Goal: Communication & Community: Share content

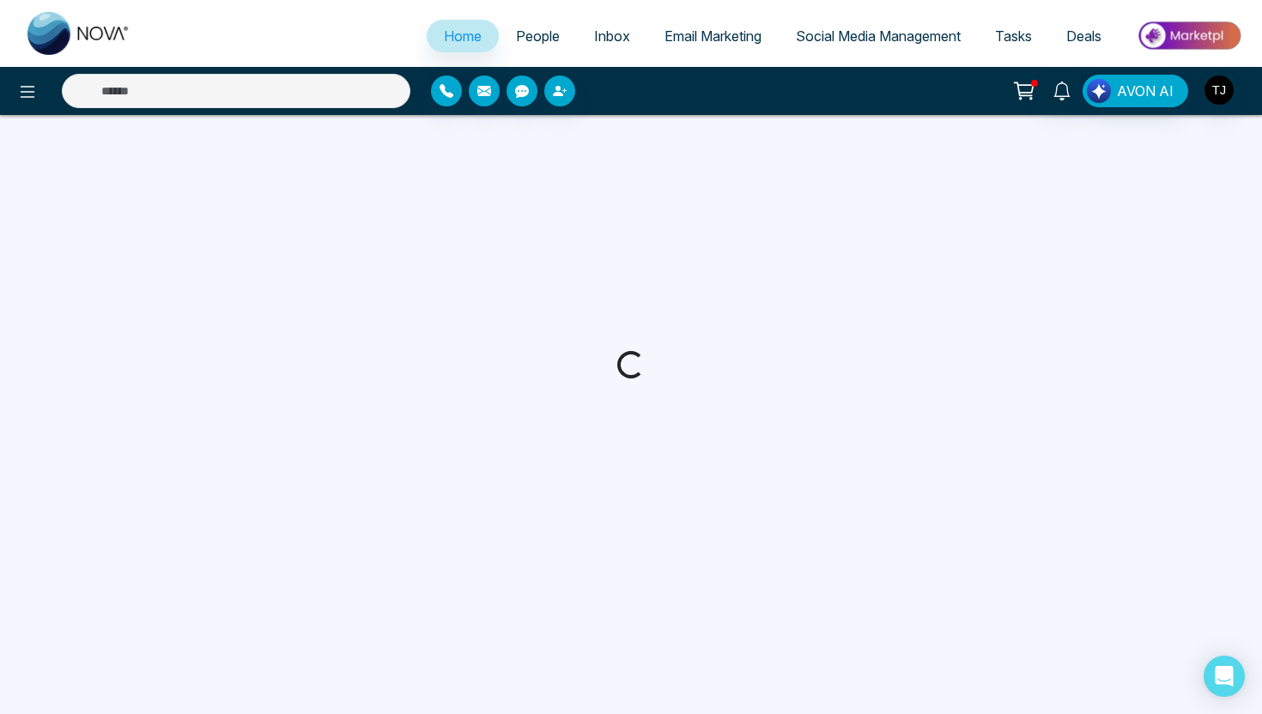
select select "*"
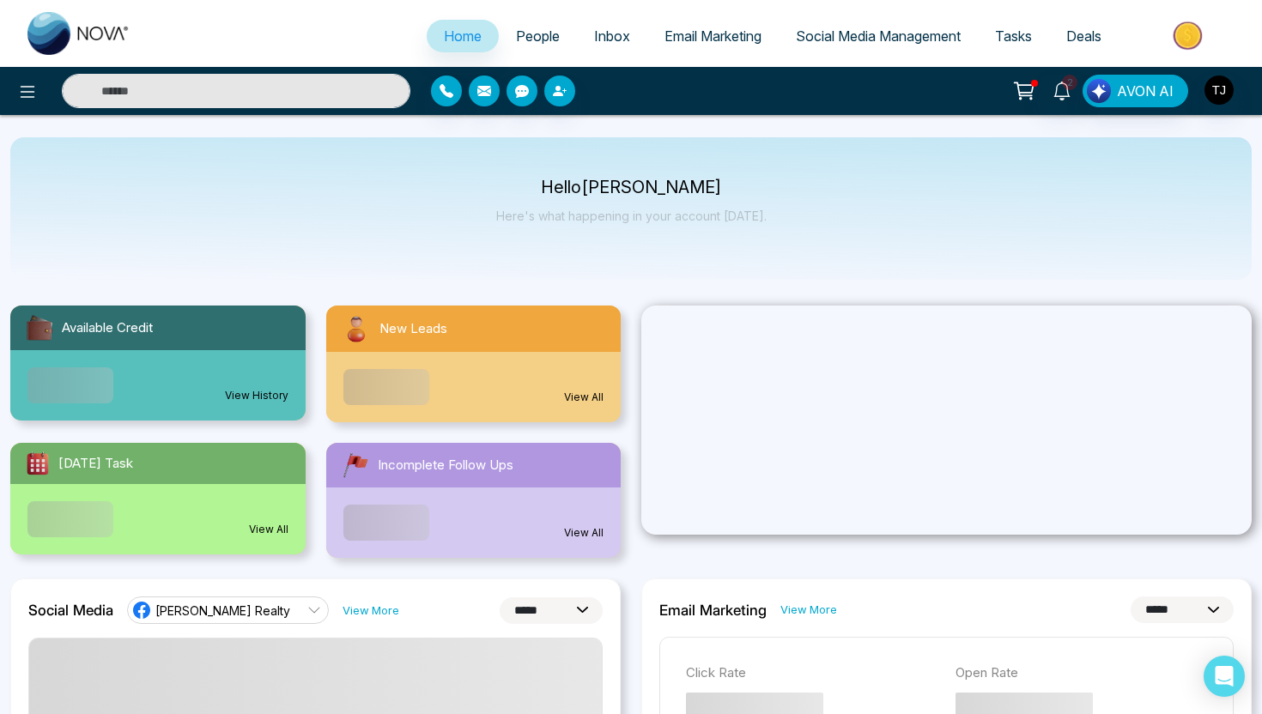
click at [258, 89] on input "text" at bounding box center [236, 91] width 348 height 34
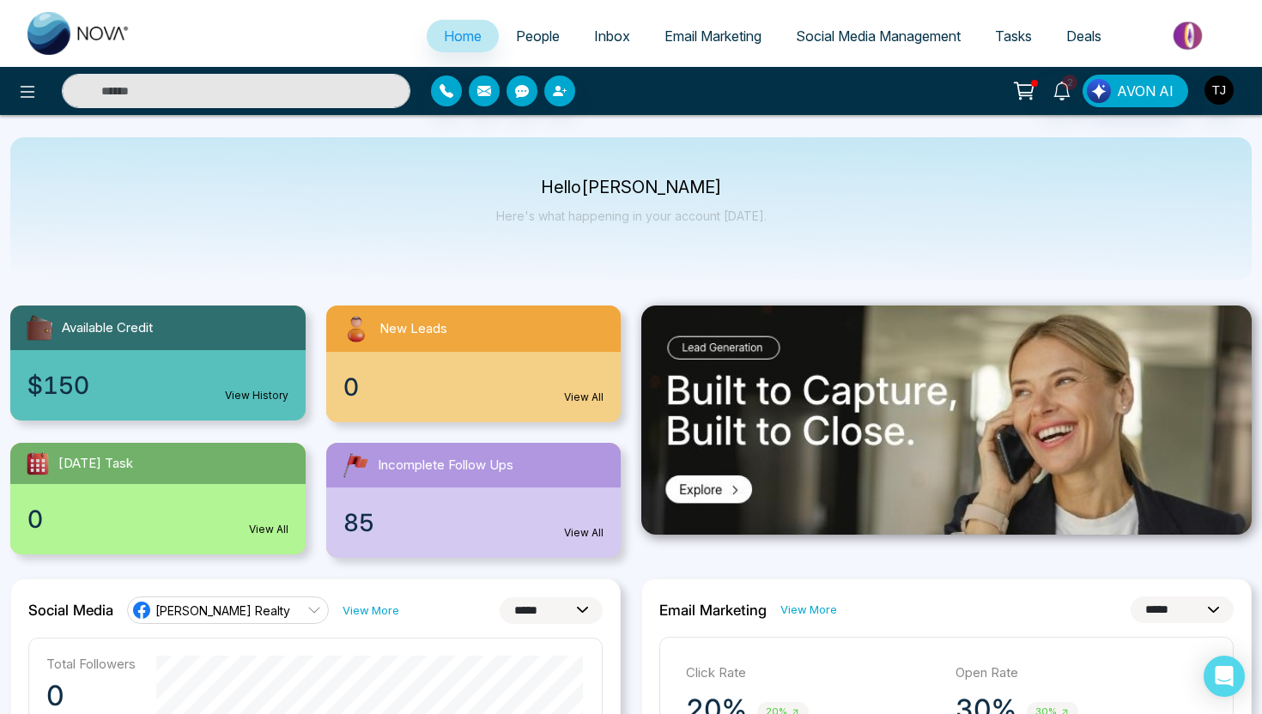
type input "*"
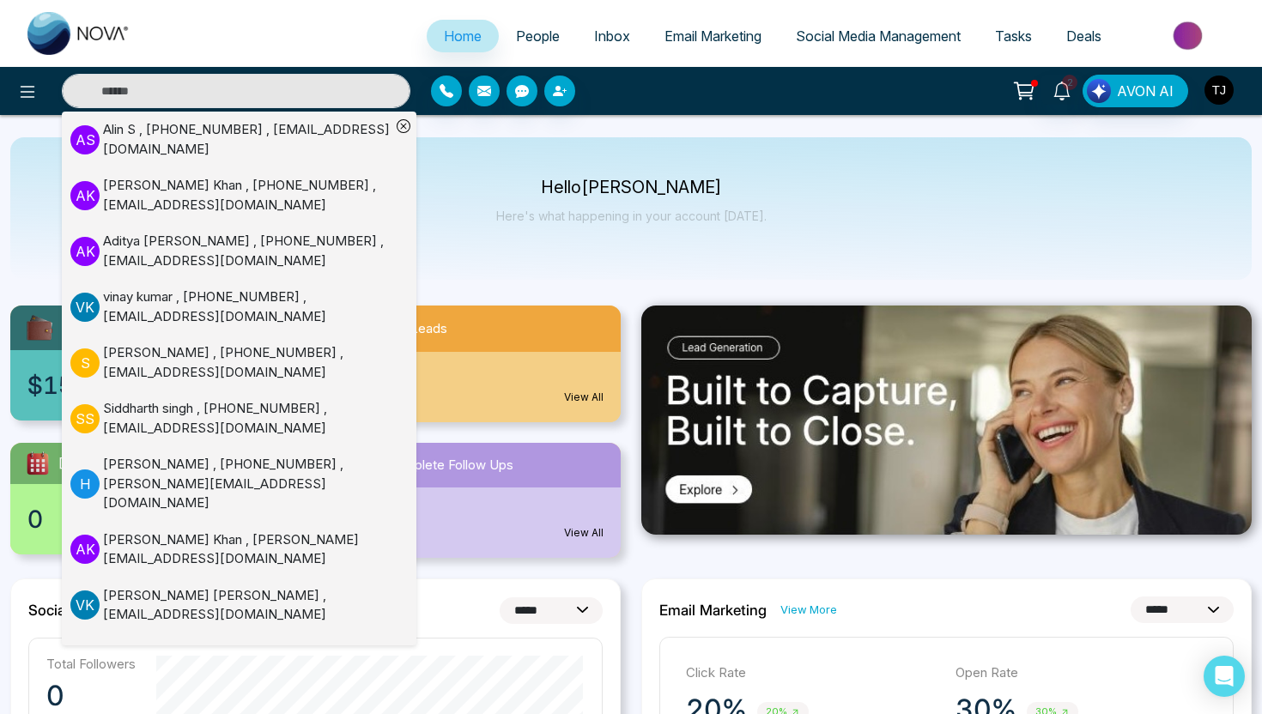
click at [1230, 98] on img "button" at bounding box center [1218, 90] width 29 height 29
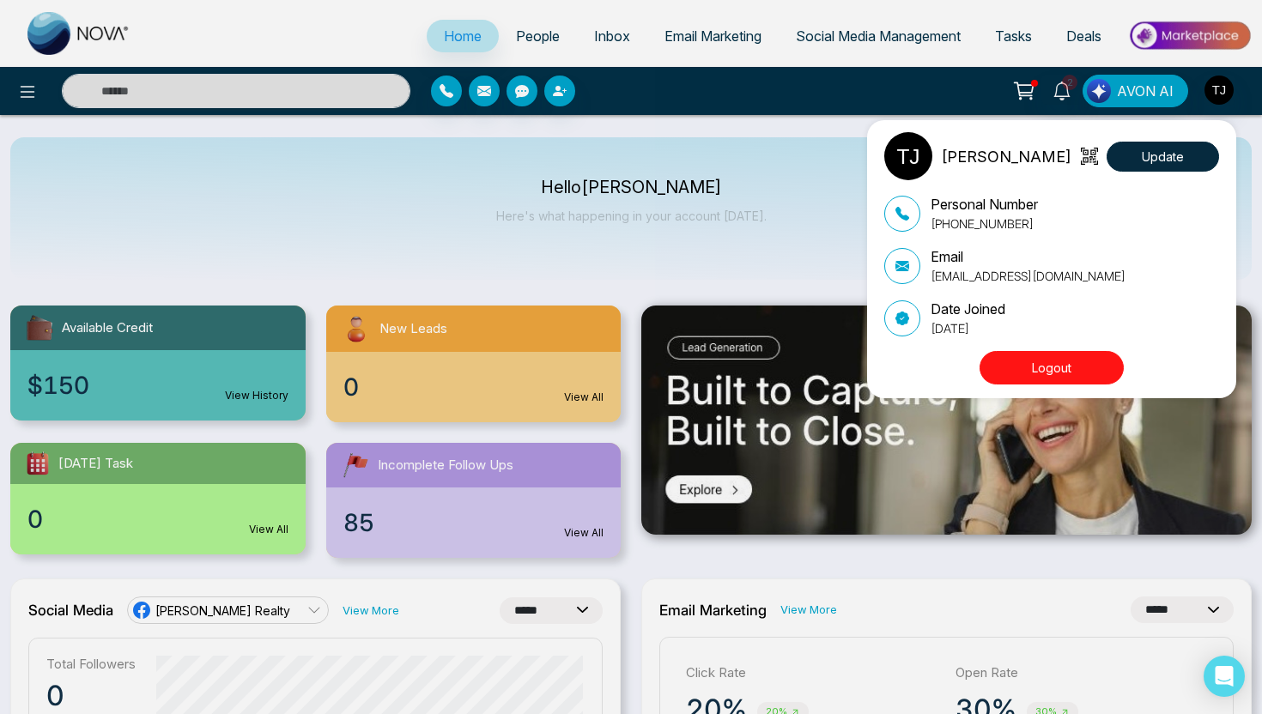
click at [1081, 367] on button "Logout" at bounding box center [1051, 367] width 144 height 33
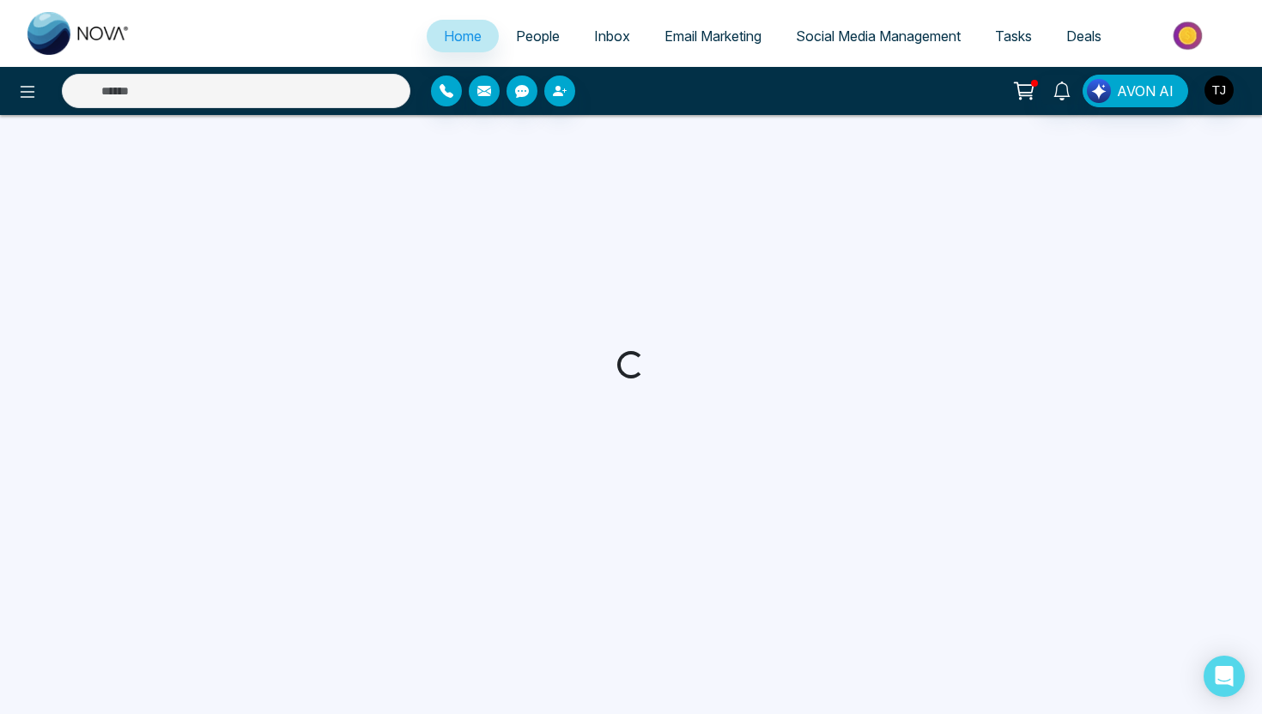
select select "*"
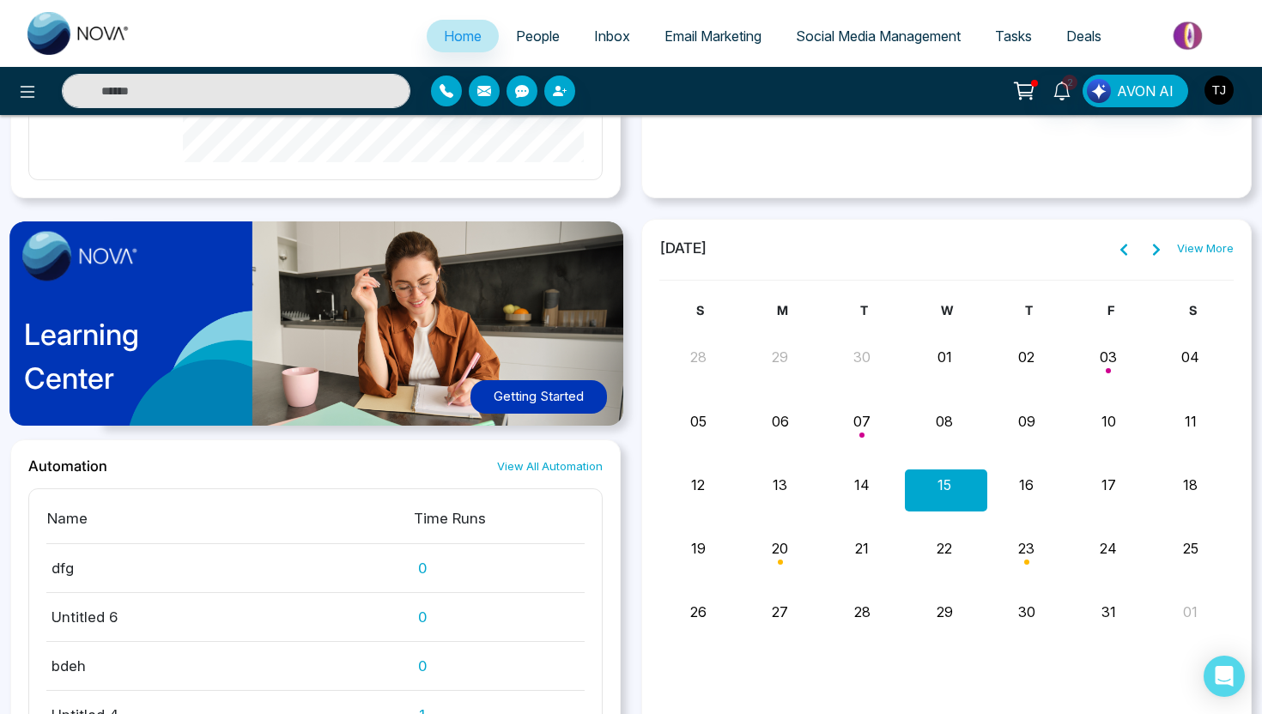
scroll to position [1173, 0]
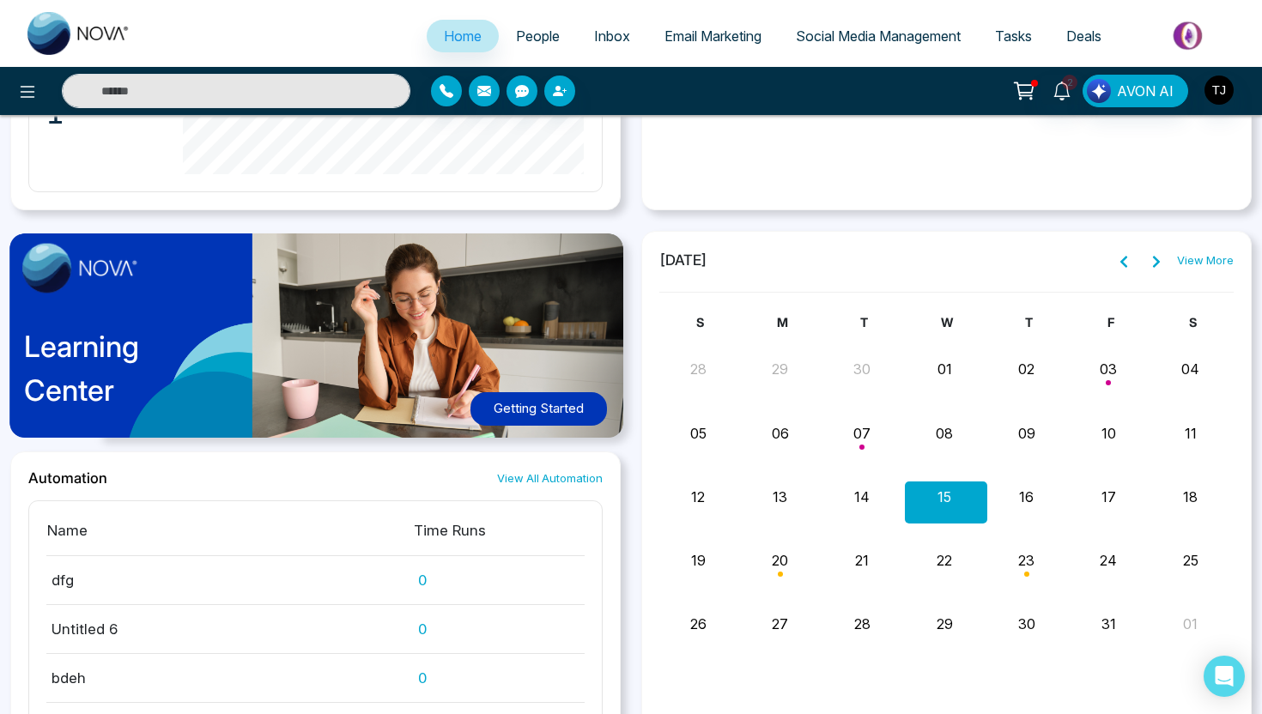
click at [537, 41] on span "People" at bounding box center [538, 35] width 44 height 17
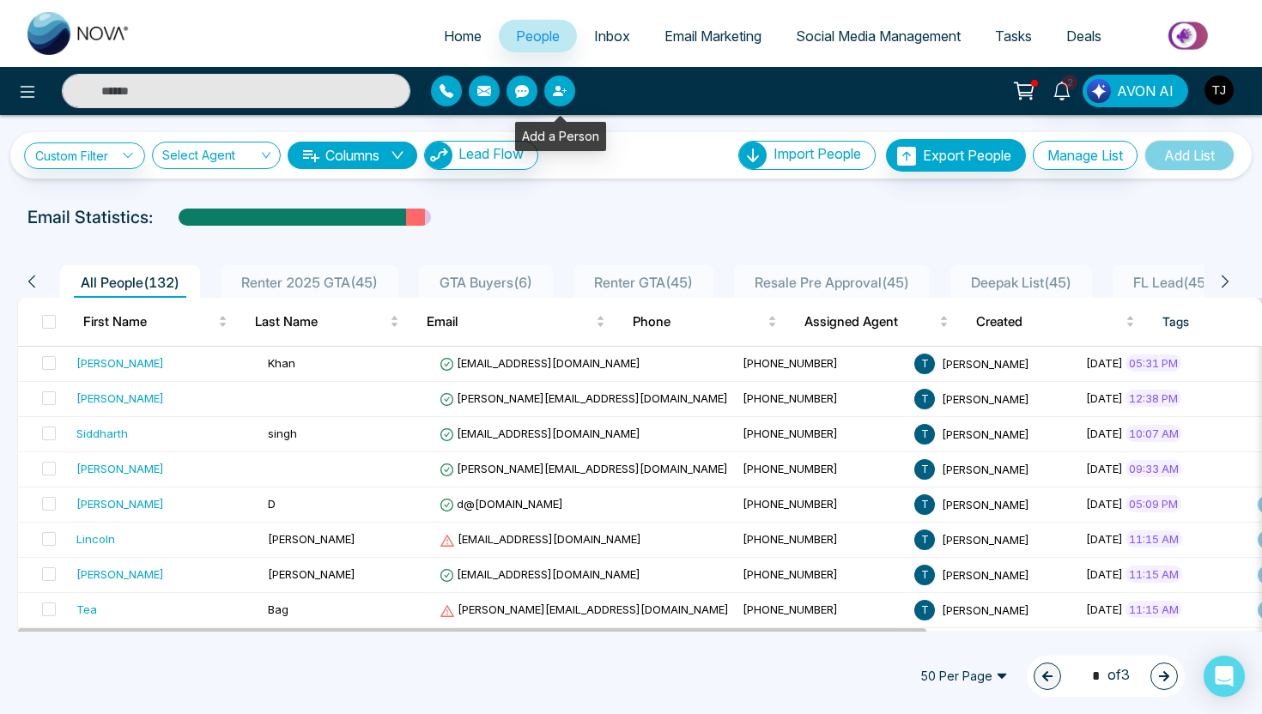
click at [572, 91] on button "button" at bounding box center [559, 91] width 31 height 31
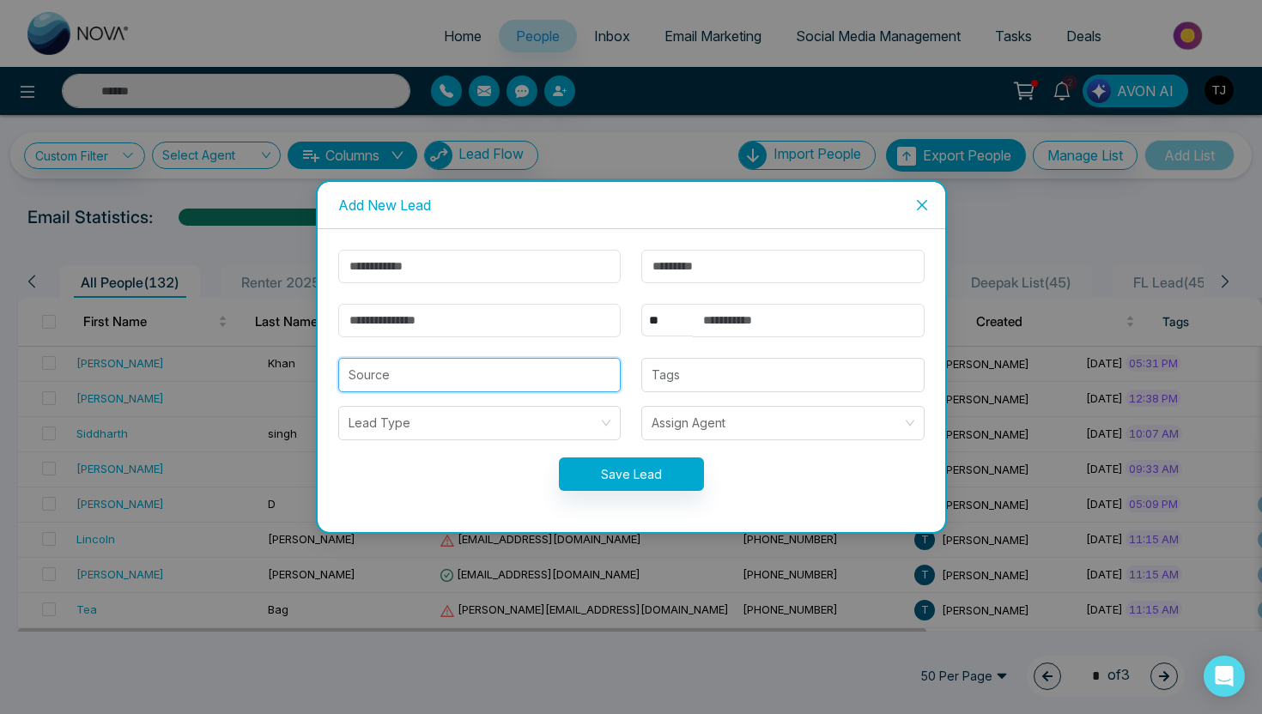
click at [460, 373] on input "search" at bounding box center [479, 375] width 263 height 33
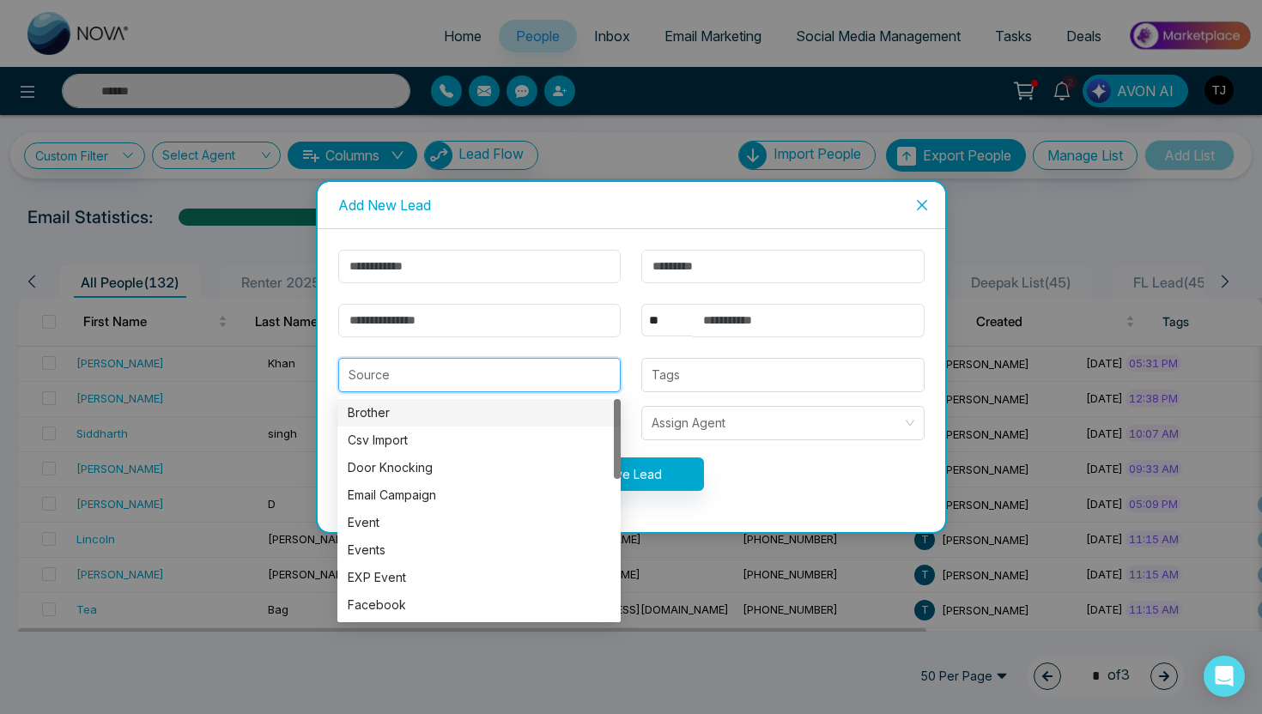
click at [683, 397] on form "** **** *** *** *** **** *** Source Tags Lead Type Assign Agent Save Lead" at bounding box center [631, 381] width 607 height 262
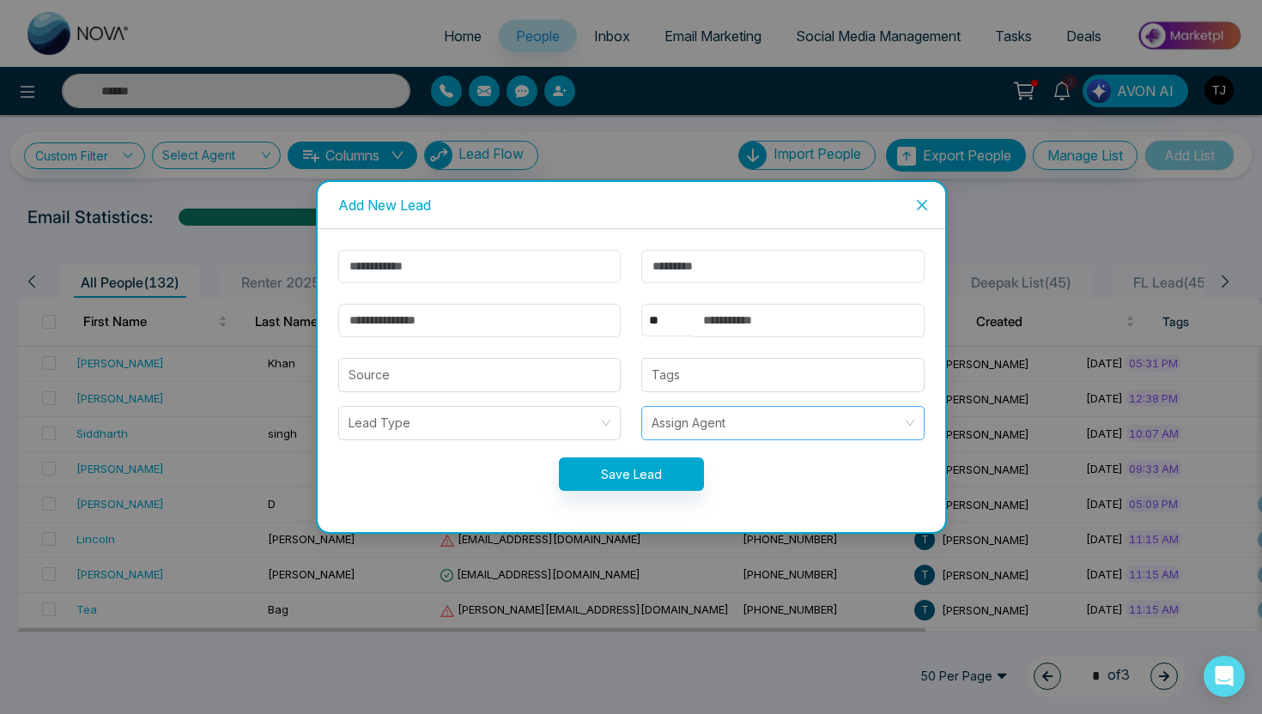
click at [685, 413] on input "search" at bounding box center [776, 423] width 251 height 33
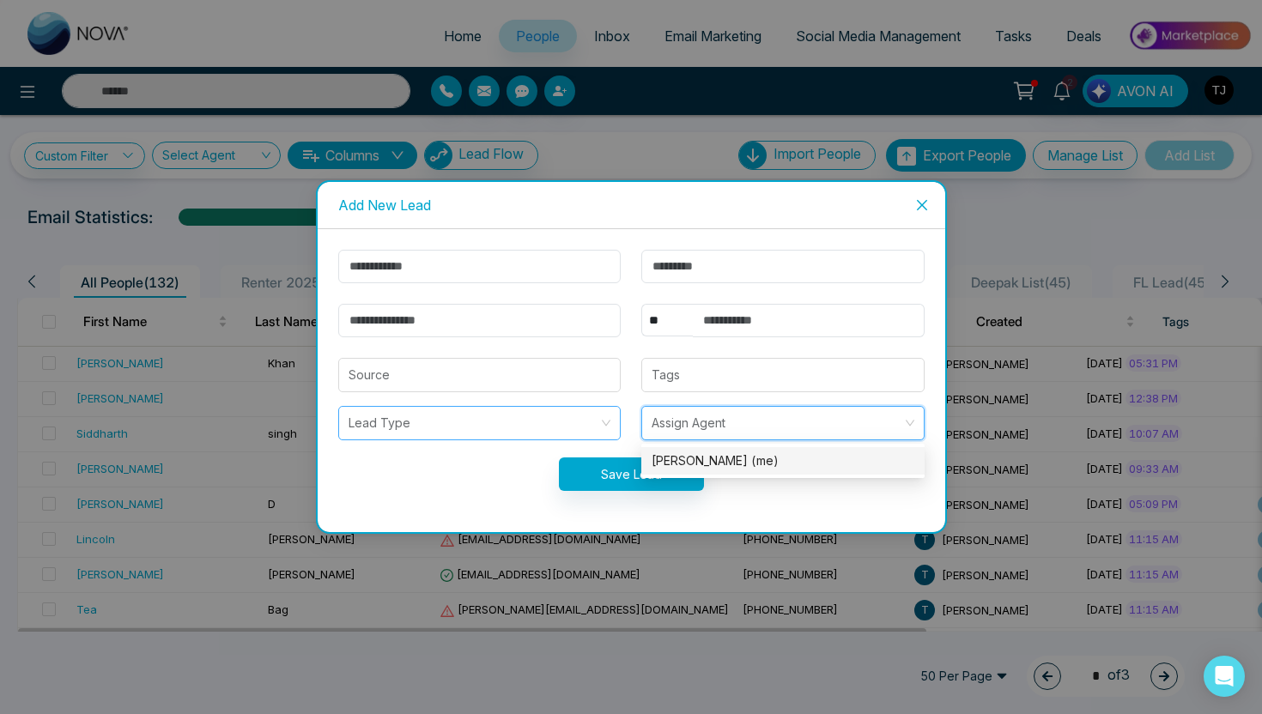
click at [602, 432] on div "Lead Type" at bounding box center [479, 423] width 283 height 34
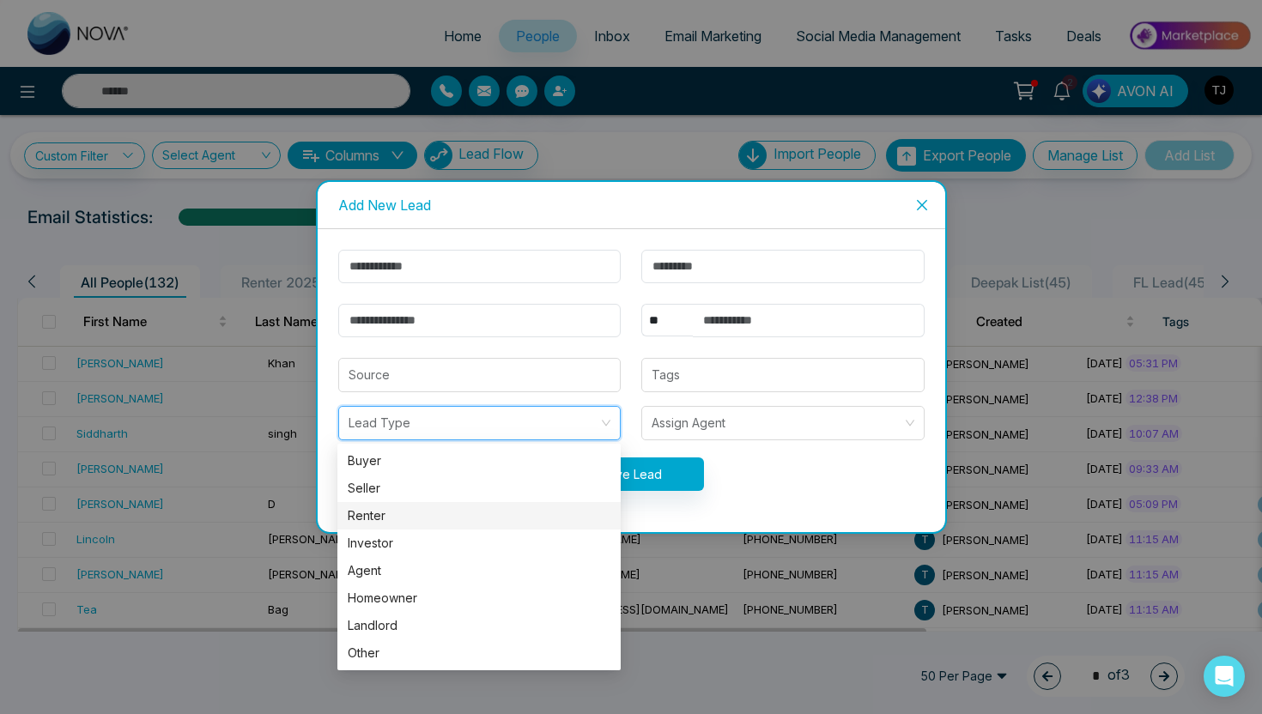
click at [513, 512] on div "Renter" at bounding box center [479, 515] width 263 height 19
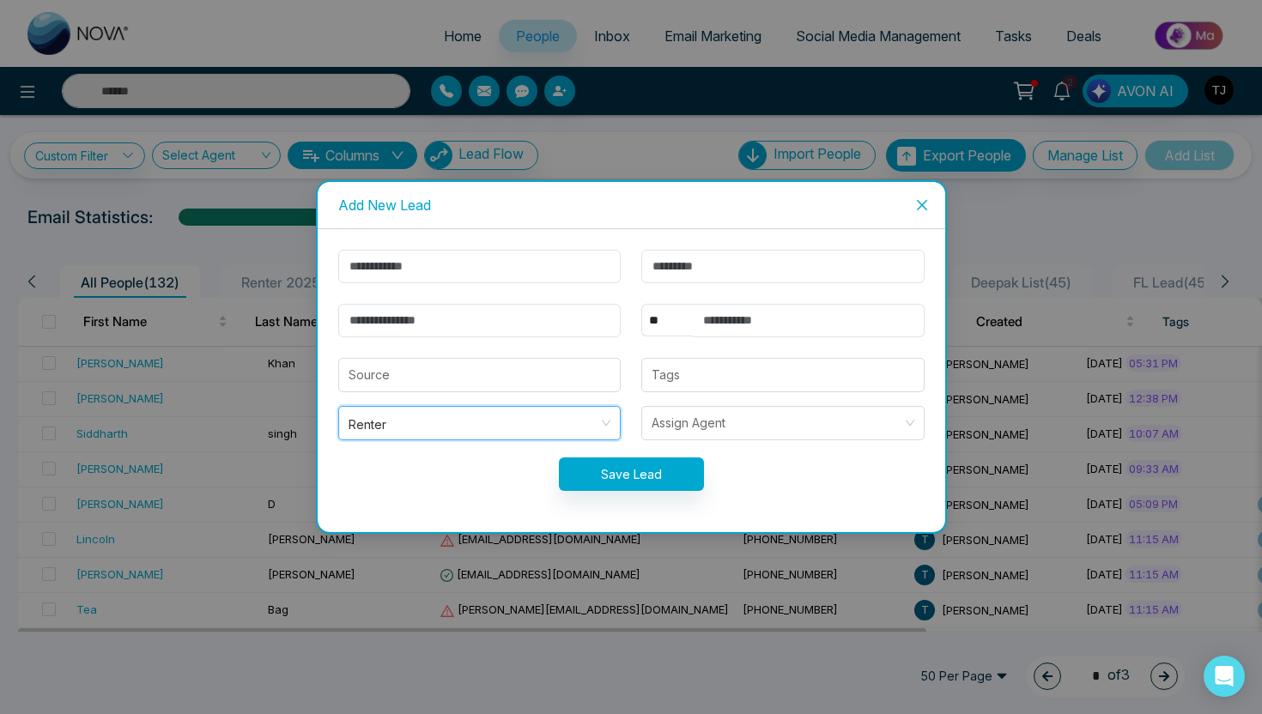
click at [919, 190] on span "Close" at bounding box center [922, 205] width 46 height 46
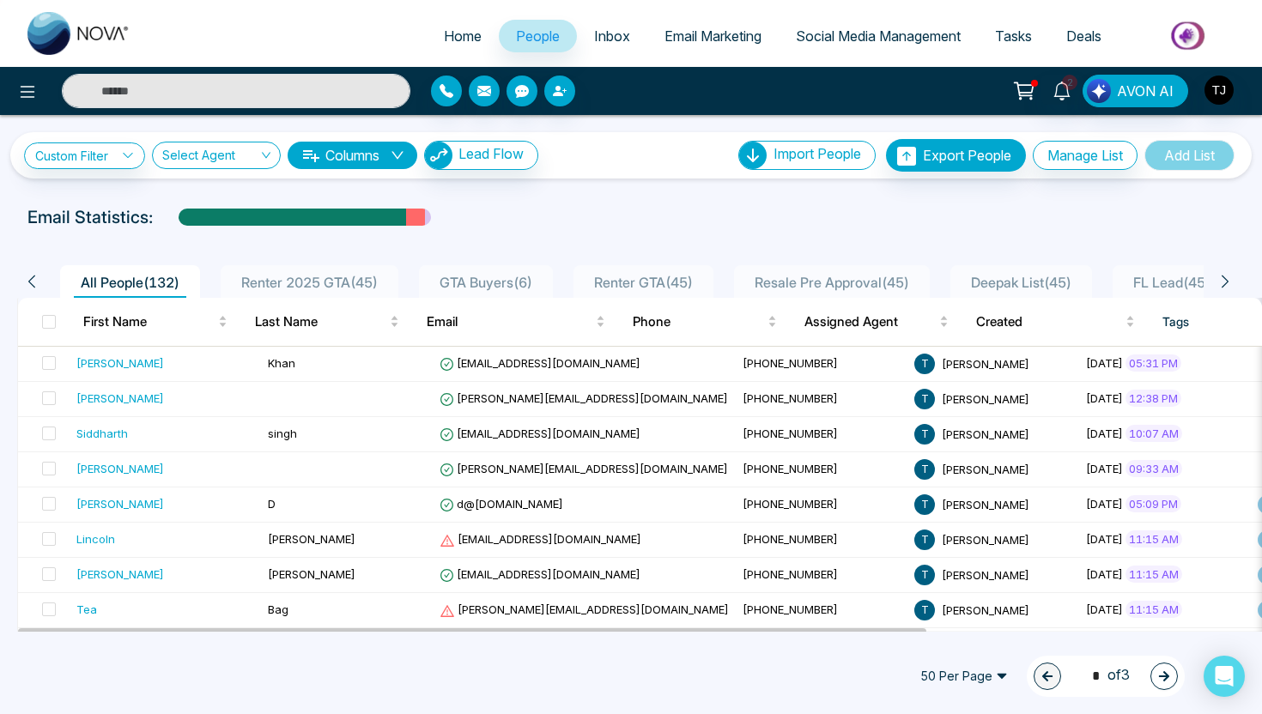
click at [636, 209] on div "Email Statistics:" at bounding box center [425, 217] width 797 height 26
click at [376, 158] on button "Columns" at bounding box center [353, 155] width 130 height 27
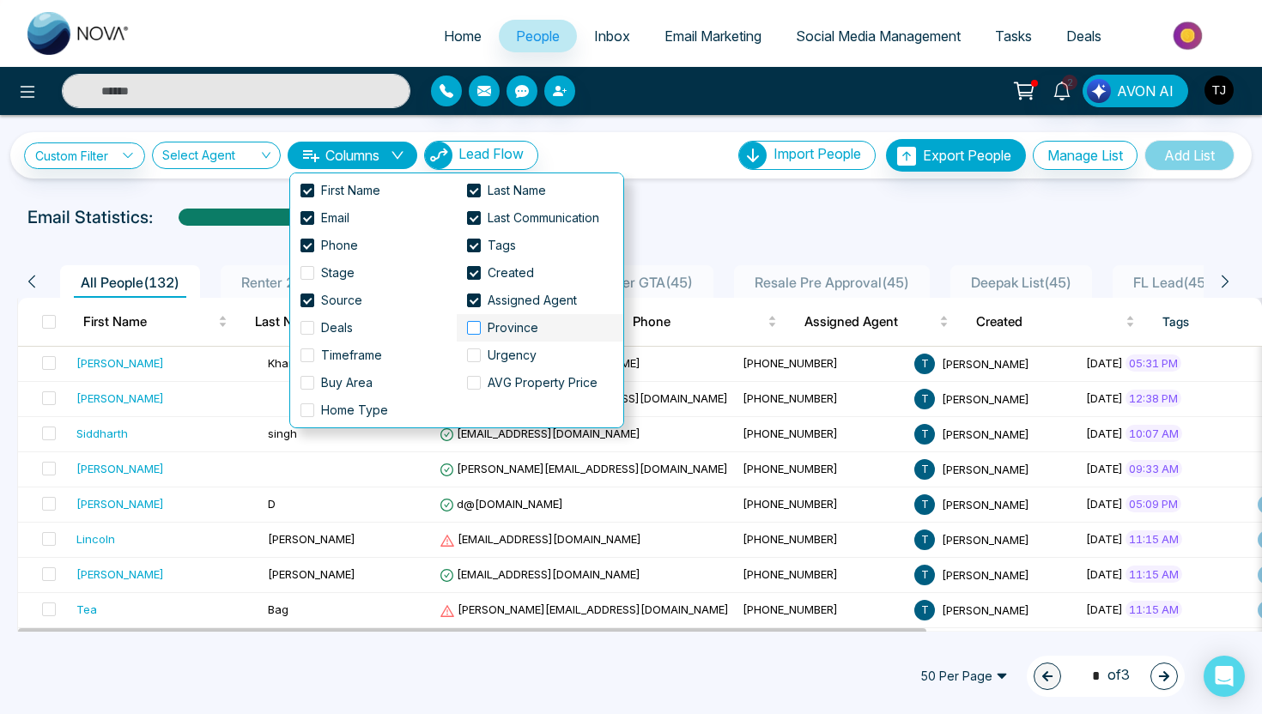
click at [500, 334] on span "Province" at bounding box center [513, 327] width 64 height 19
click at [341, 268] on span "Stage" at bounding box center [337, 272] width 47 height 19
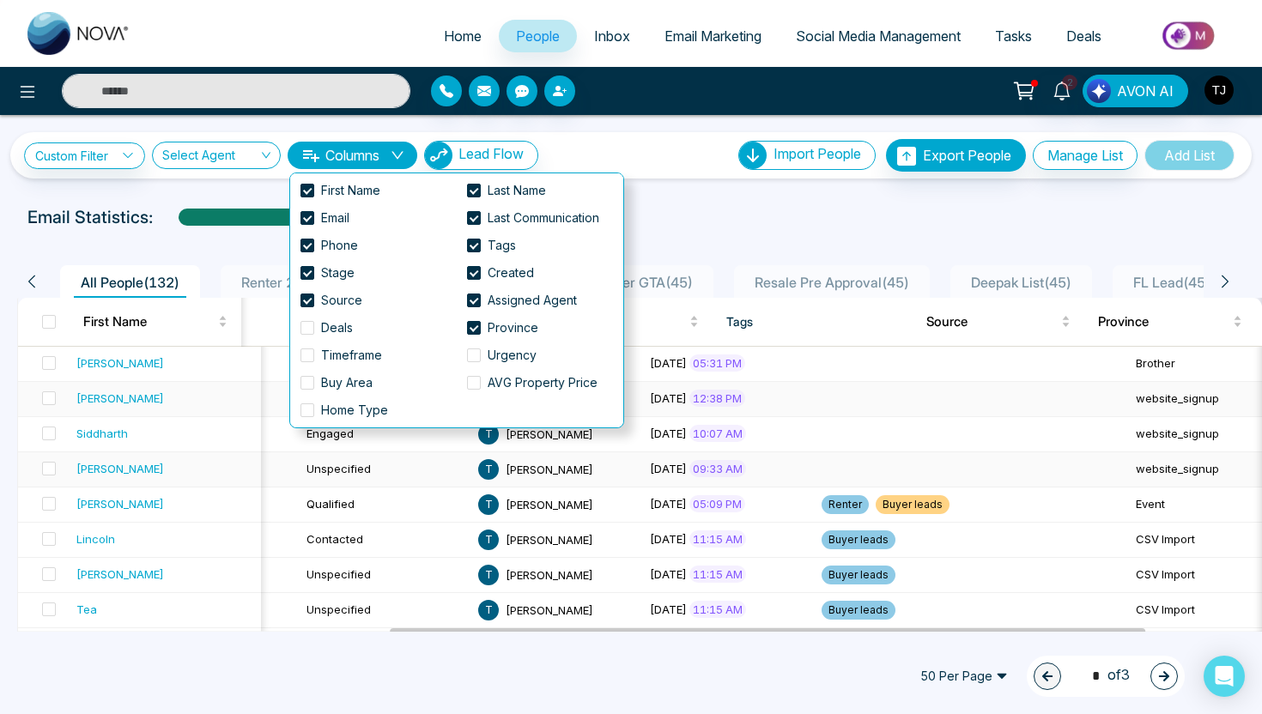
scroll to position [0, 612]
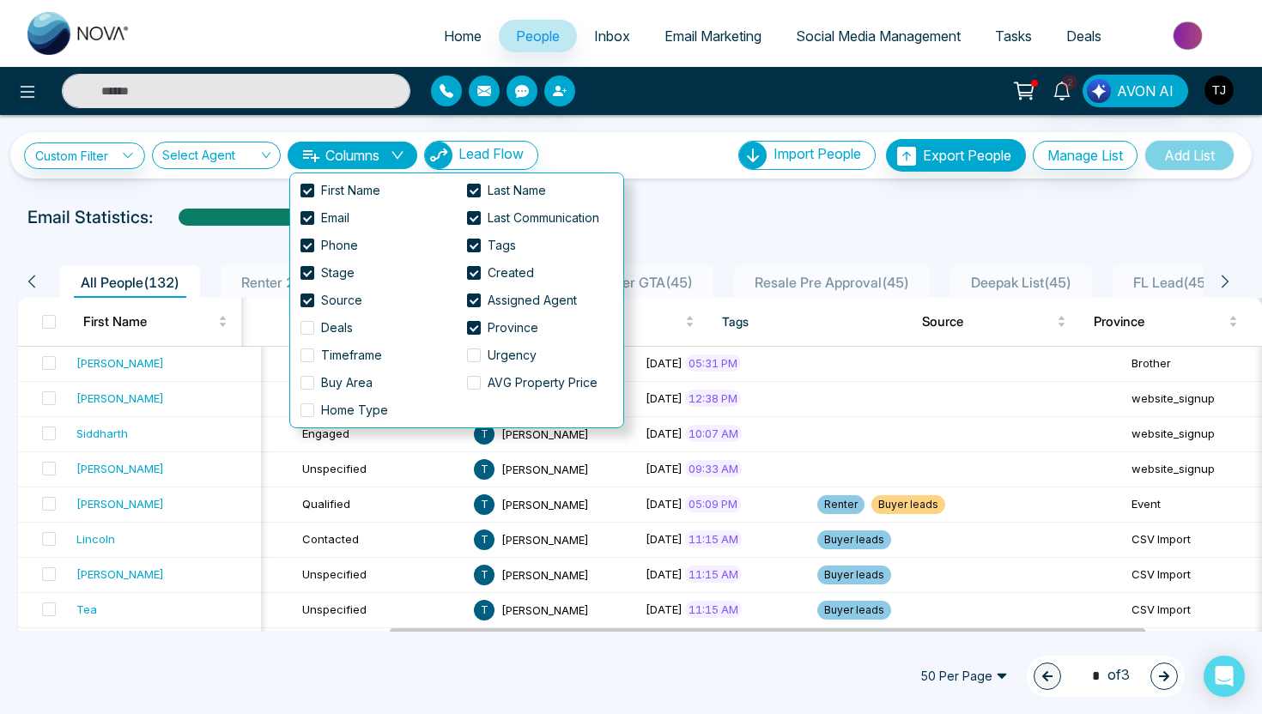
click at [737, 225] on div "Email Statistics:" at bounding box center [425, 217] width 797 height 26
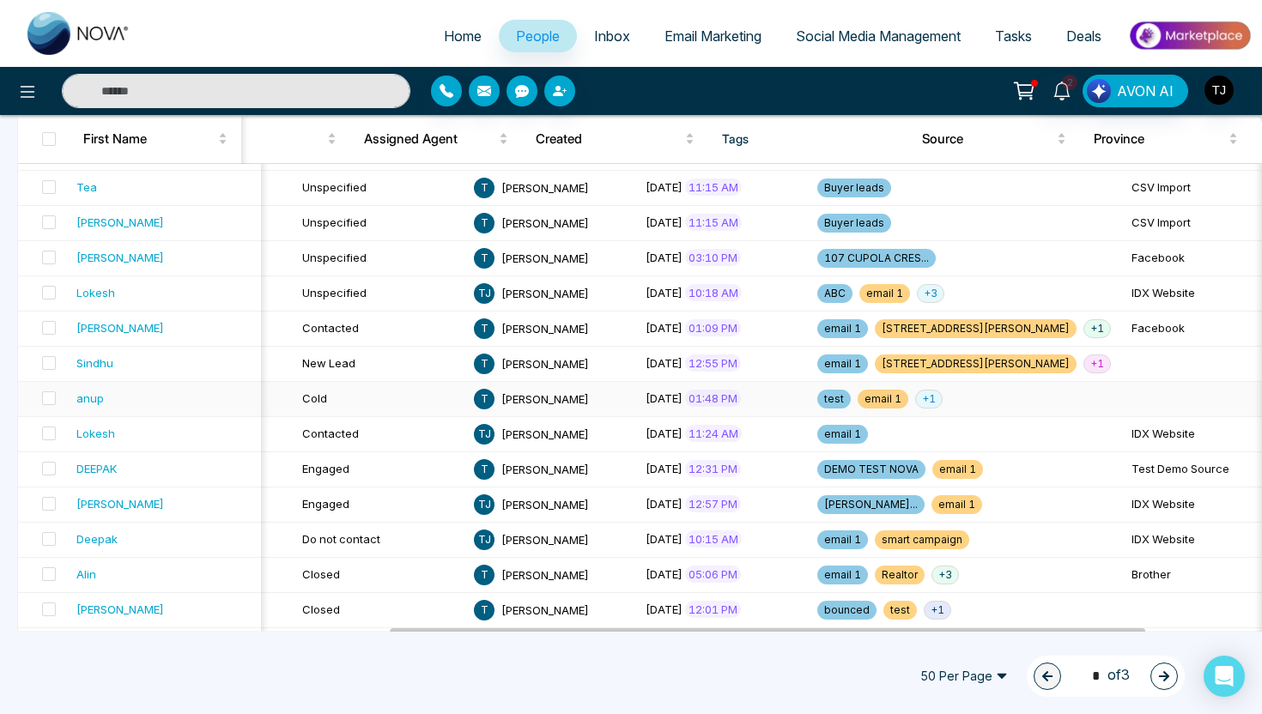
scroll to position [0, 0]
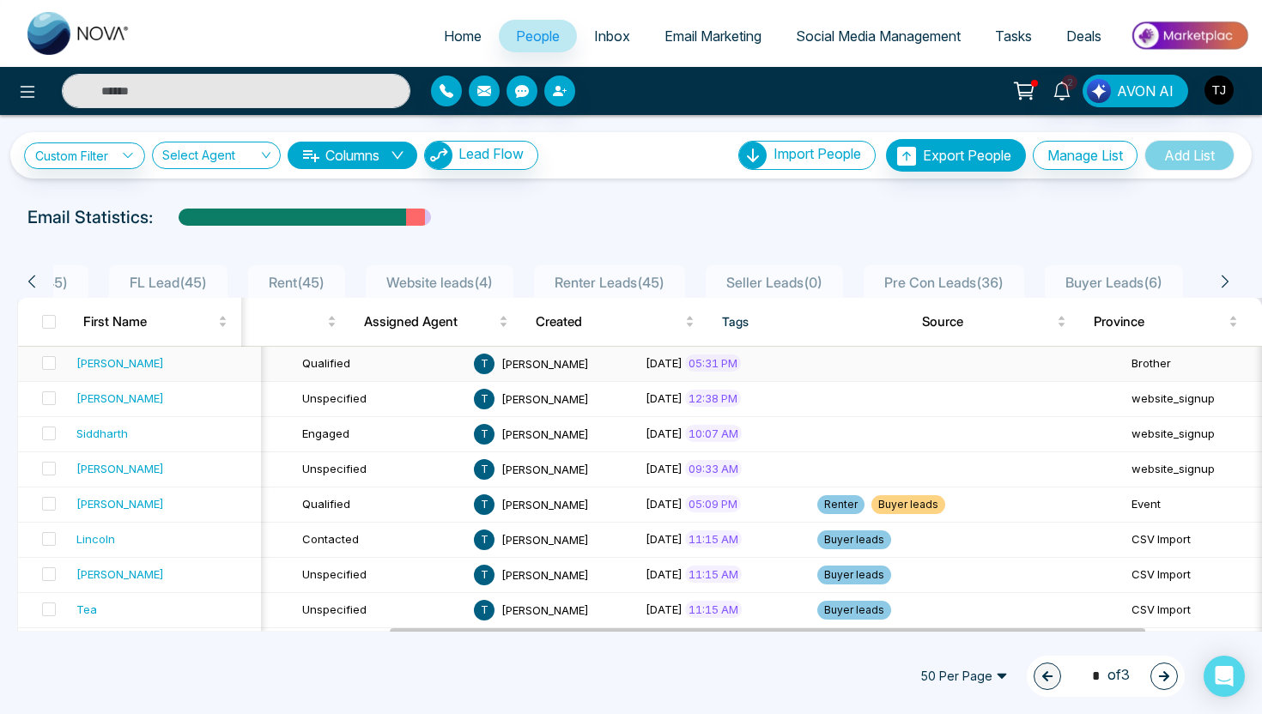
click at [103, 361] on div "Adnan" at bounding box center [120, 362] width 88 height 17
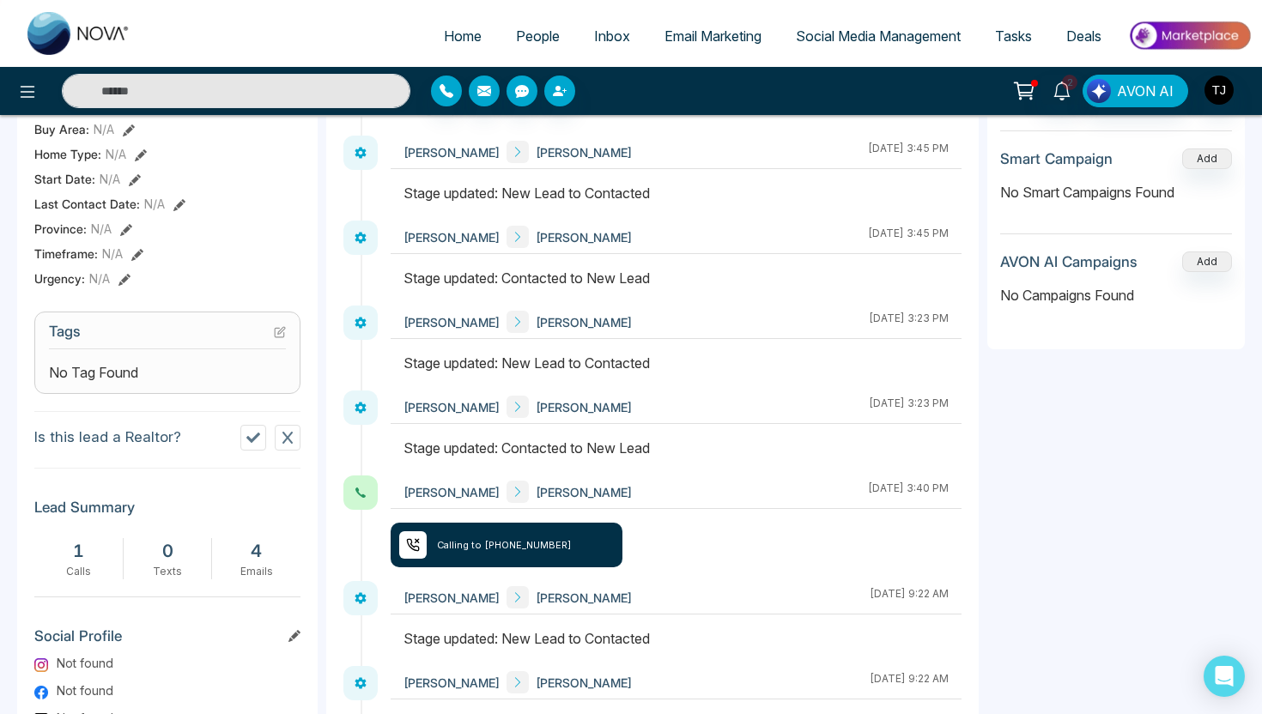
scroll to position [709, 0]
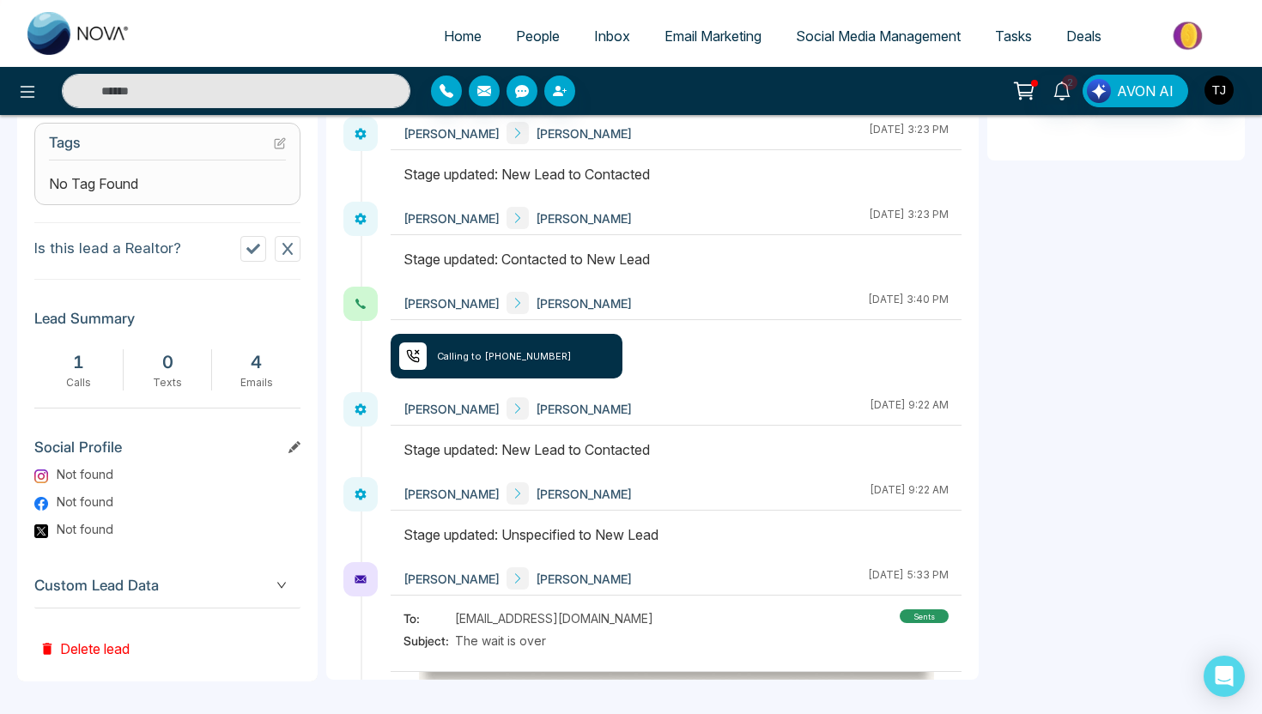
click at [168, 595] on span "Custom Lead Data" at bounding box center [167, 585] width 266 height 23
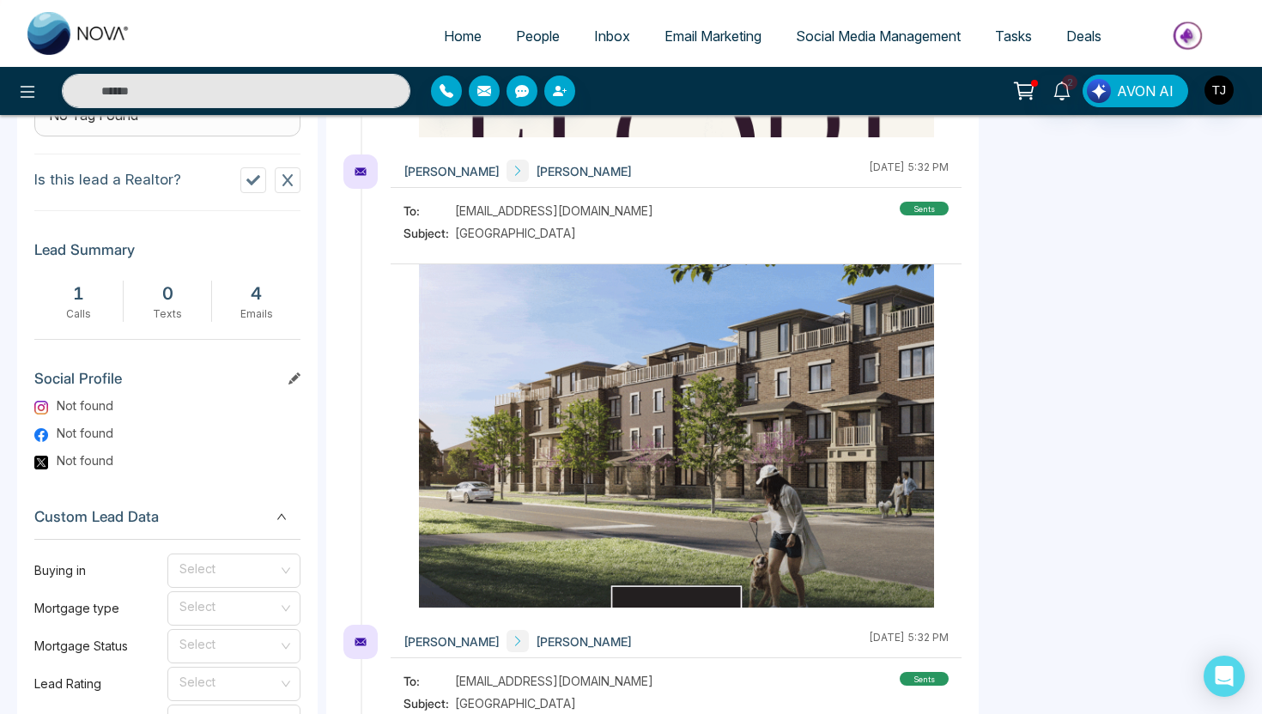
scroll to position [0, 0]
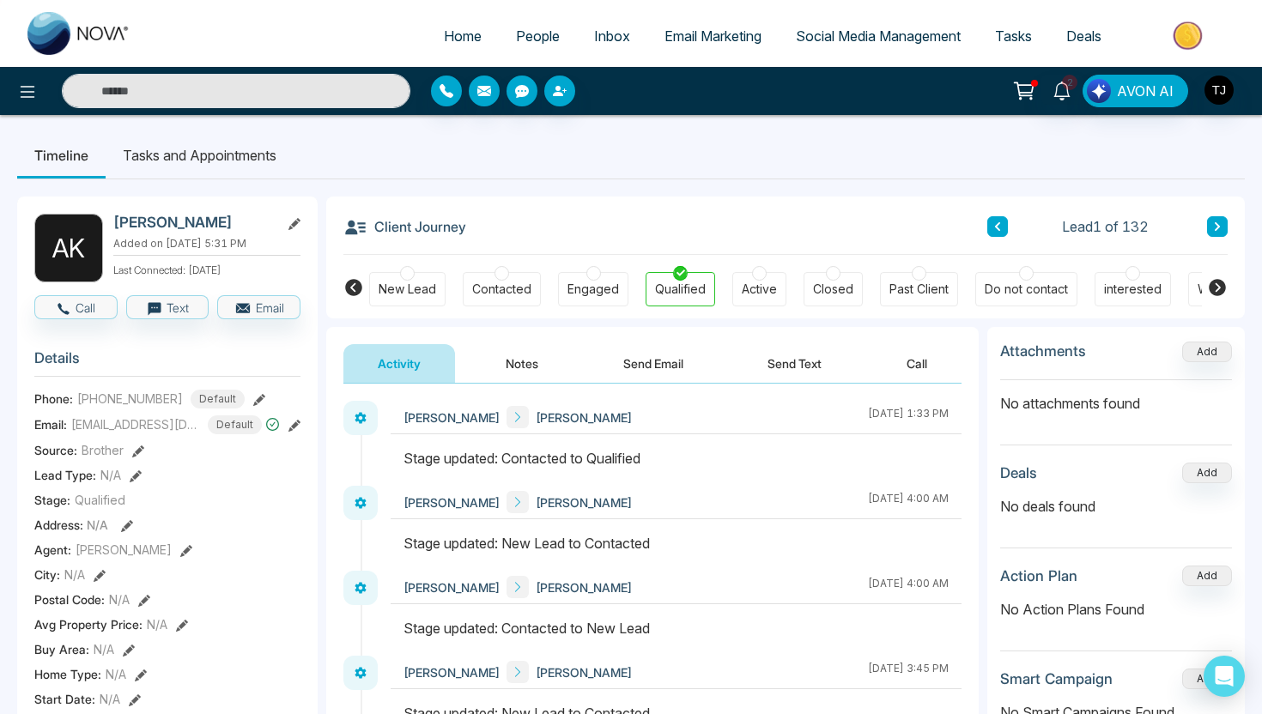
click at [524, 368] on button "Notes" at bounding box center [521, 363] width 101 height 39
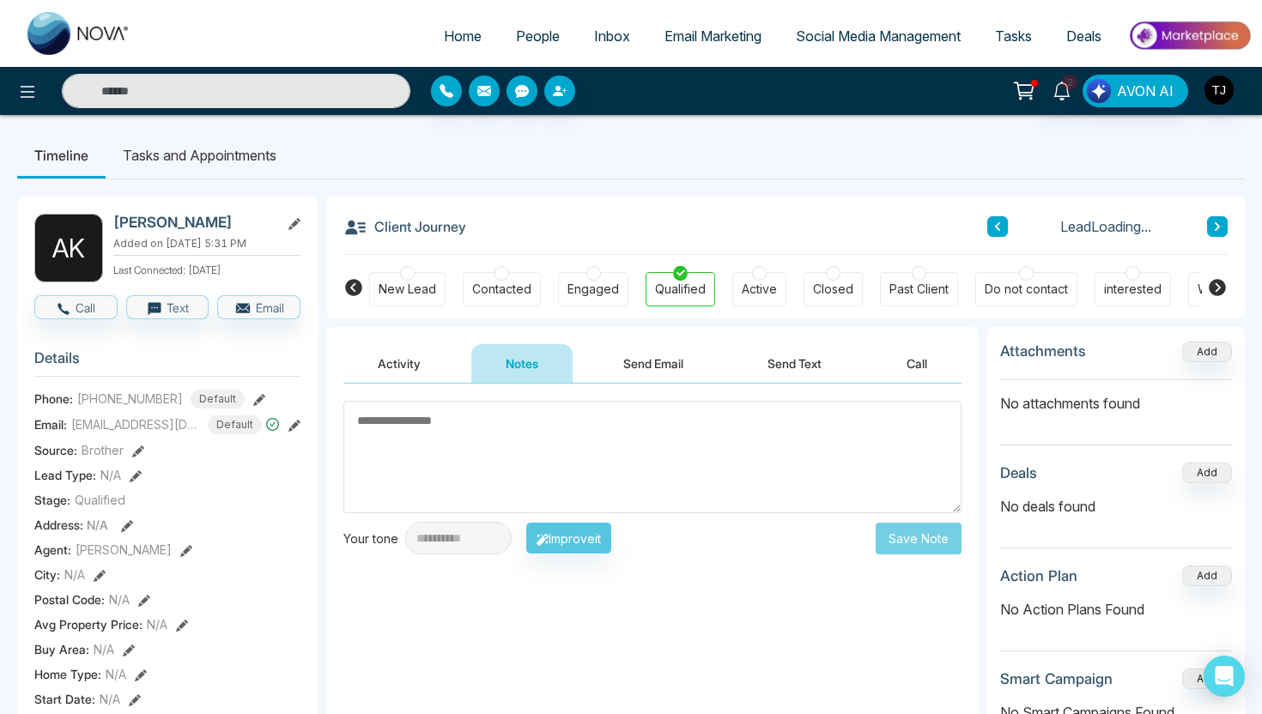
click at [675, 347] on button "Send Email" at bounding box center [653, 363] width 129 height 39
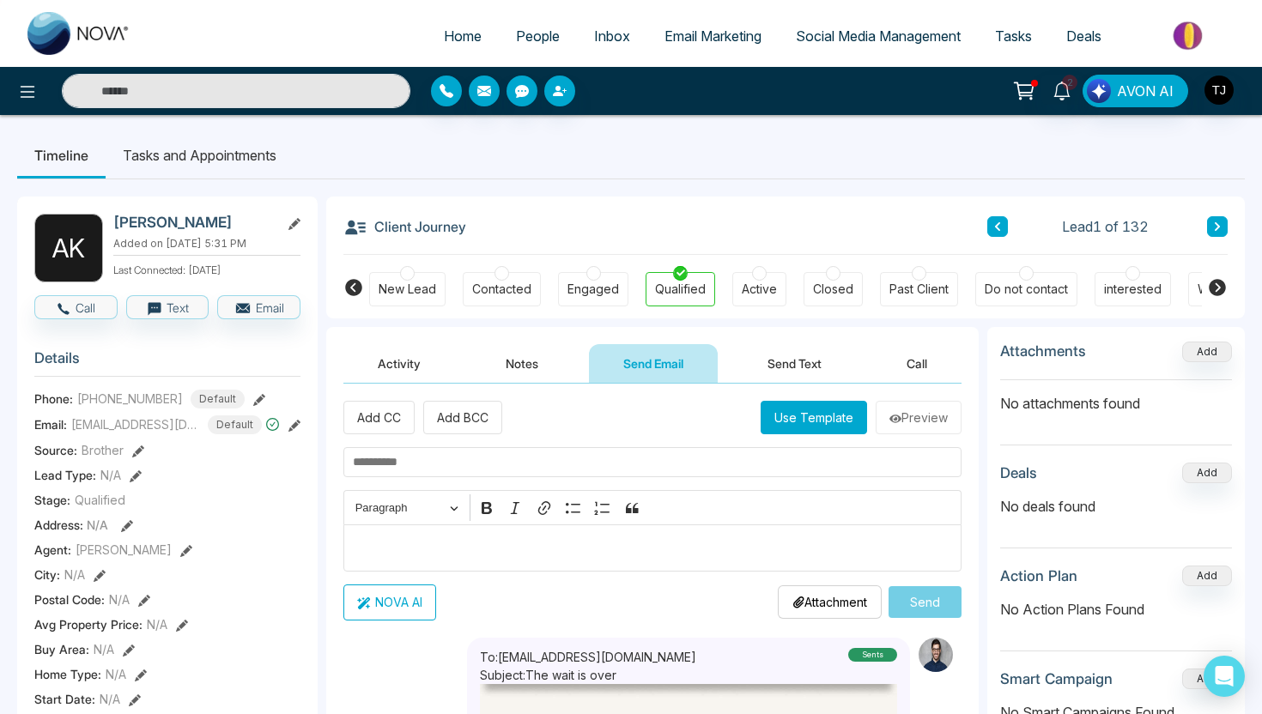
click at [815, 349] on button "Send Text" at bounding box center [794, 363] width 123 height 39
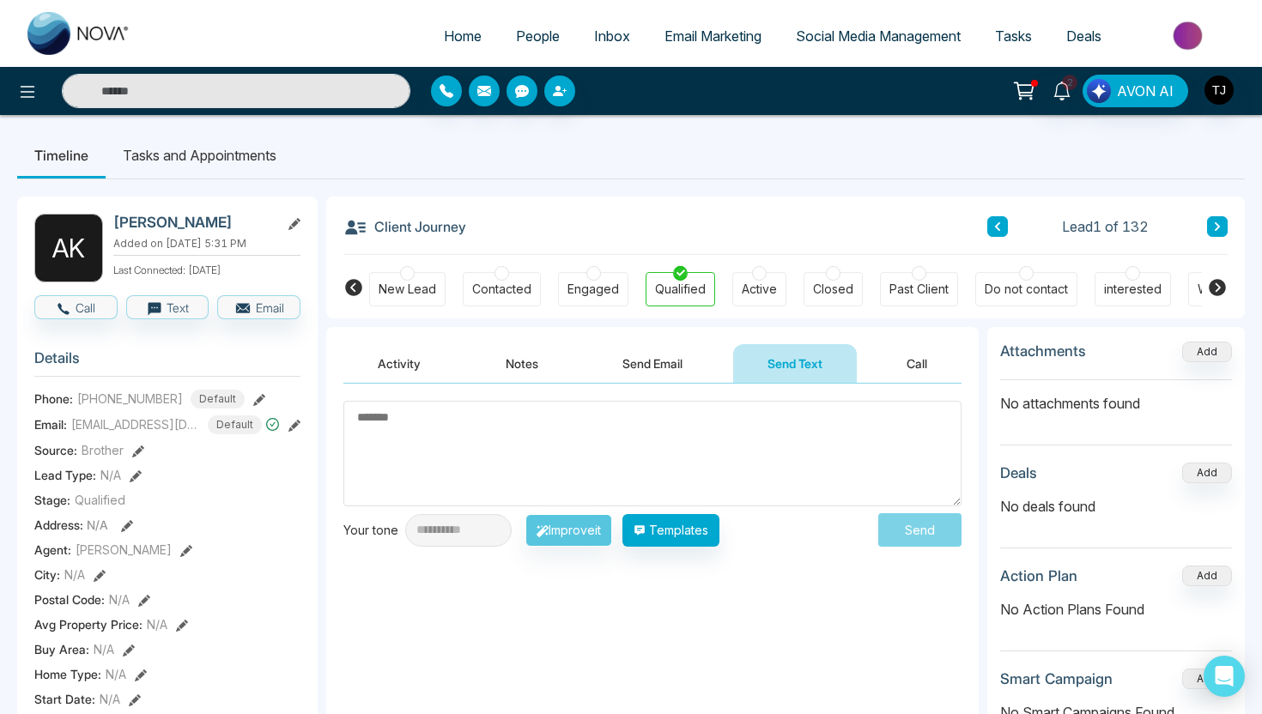
click at [663, 349] on button "Send Email" at bounding box center [652, 363] width 129 height 39
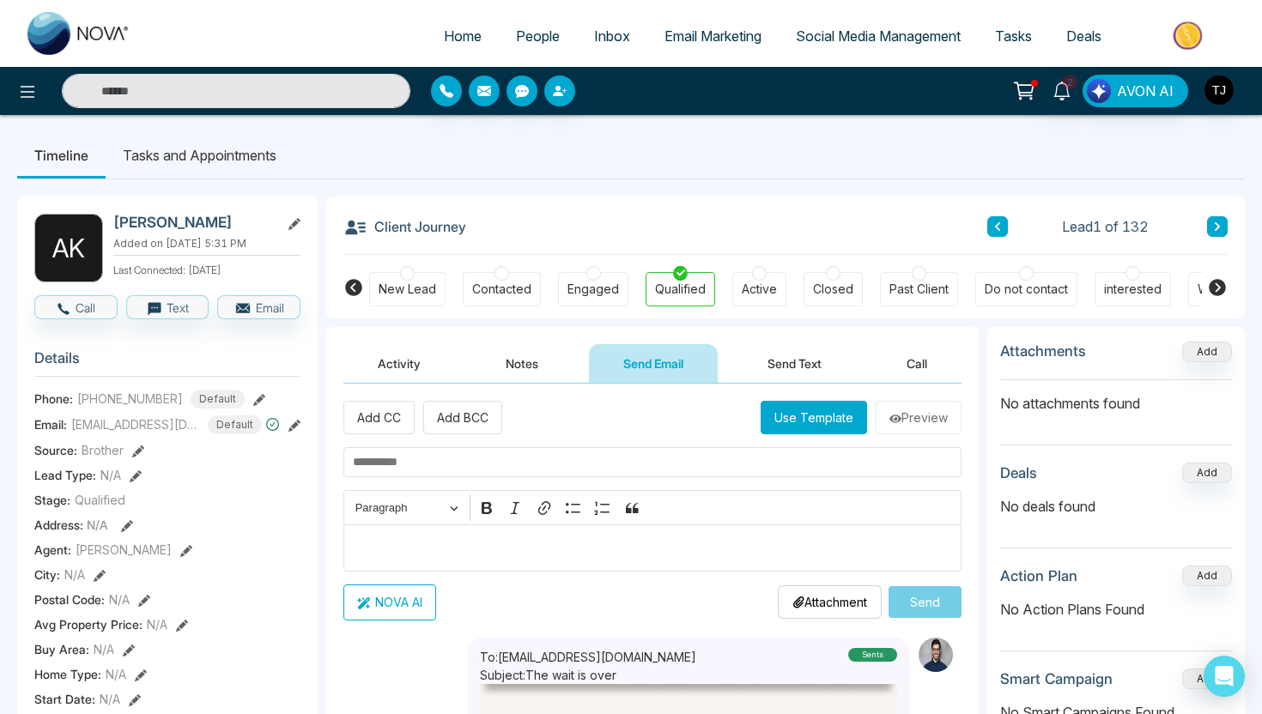
click at [439, 538] on p "Editor editing area: main" at bounding box center [653, 547] width 600 height 21
click at [448, 37] on span "Home" at bounding box center [463, 35] width 38 height 17
select select "*"
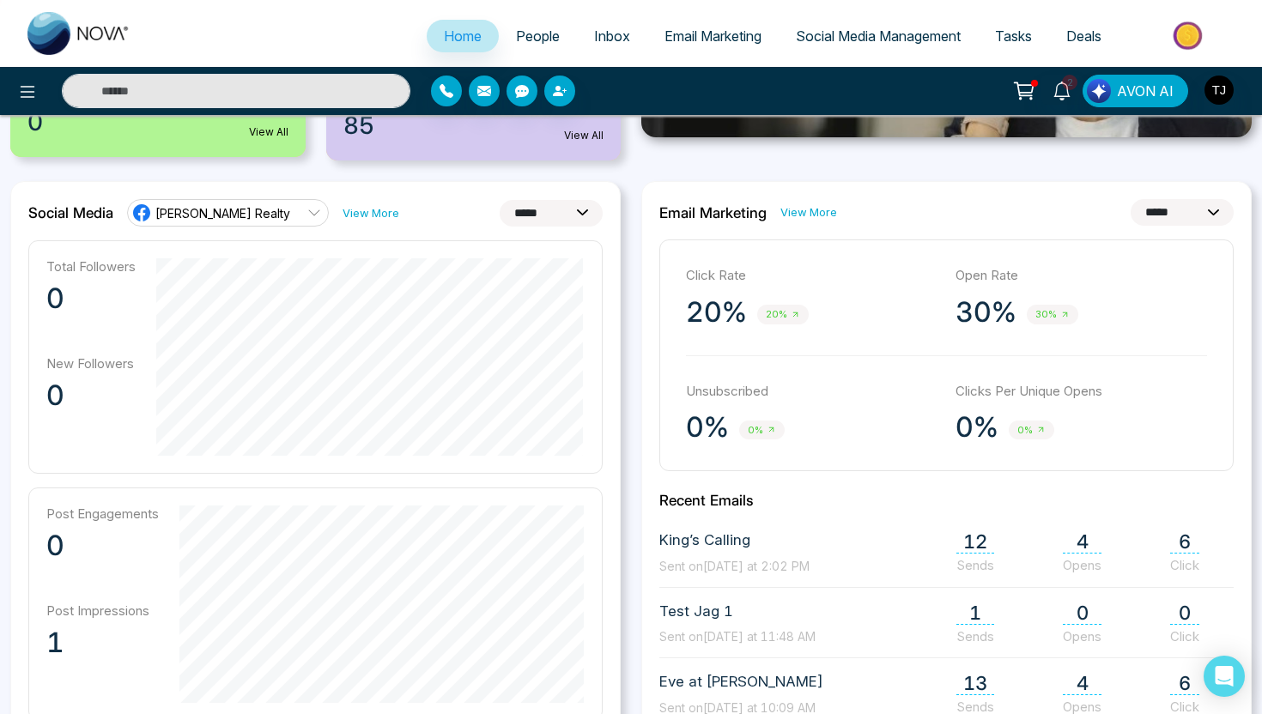
scroll to position [352, 0]
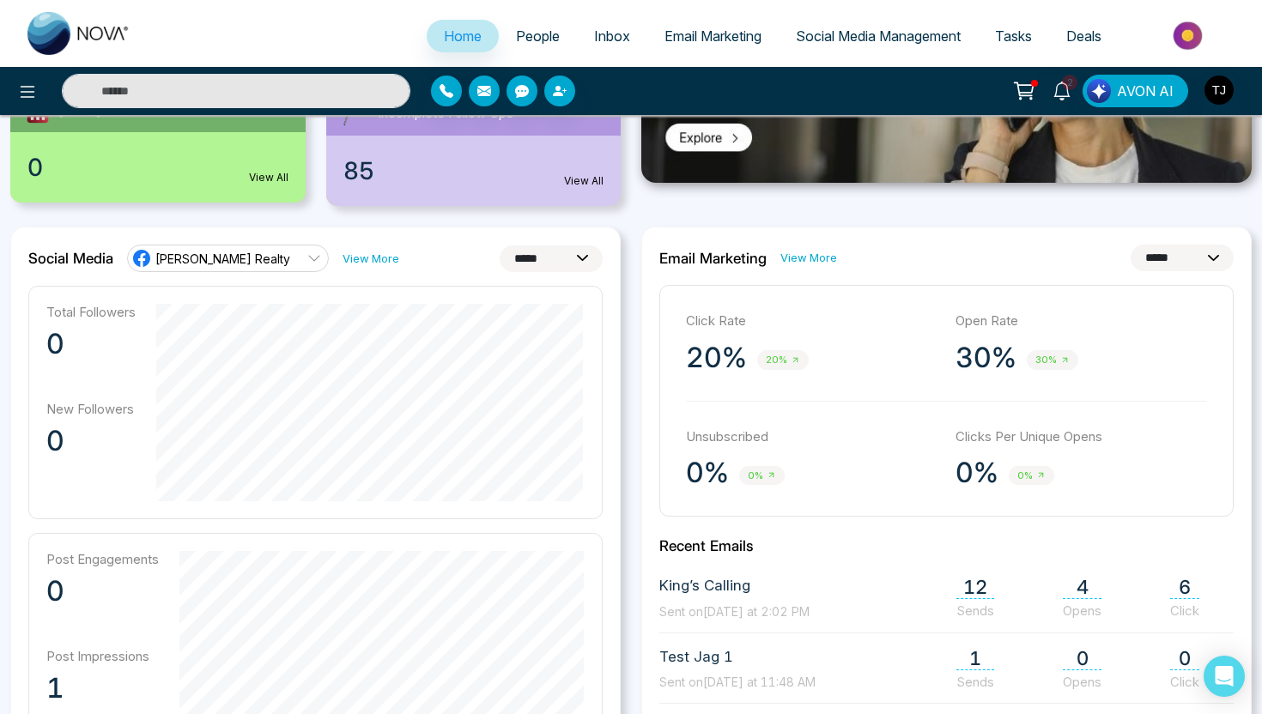
click at [530, 253] on select "**********" at bounding box center [551, 258] width 103 height 27
select select "**"
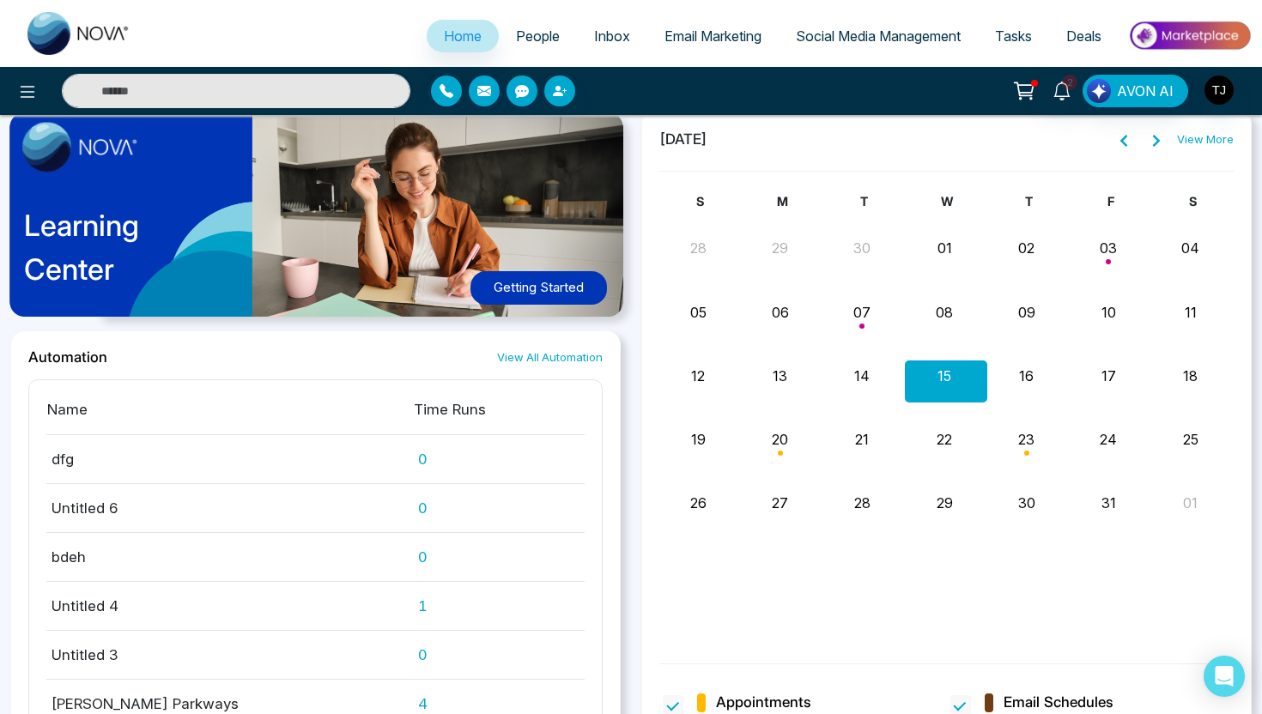
scroll to position [1353, 0]
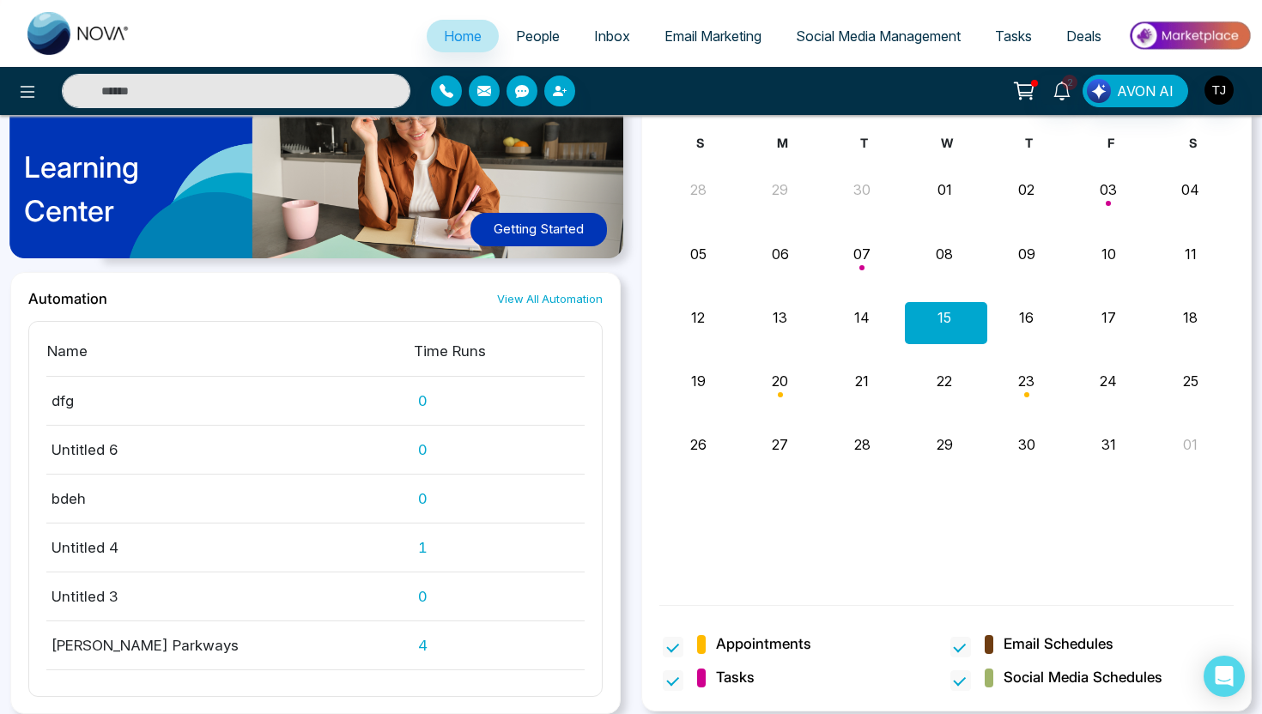
click at [530, 40] on span "People" at bounding box center [538, 35] width 44 height 17
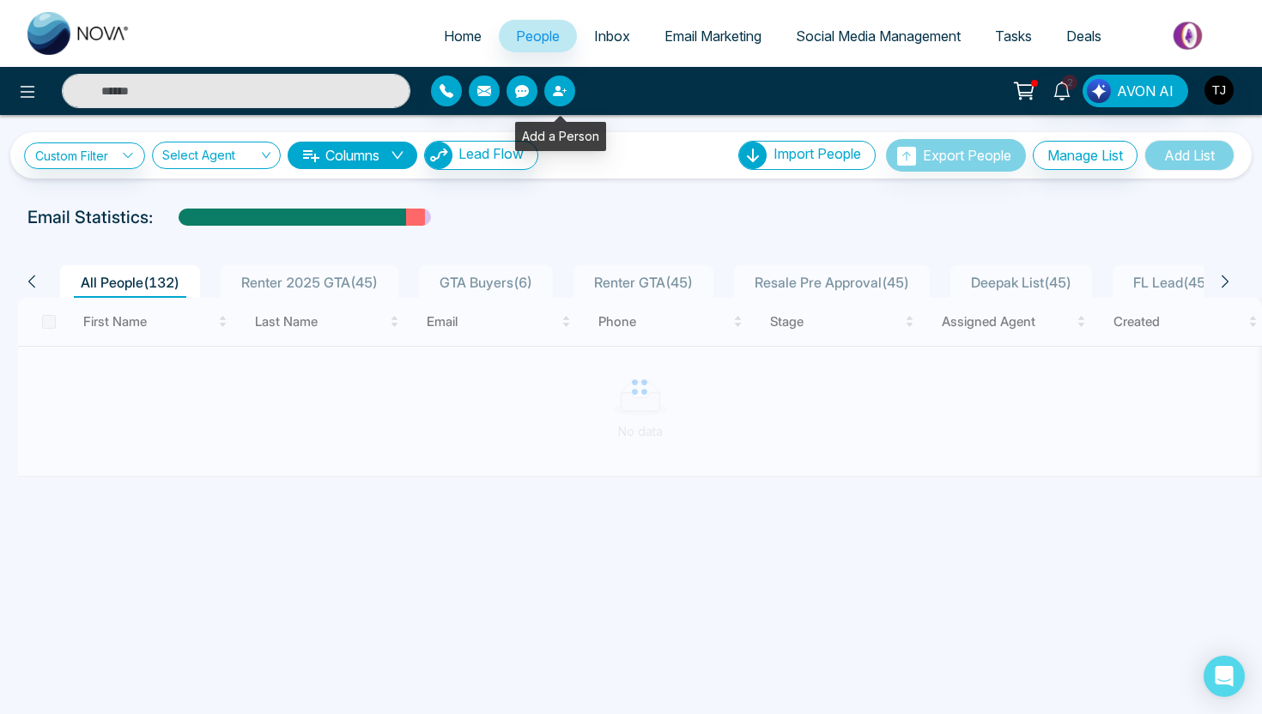
click at [571, 88] on button "button" at bounding box center [559, 91] width 31 height 31
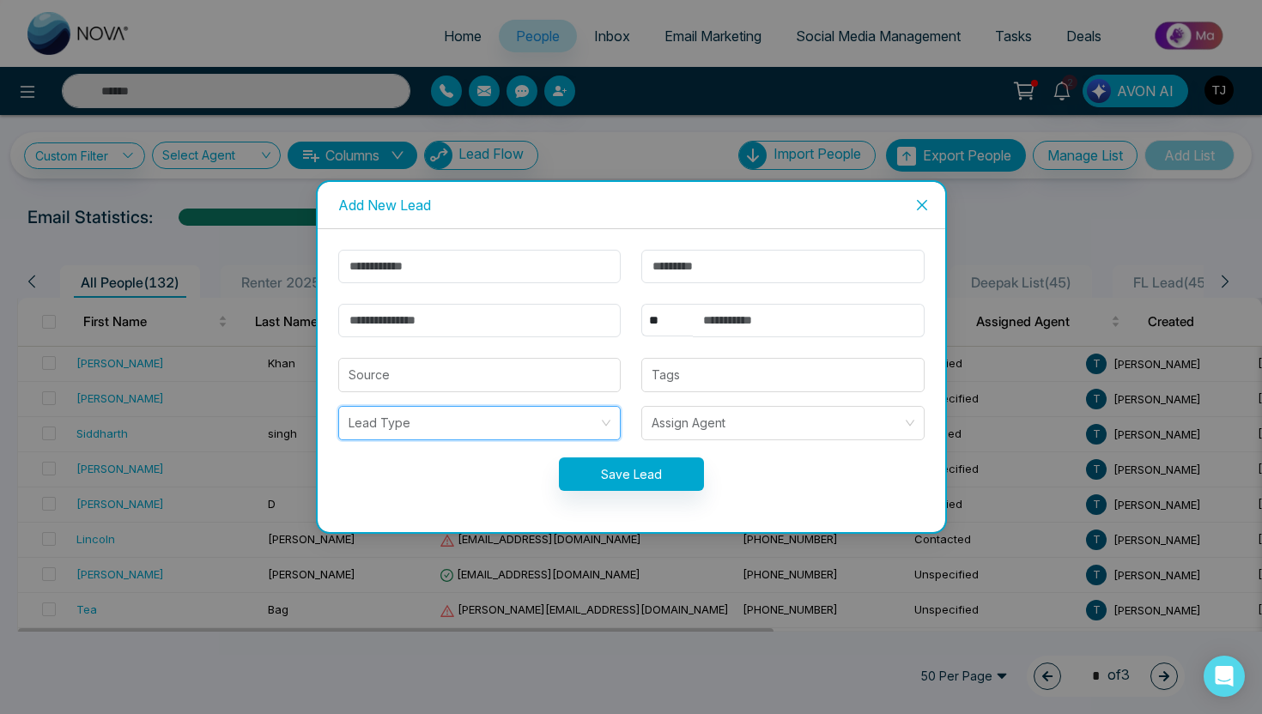
click at [418, 420] on input "search" at bounding box center [473, 423] width 251 height 33
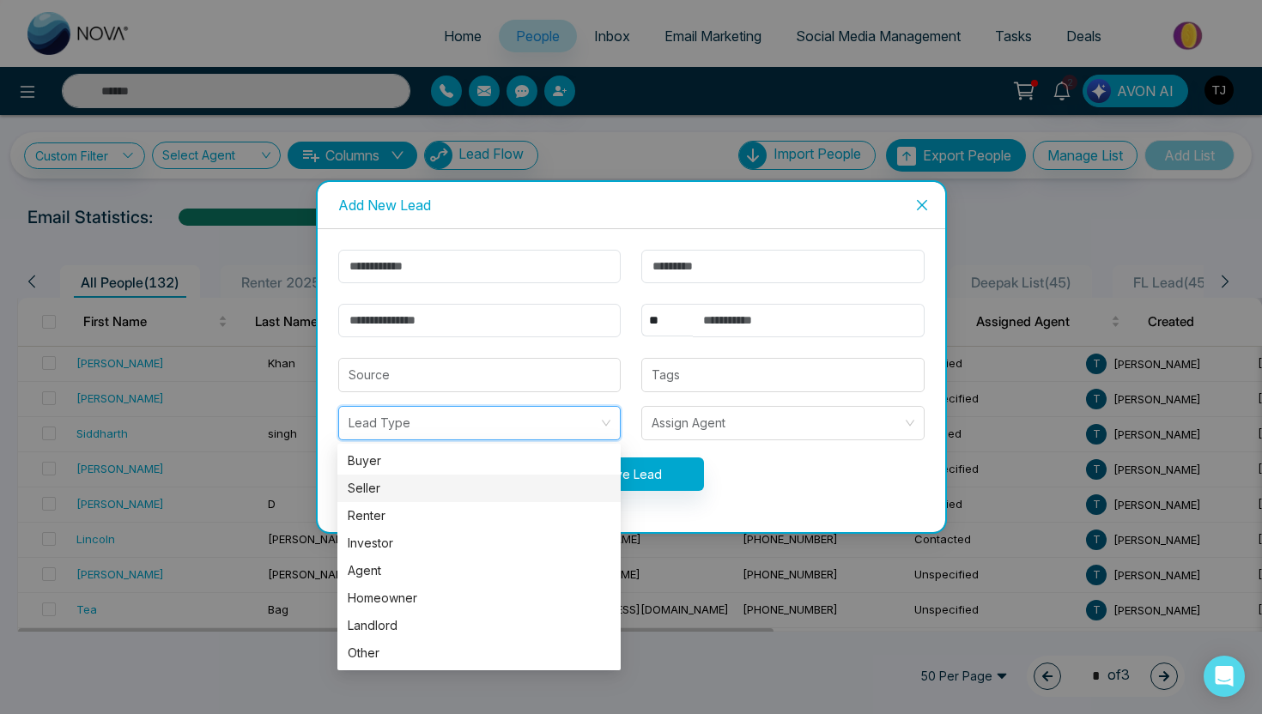
click at [402, 488] on div "Seller" at bounding box center [479, 488] width 263 height 19
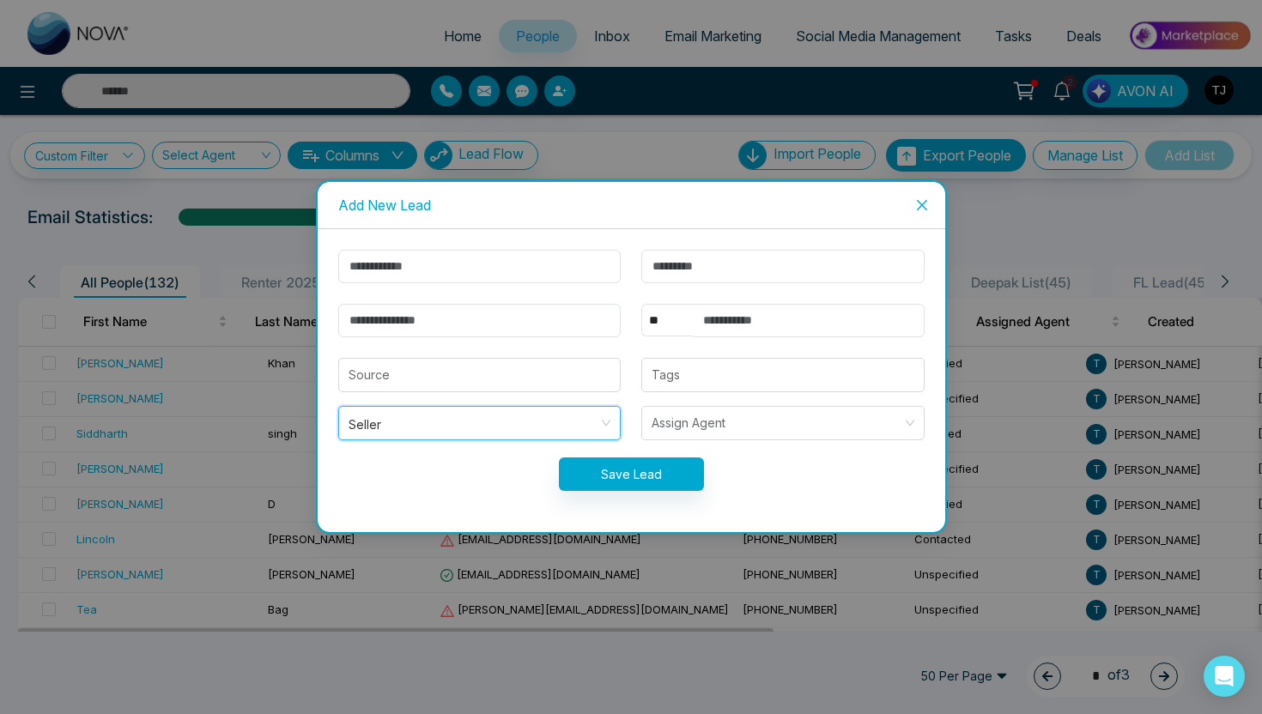
click at [403, 433] on span "Seller" at bounding box center [479, 423] width 263 height 22
click at [921, 213] on span "Close" at bounding box center [922, 205] width 46 height 46
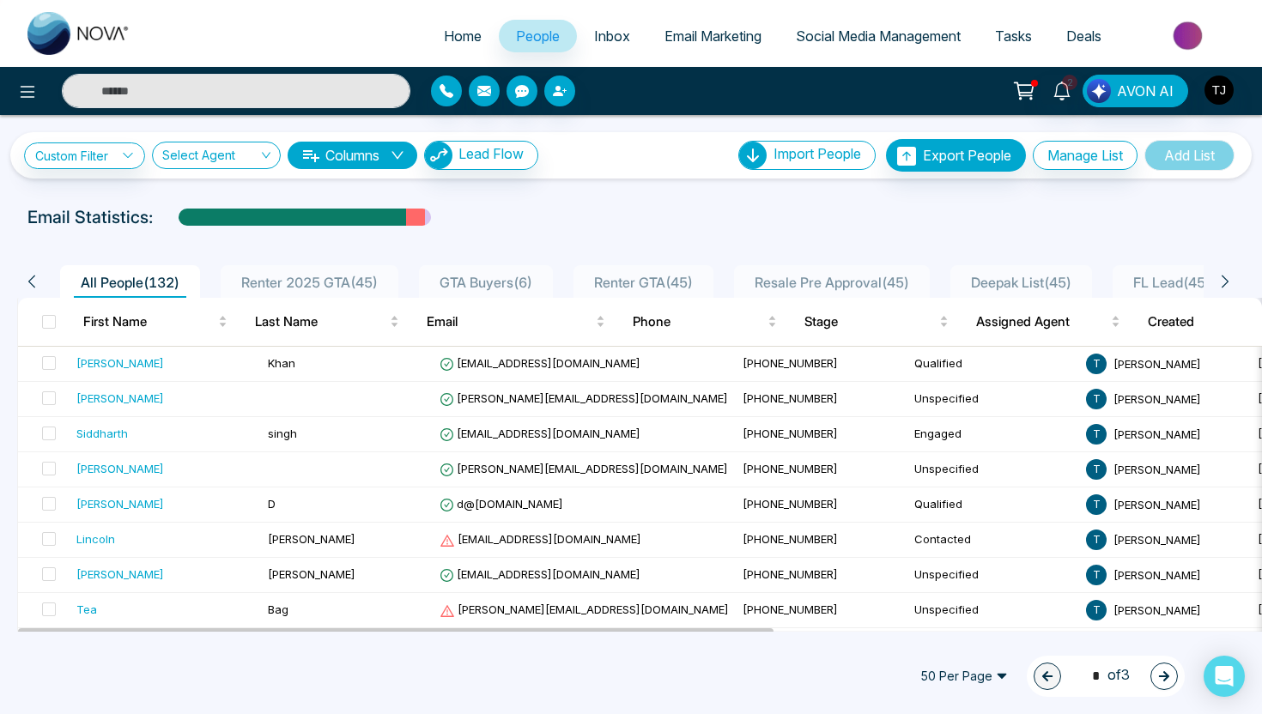
click at [528, 216] on div "Email Statistics:" at bounding box center [425, 217] width 797 height 26
click at [599, 276] on span "Renter Leads ( 45 )" at bounding box center [610, 282] width 124 height 17
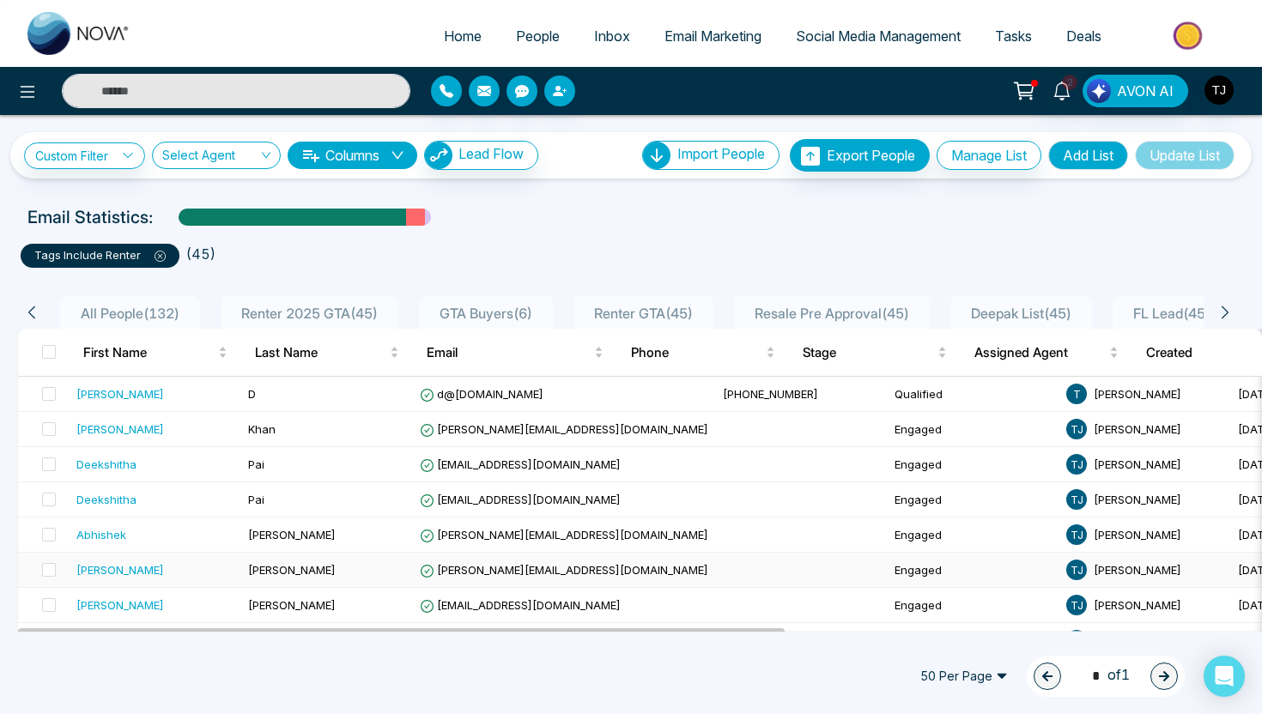
click at [106, 572] on div "Maria" at bounding box center [155, 569] width 158 height 17
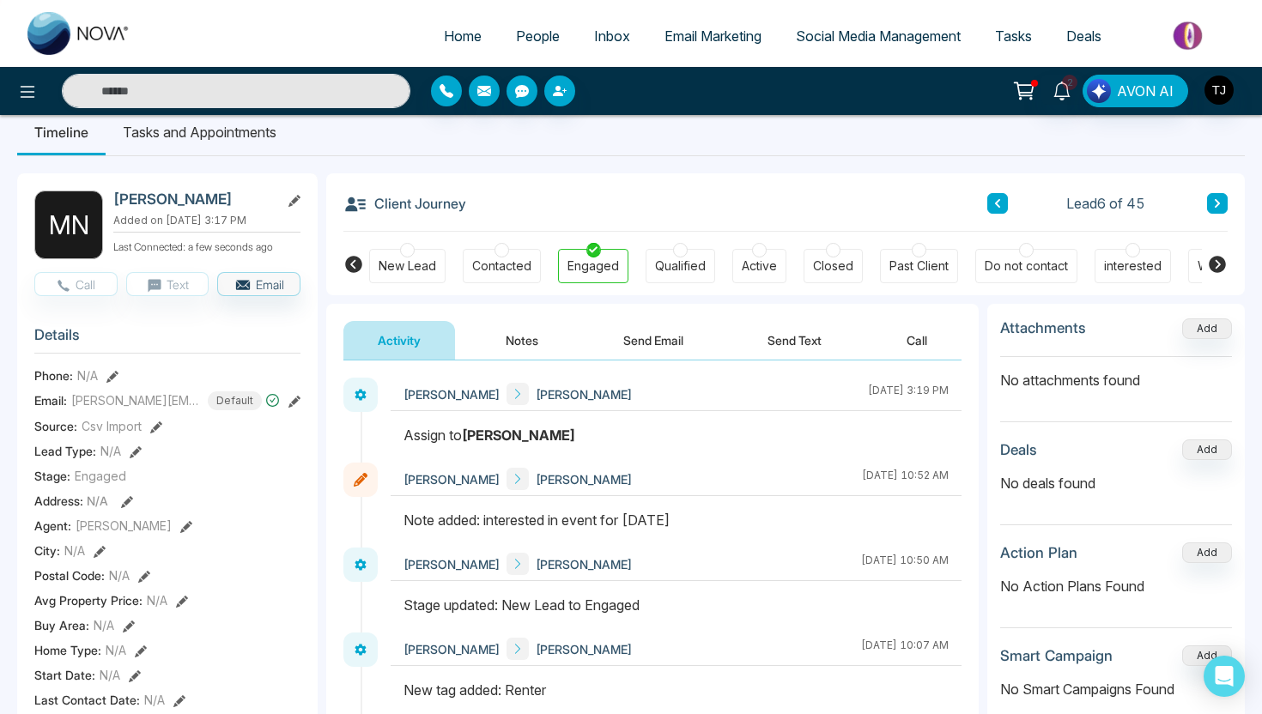
scroll to position [11, 0]
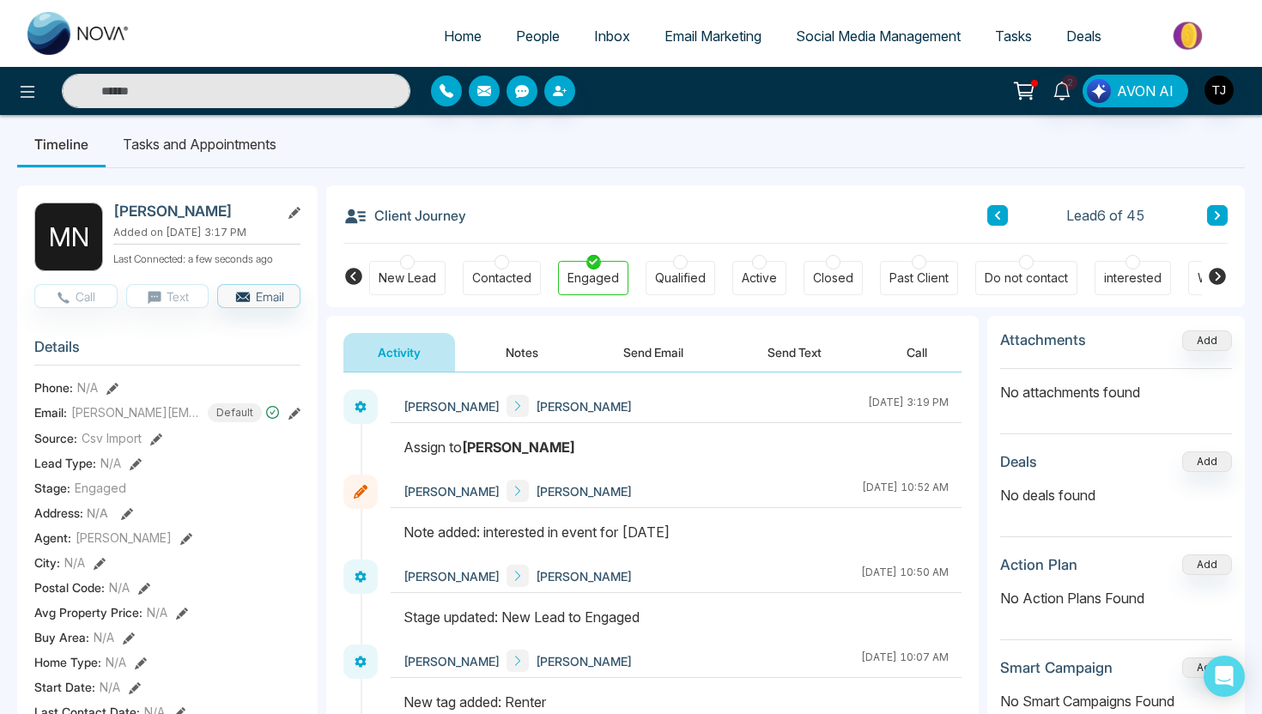
click at [527, 348] on button "Notes" at bounding box center [521, 352] width 101 height 39
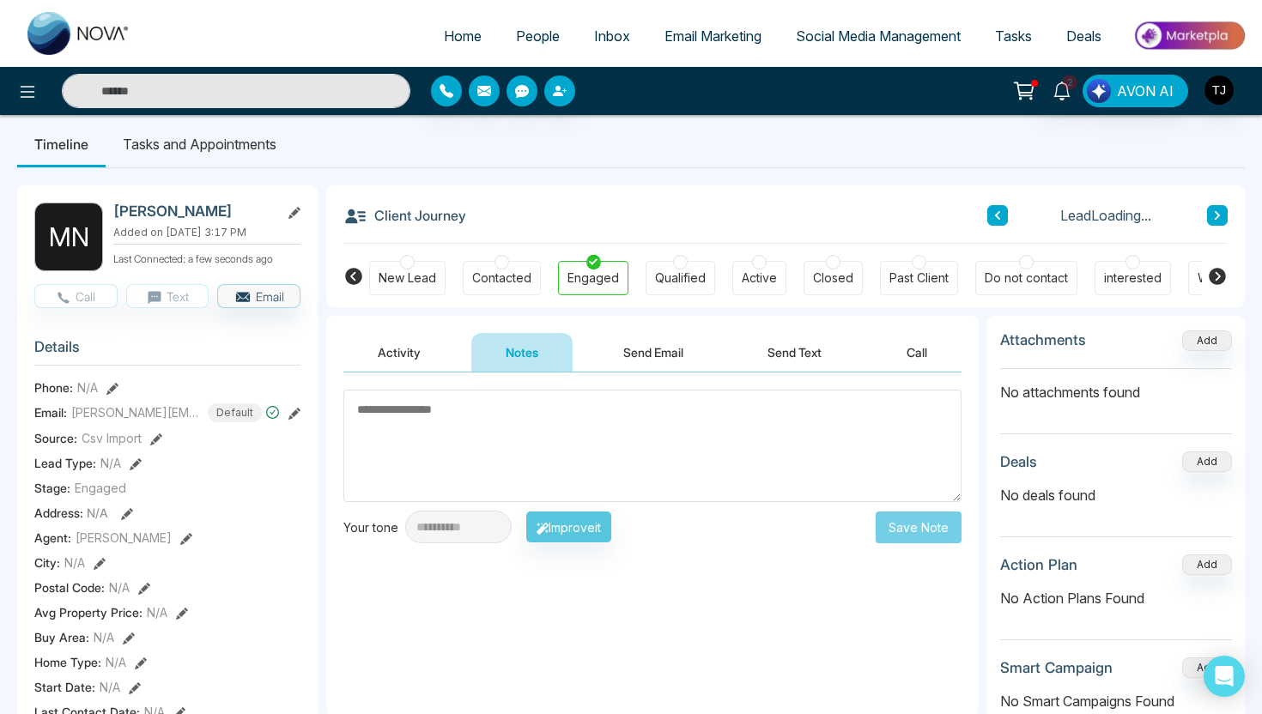
click at [625, 348] on button "Send Email" at bounding box center [653, 352] width 129 height 39
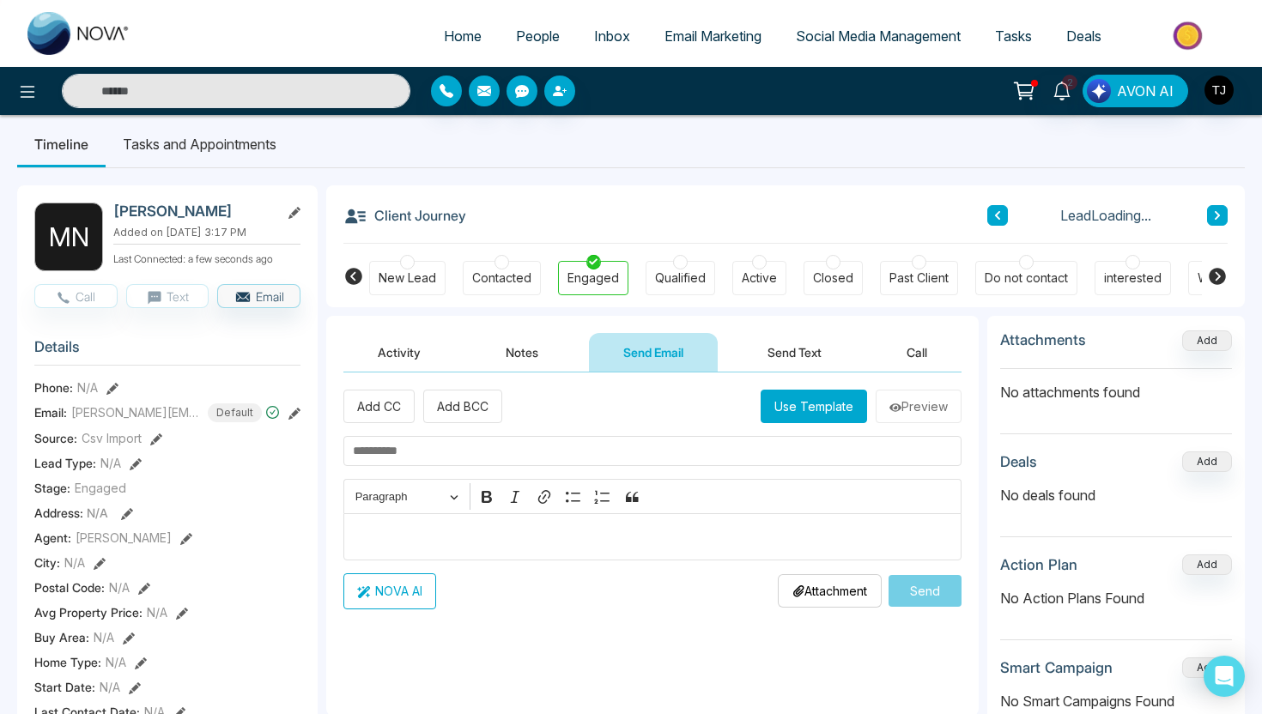
click at [771, 348] on button "Send Text" at bounding box center [794, 352] width 123 height 39
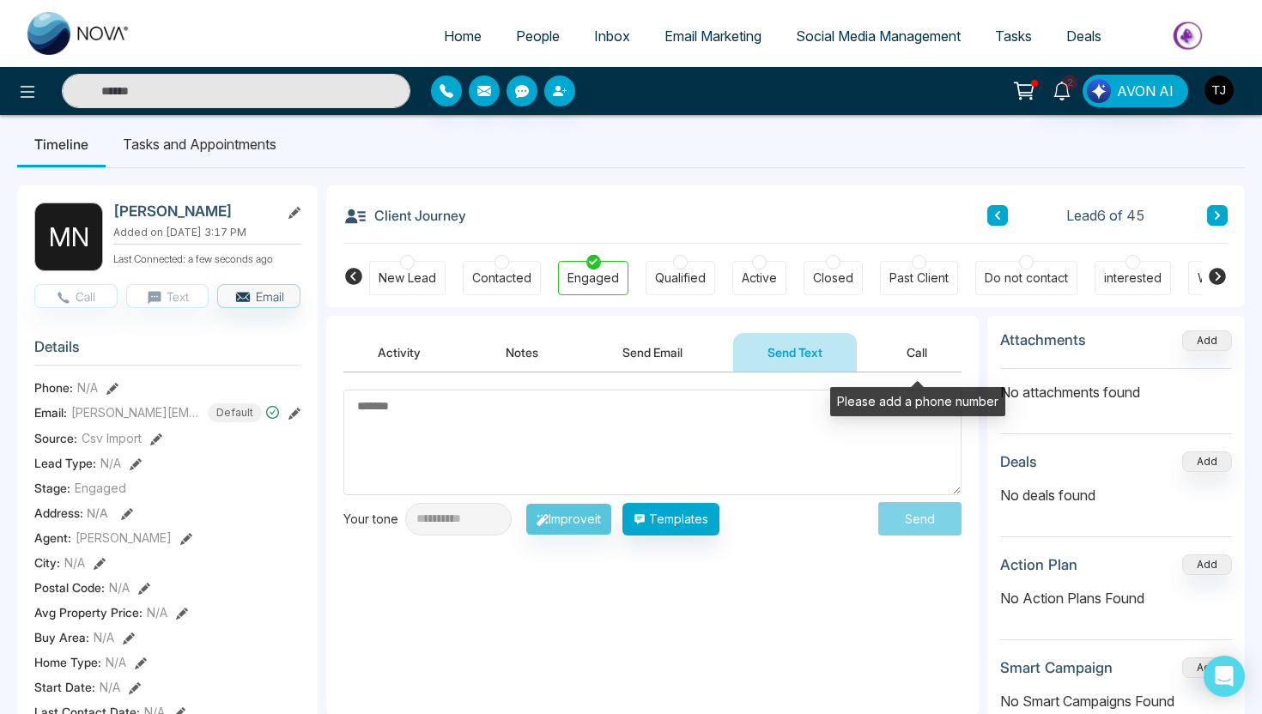
click at [925, 340] on button "Call" at bounding box center [916, 352] width 89 height 39
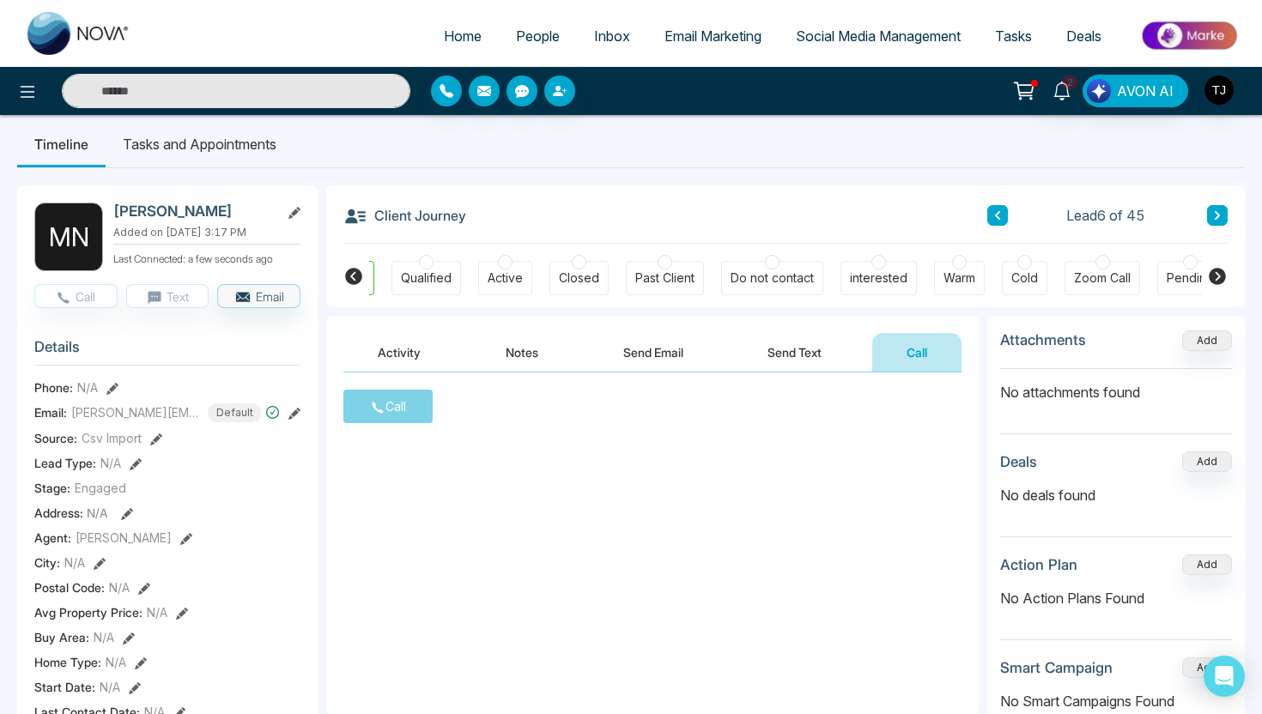
scroll to position [0, 301]
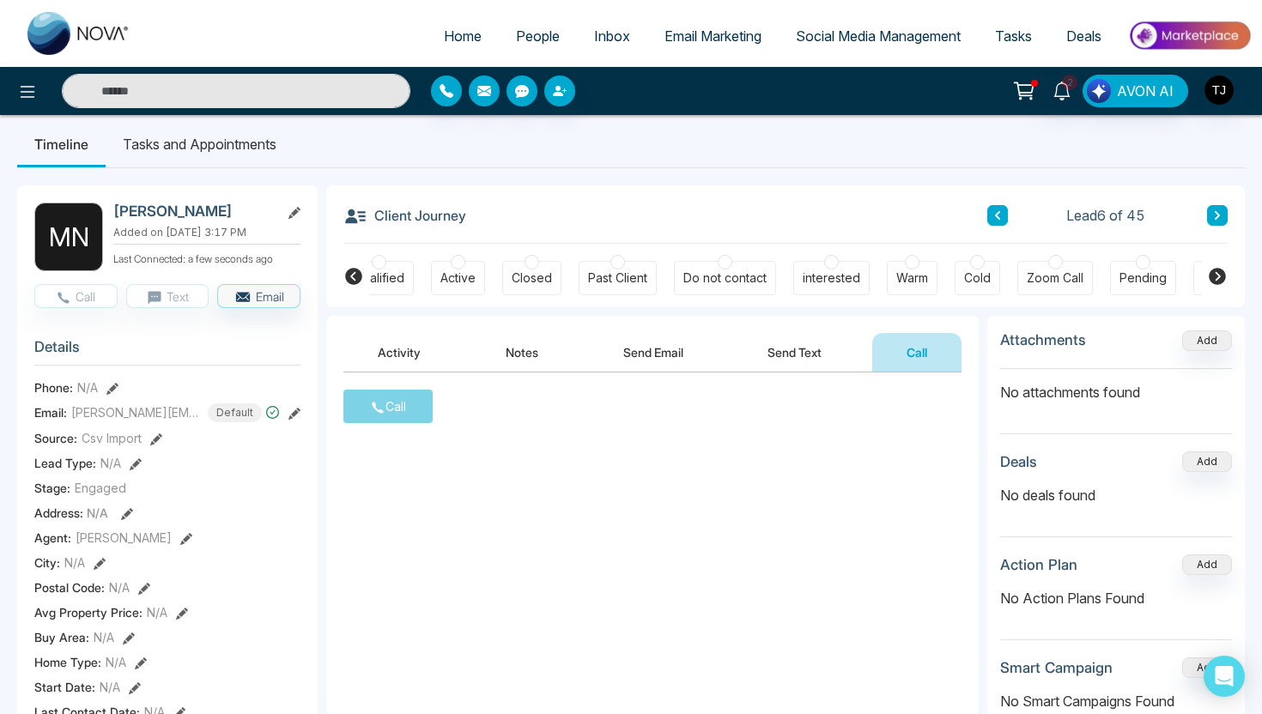
click at [246, 127] on li "Tasks and Appointments" at bounding box center [200, 144] width 188 height 46
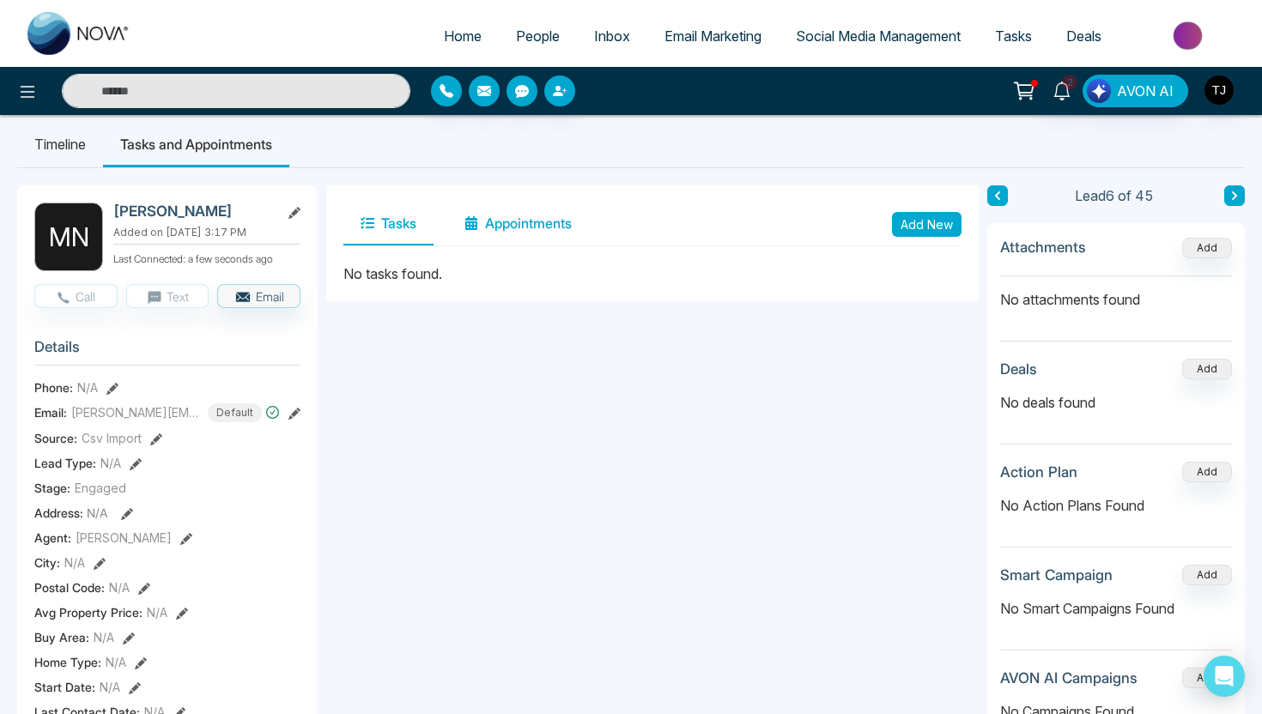
click at [486, 226] on button "Appointments" at bounding box center [518, 224] width 142 height 43
click at [542, 54] on li "People" at bounding box center [538, 37] width 78 height 35
click at [535, 35] on span "People" at bounding box center [538, 35] width 44 height 17
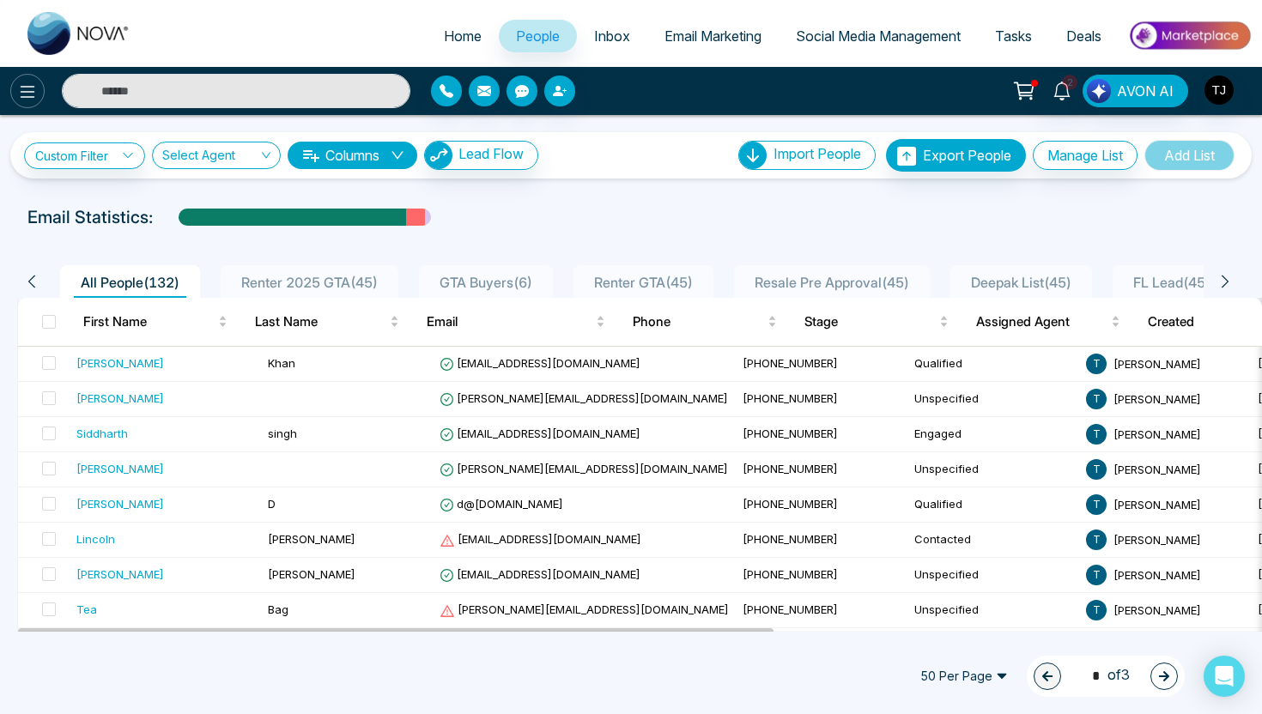
click at [27, 86] on icon at bounding box center [28, 92] width 15 height 12
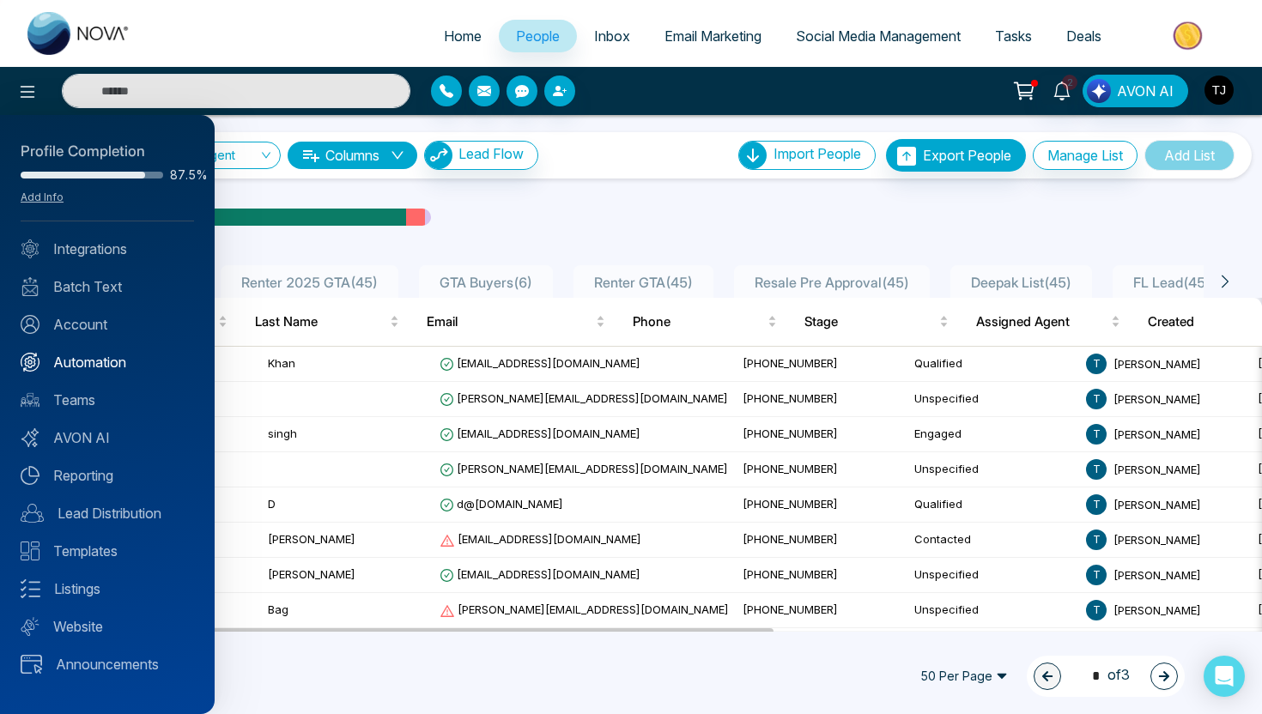
click at [53, 359] on link "Automation" at bounding box center [107, 362] width 173 height 21
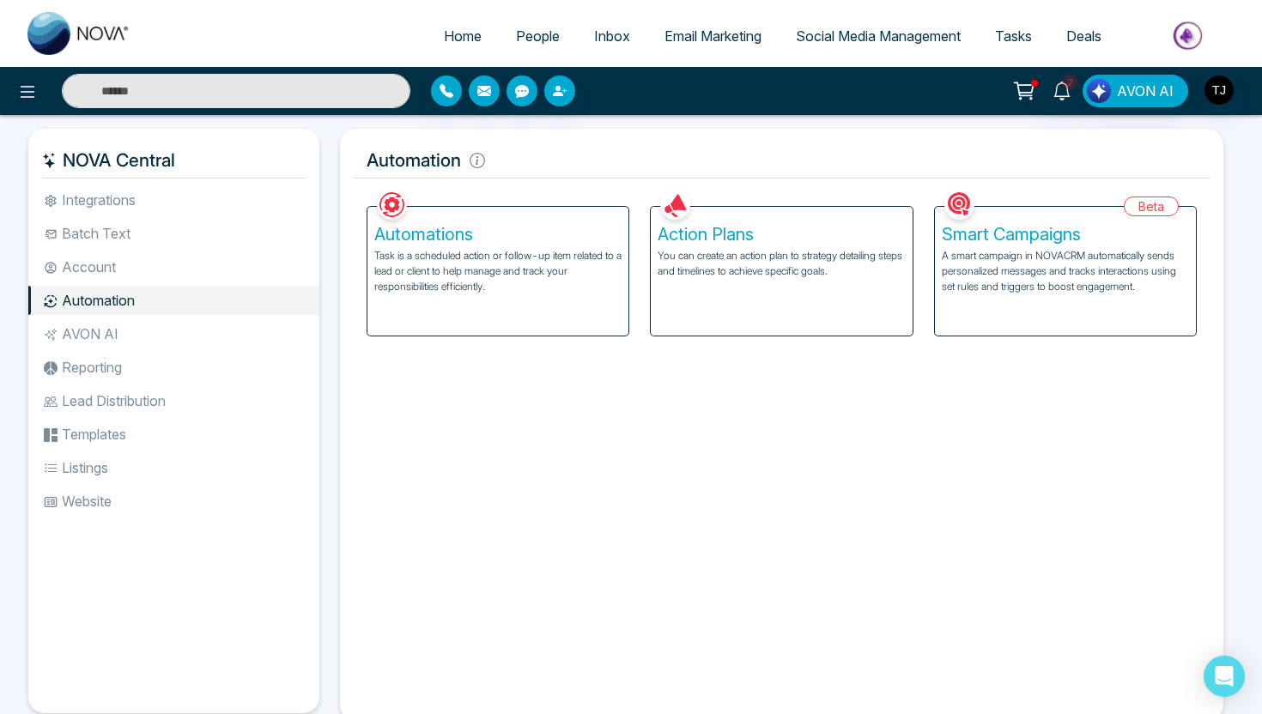
click at [692, 261] on p "You can create an action plan to strategy detailing steps and timelines to achi…" at bounding box center [780, 263] width 247 height 31
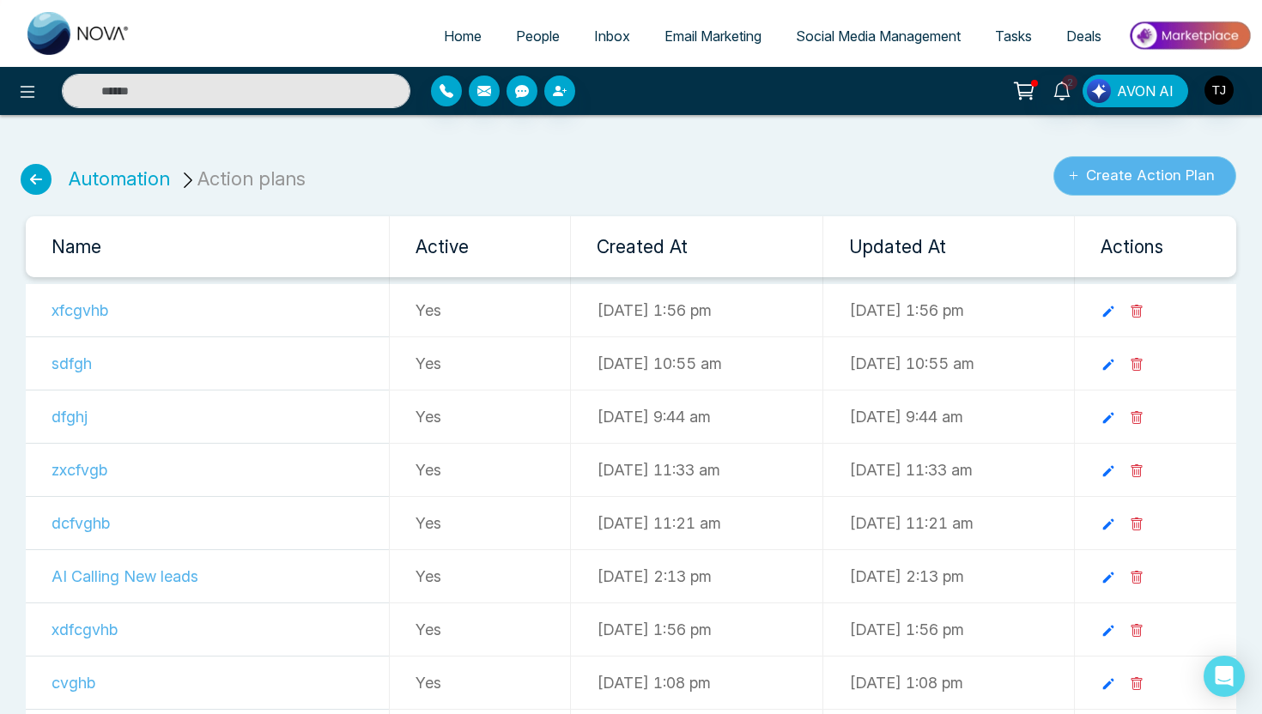
click at [1135, 193] on button "Create Action Plan" at bounding box center [1144, 175] width 183 height 39
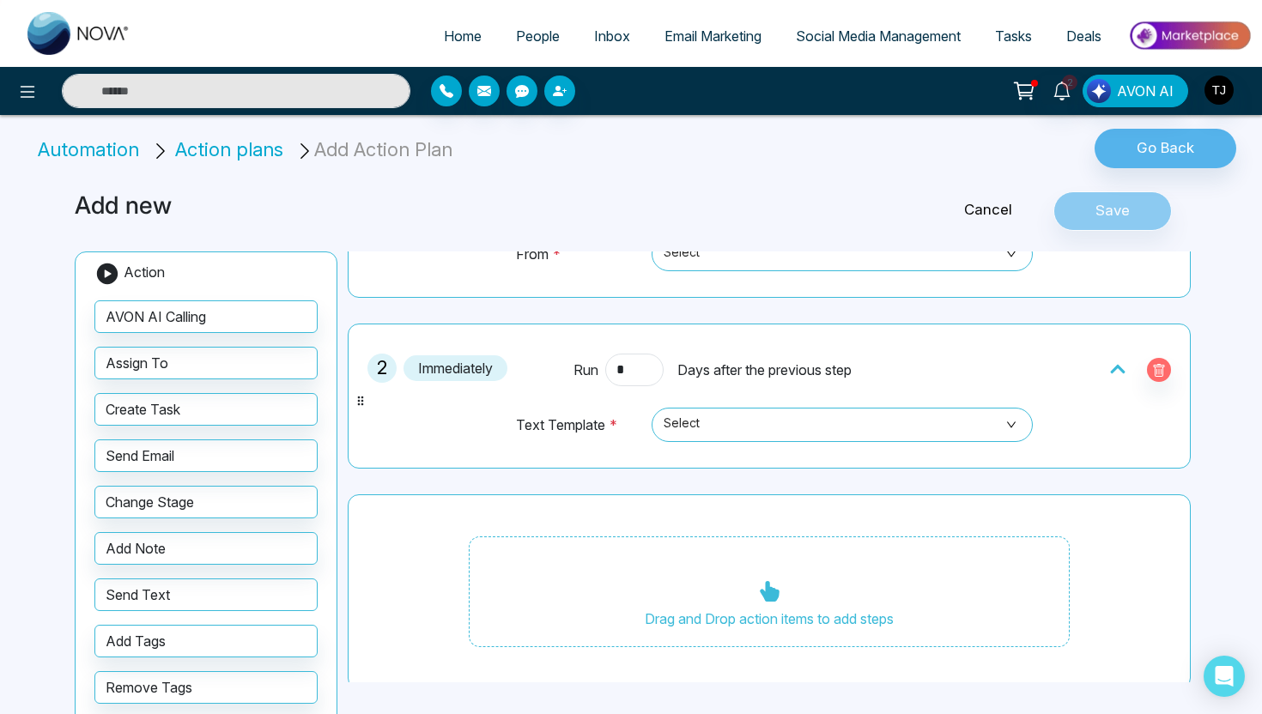
scroll to position [255, 0]
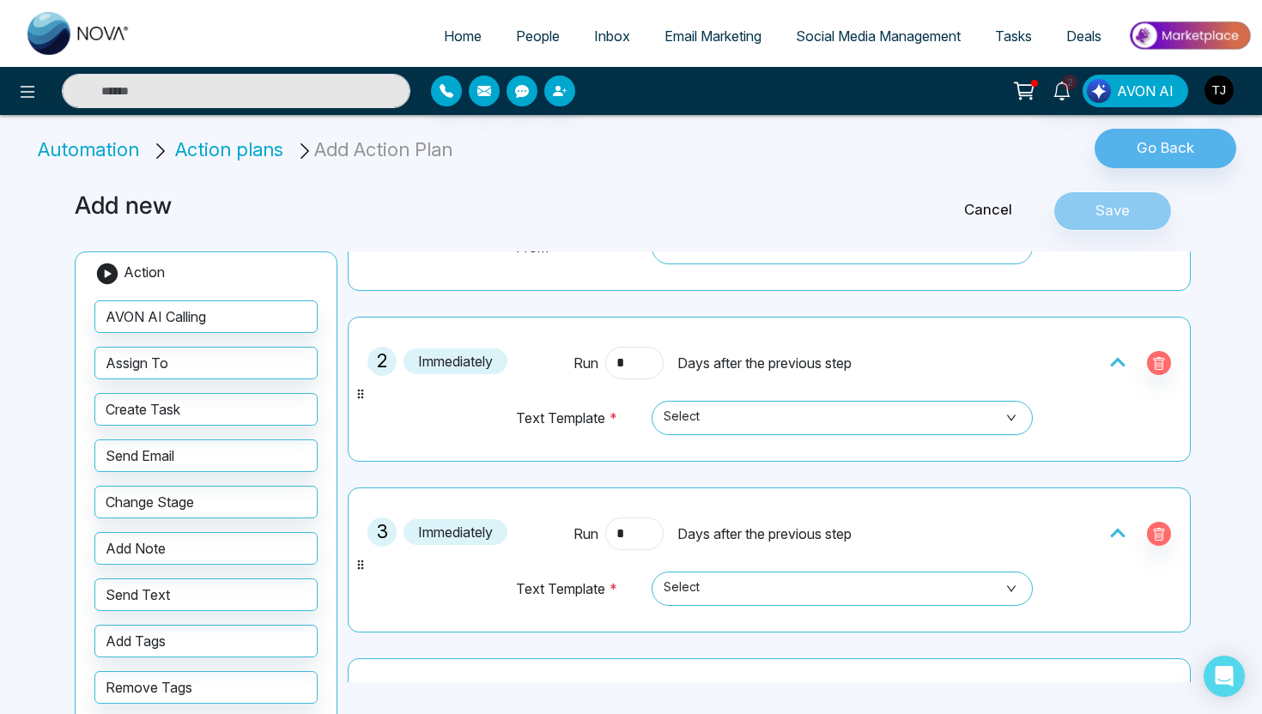
click at [612, 535] on input "*" at bounding box center [634, 534] width 58 height 33
type input "*"
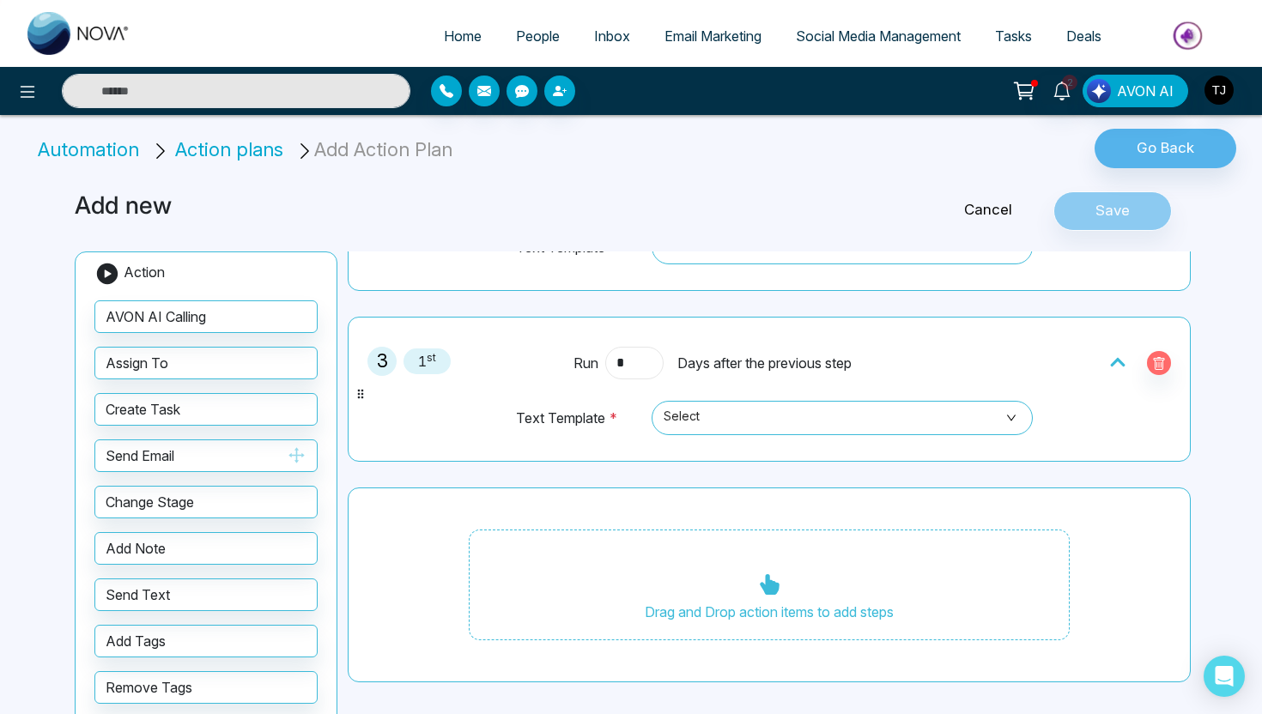
type input "*"
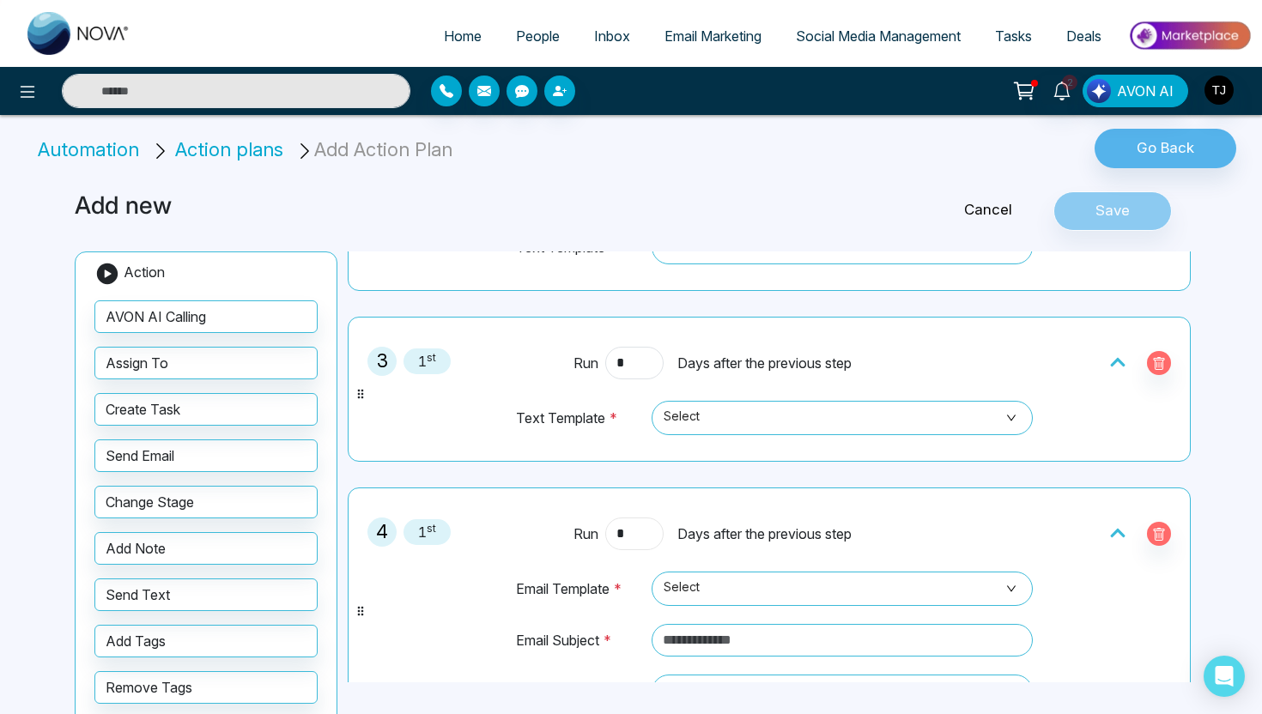
click at [635, 531] on input "*" at bounding box center [634, 534] width 58 height 33
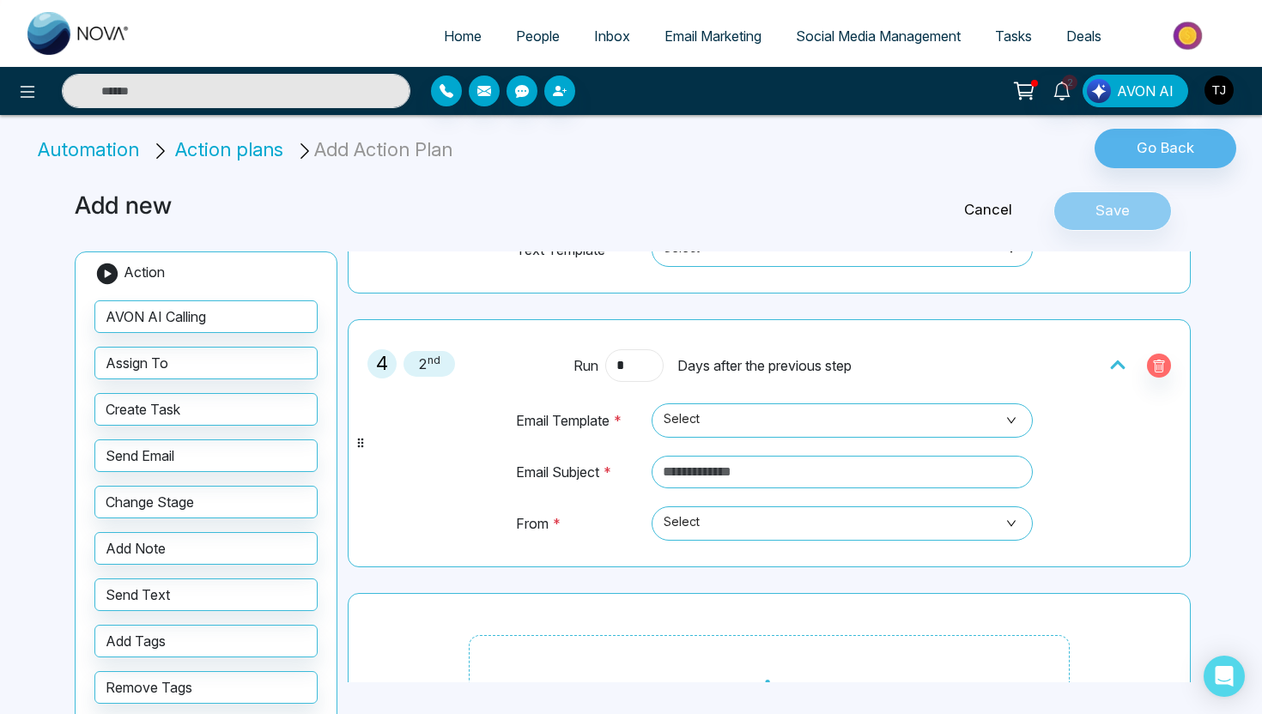
scroll to position [700, 0]
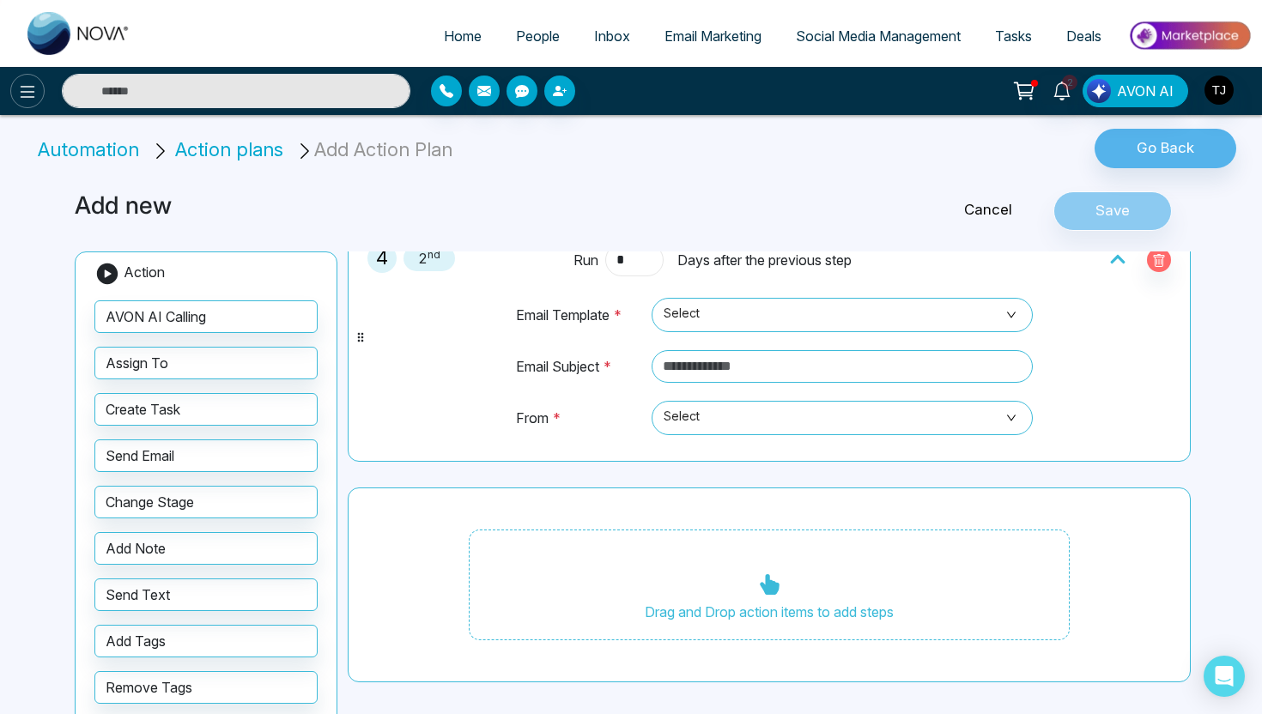
type input "*"
click at [30, 102] on button at bounding box center [27, 91] width 34 height 34
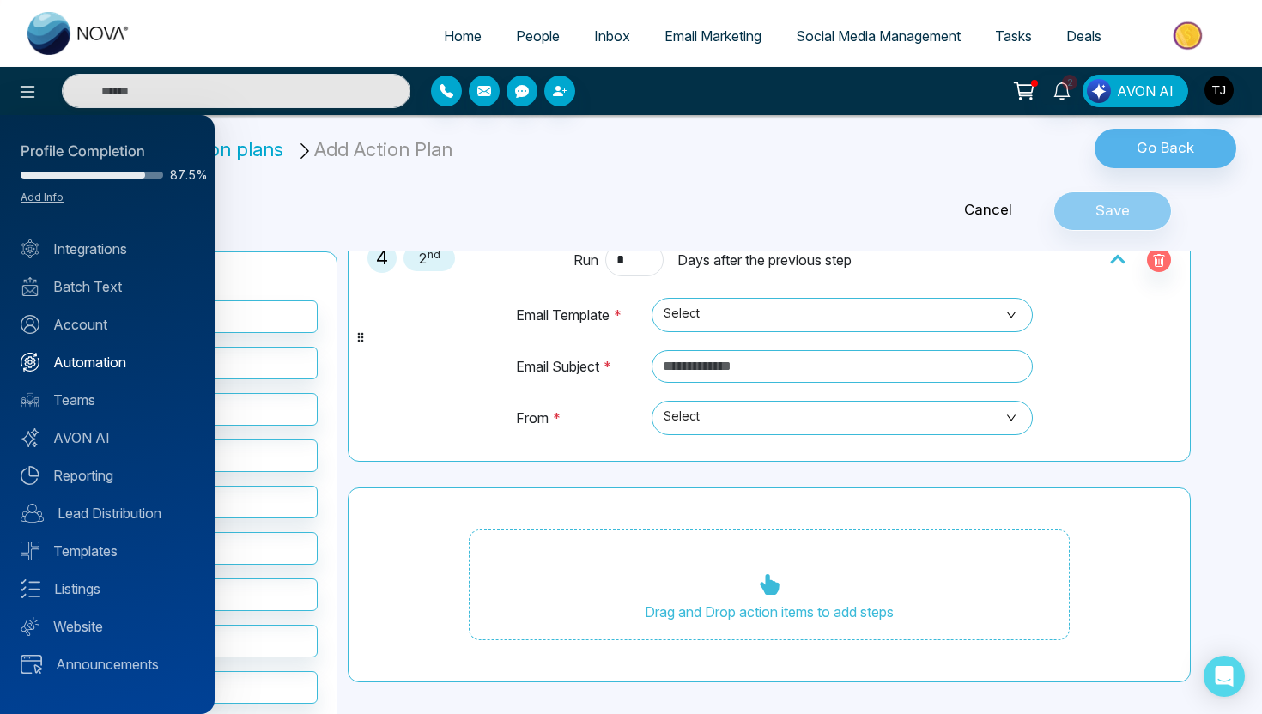
click at [127, 359] on link "Automation" at bounding box center [107, 362] width 173 height 21
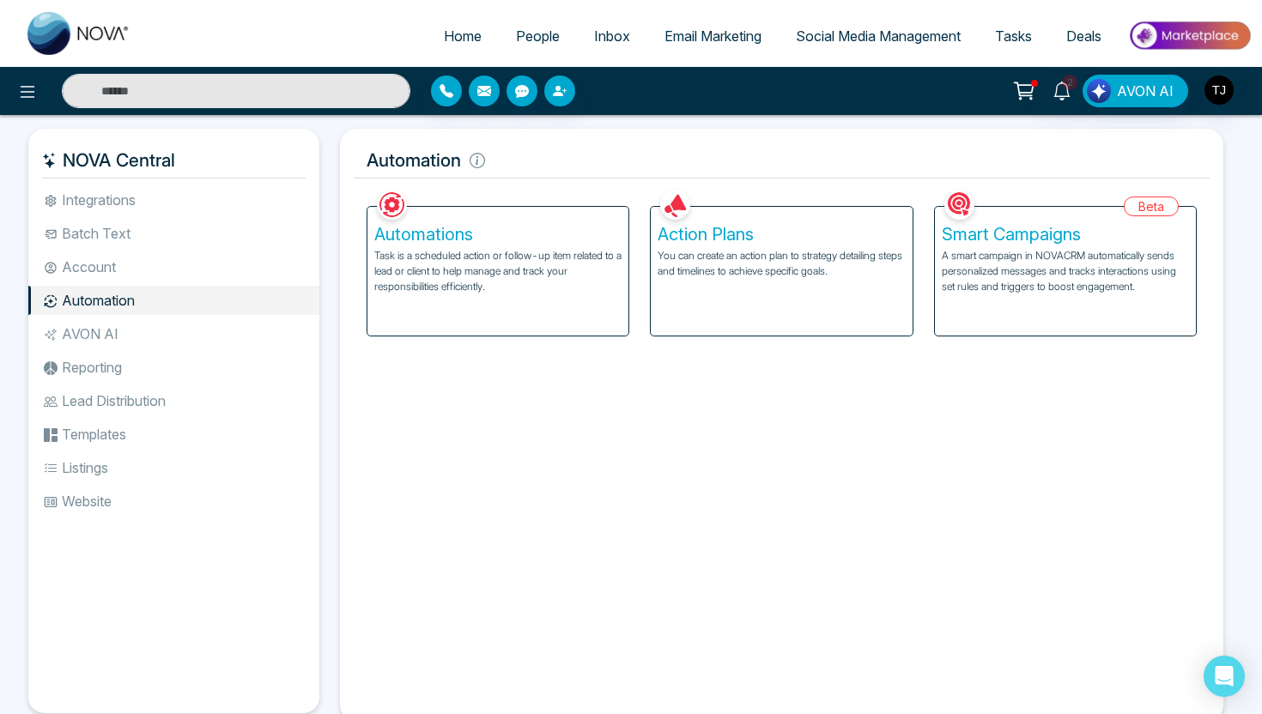
click at [1011, 231] on h5 "Smart Campaigns" at bounding box center [1065, 234] width 247 height 21
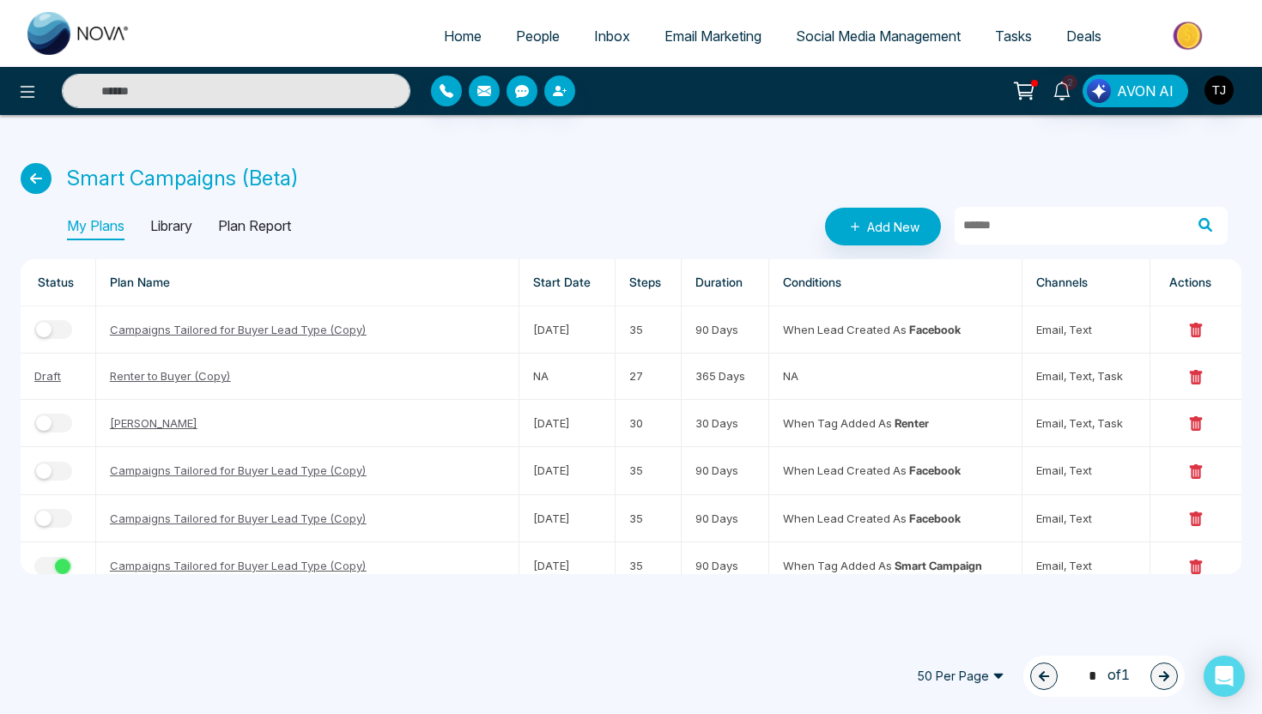
click at [185, 223] on p "Library" at bounding box center [171, 226] width 42 height 27
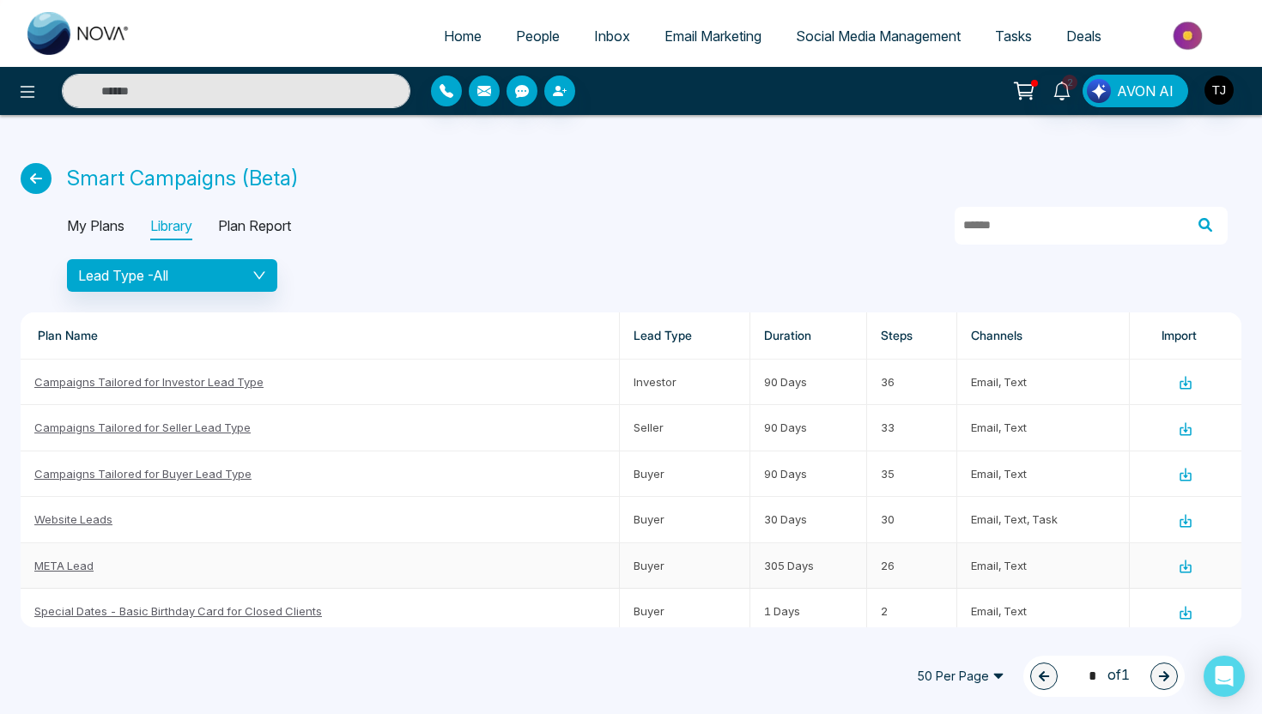
click at [64, 567] on link "META Lead" at bounding box center [63, 566] width 59 height 14
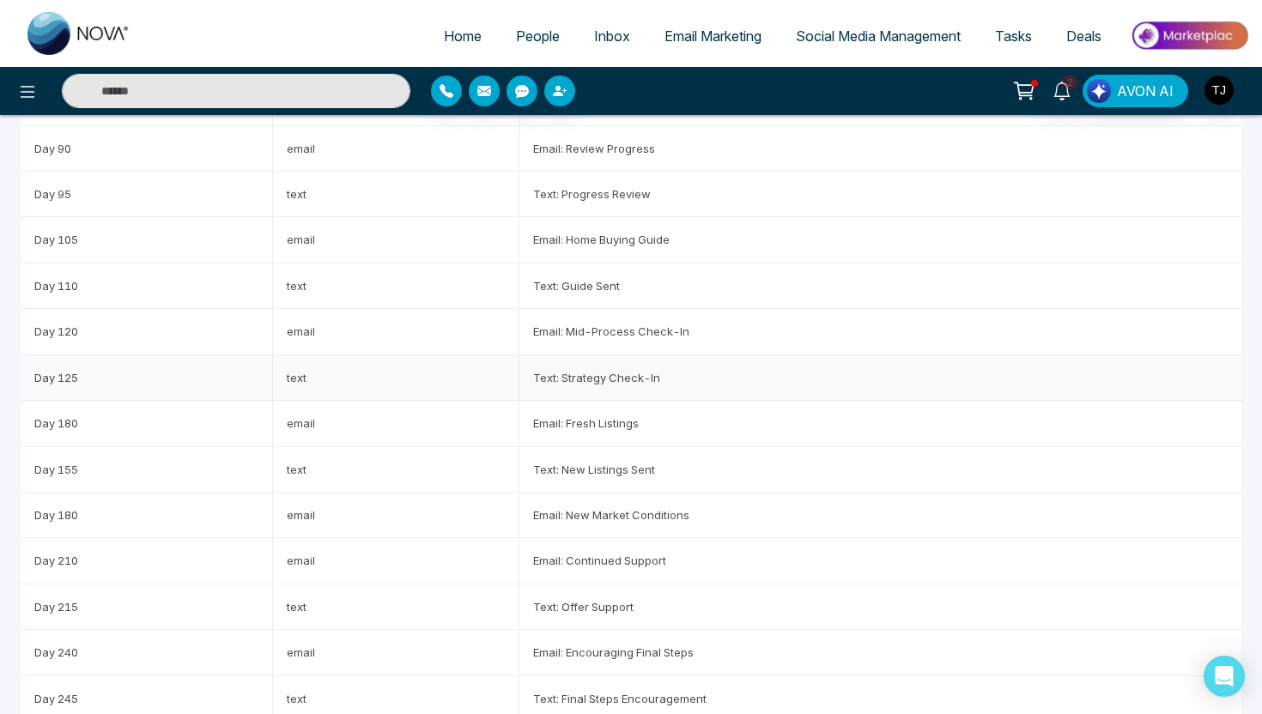
scroll to position [645, 0]
click at [595, 193] on td "Text: Progress Review" at bounding box center [880, 190] width 722 height 45
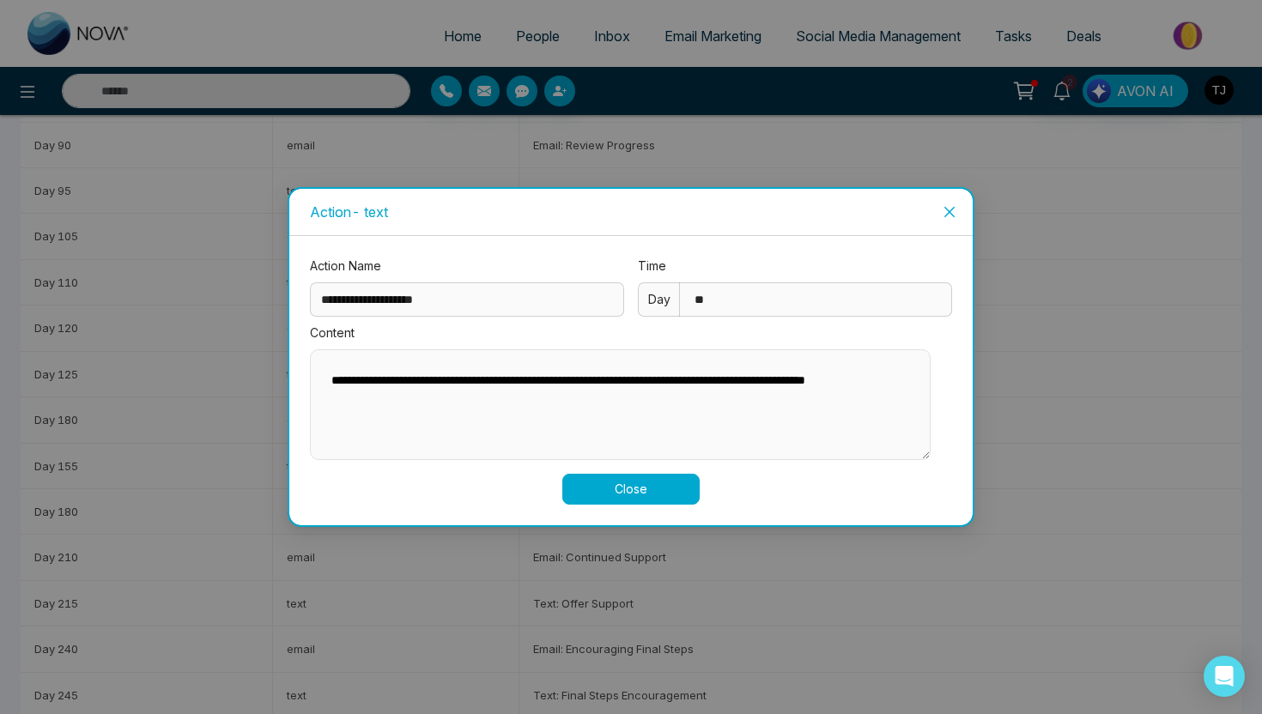
click at [948, 208] on icon "close" at bounding box center [949, 212] width 10 height 10
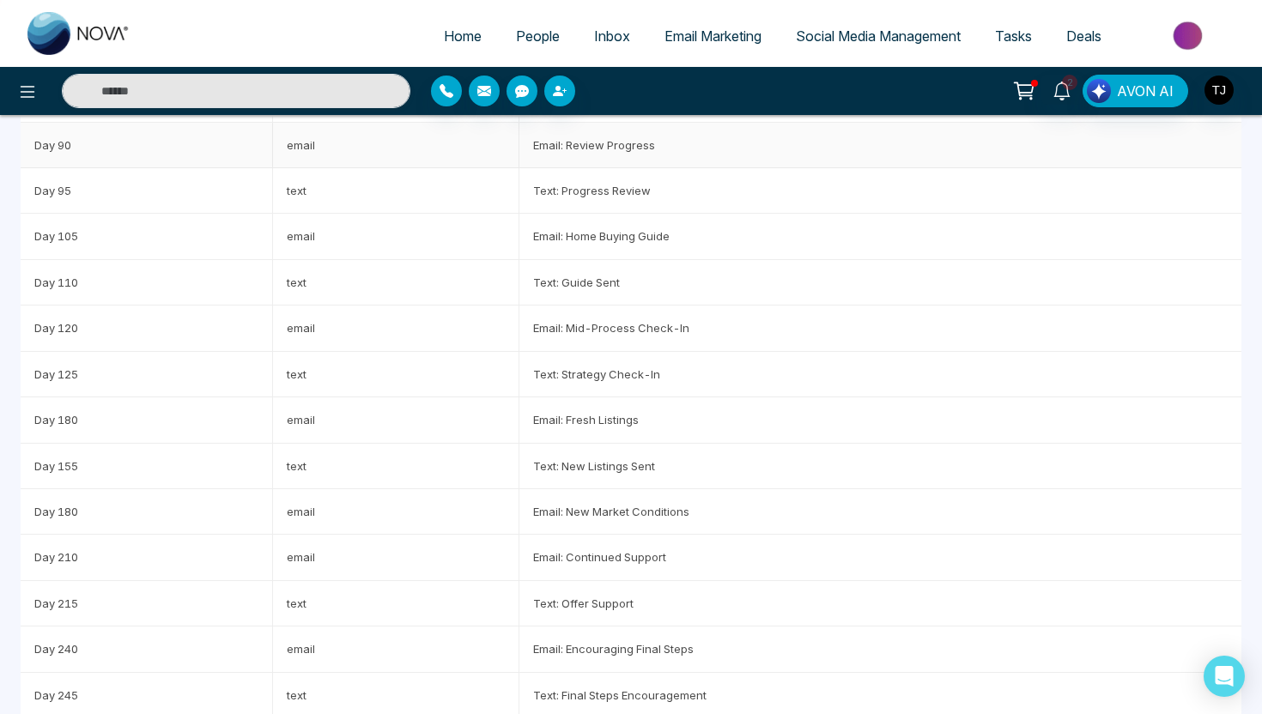
click at [671, 158] on td "Email: Review Progress" at bounding box center [880, 145] width 722 height 45
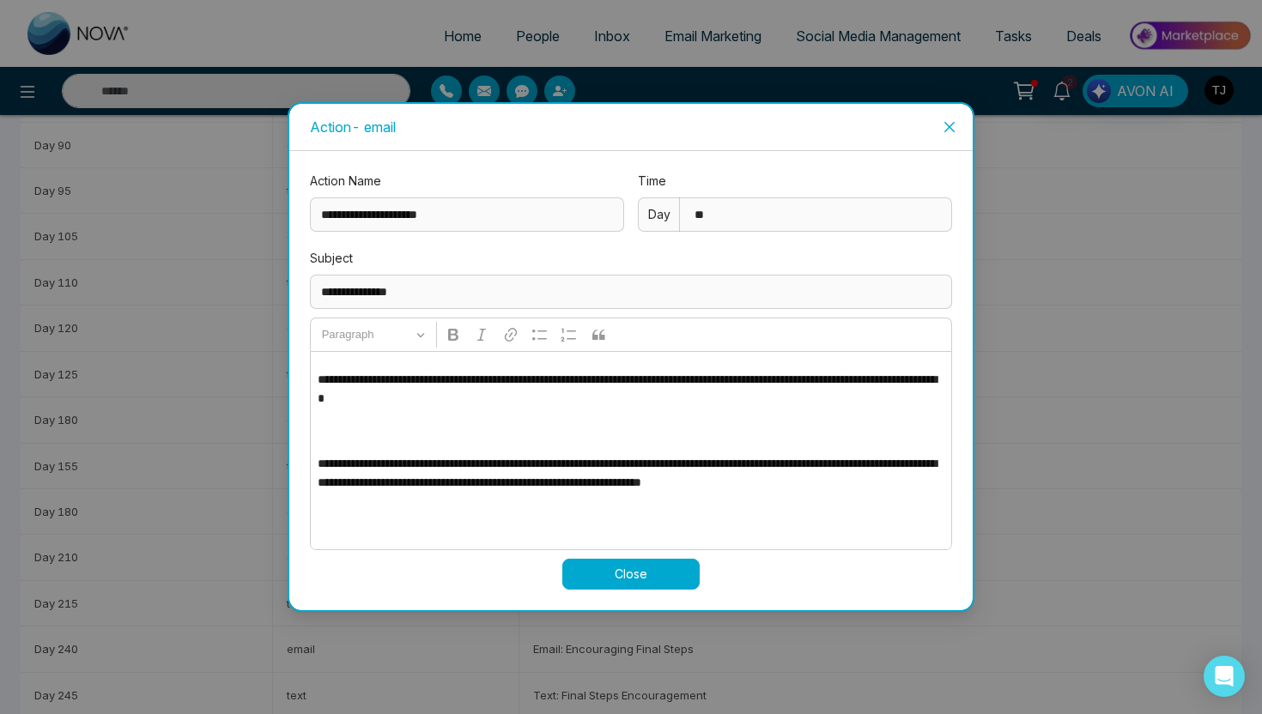
scroll to position [0, 0]
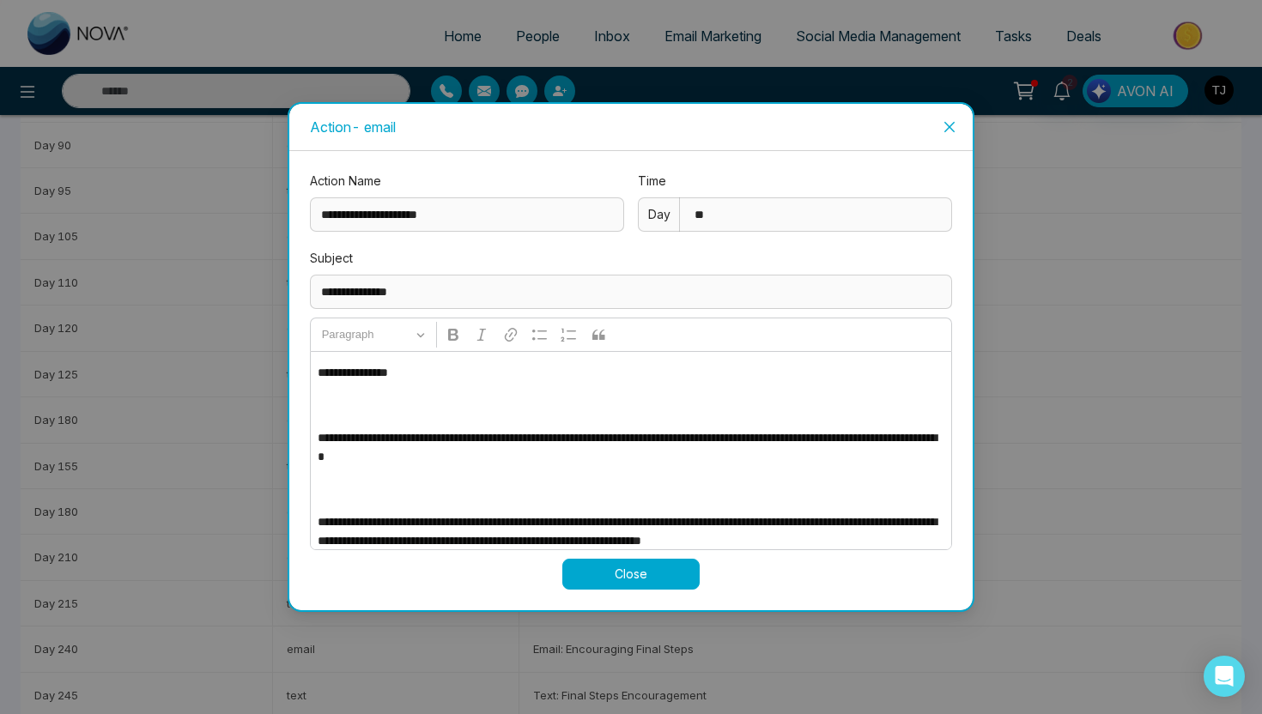
click at [940, 120] on span "Close" at bounding box center [949, 127] width 46 height 46
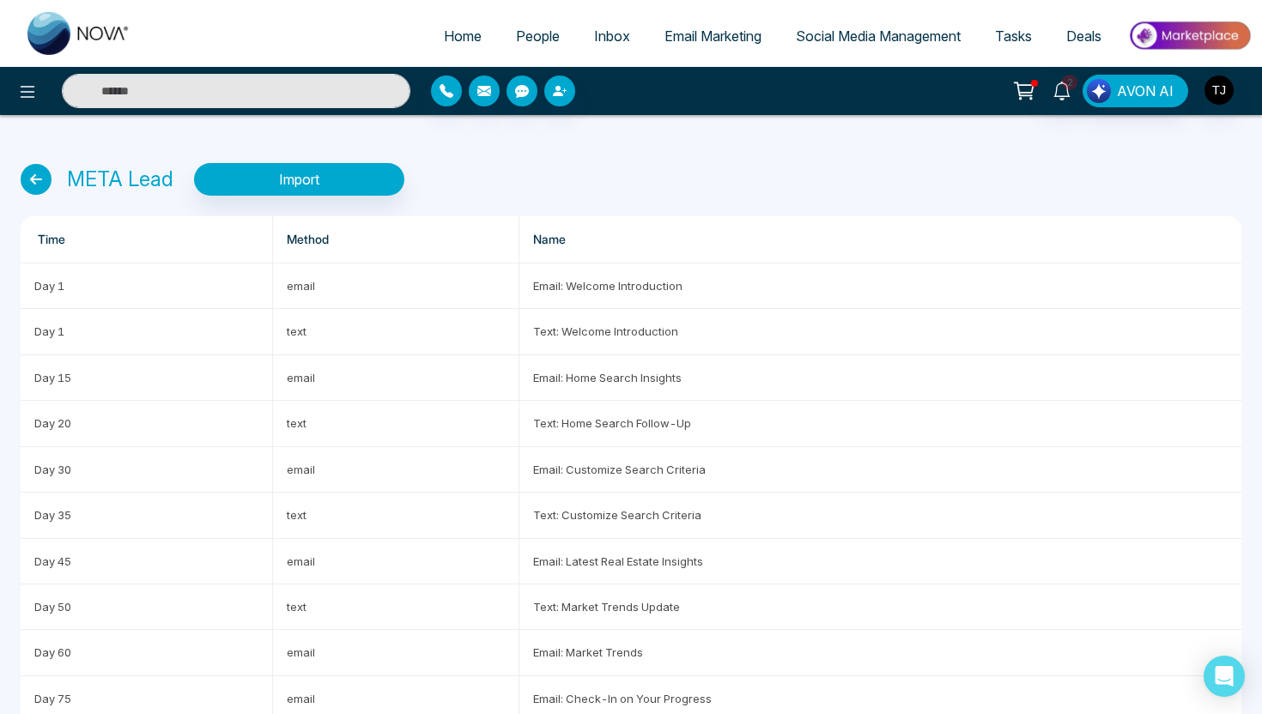
click at [39, 182] on icon at bounding box center [36, 179] width 31 height 31
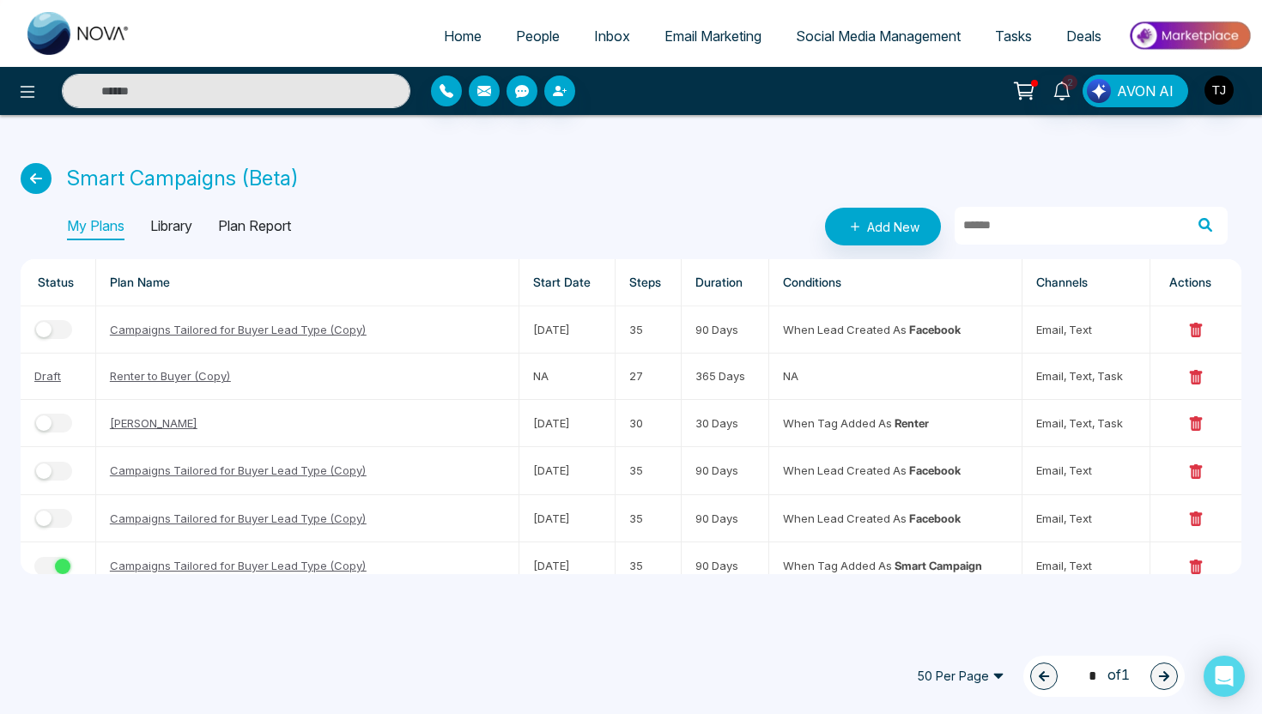
click at [169, 229] on p "Library" at bounding box center [171, 226] width 42 height 27
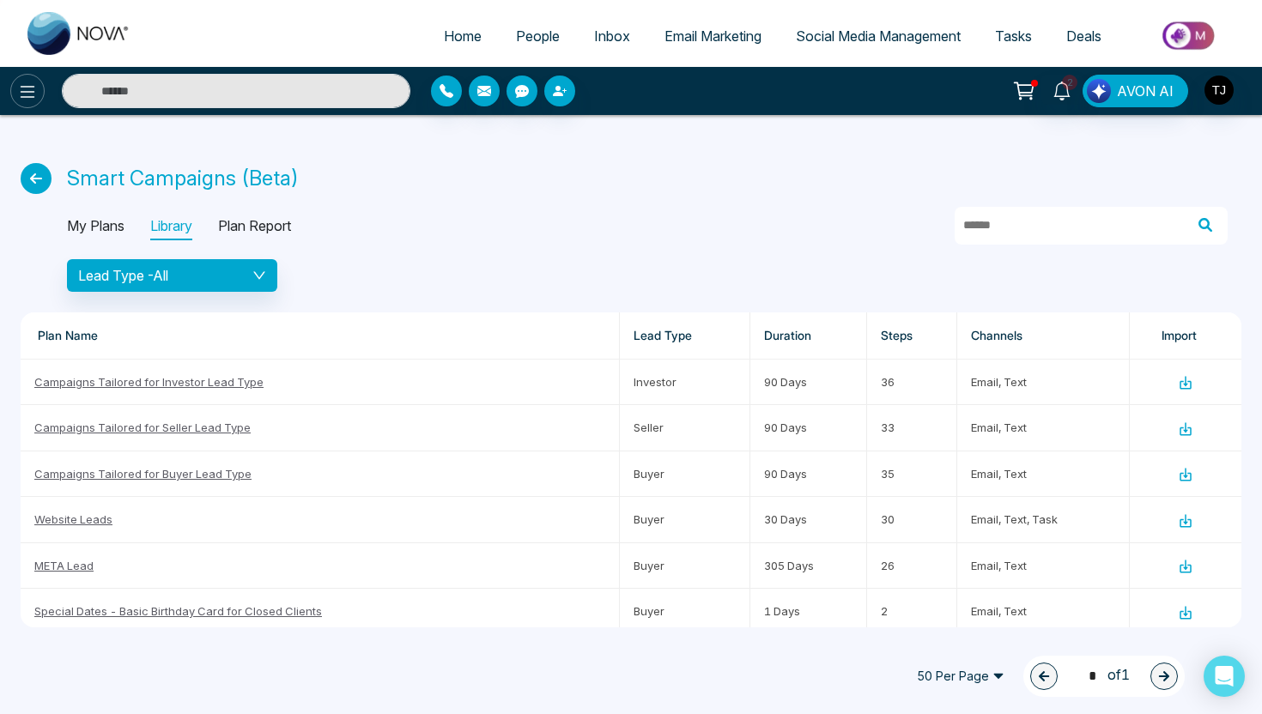
click at [23, 92] on icon at bounding box center [27, 92] width 21 height 21
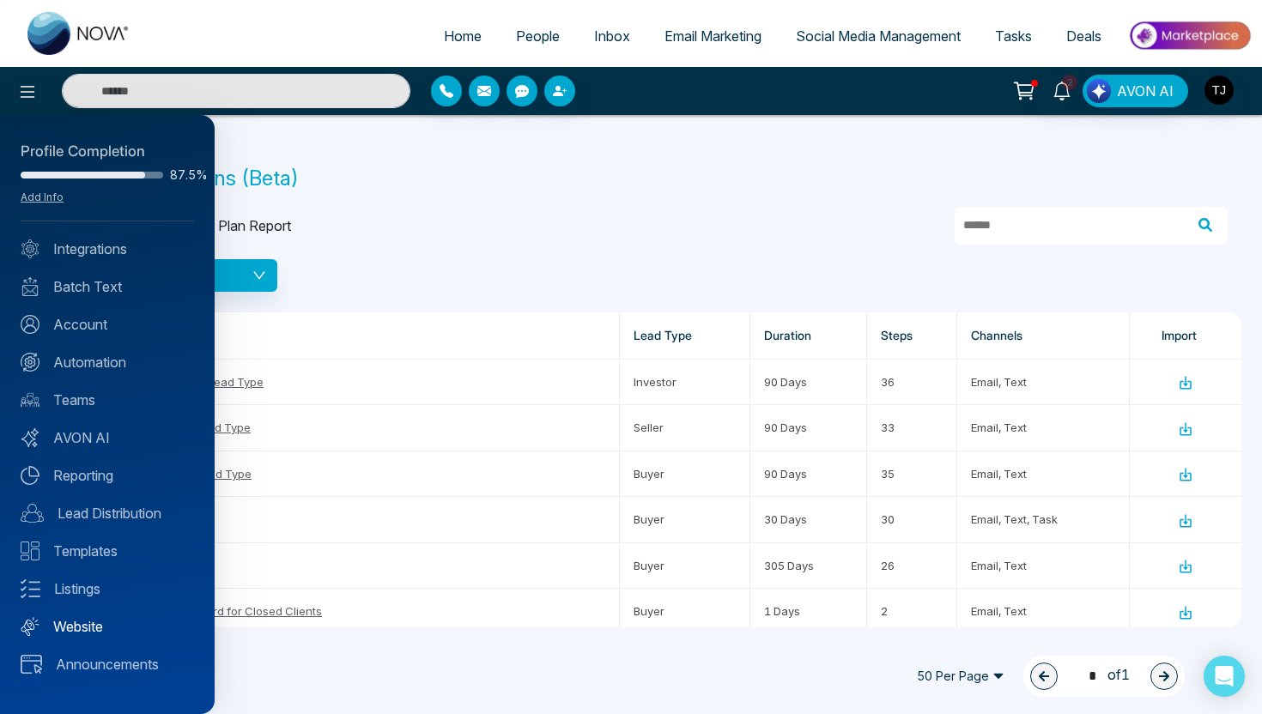
click at [73, 627] on link "Website" at bounding box center [107, 626] width 173 height 21
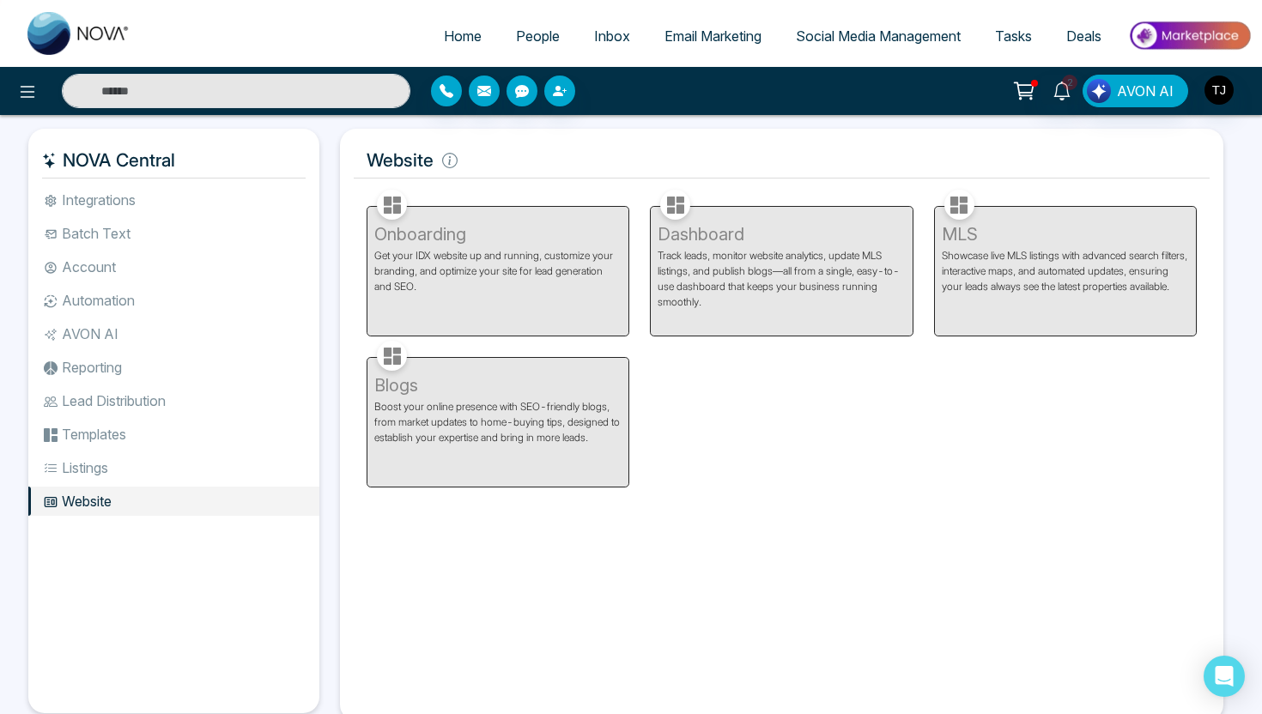
click at [522, 33] on span "People" at bounding box center [538, 35] width 44 height 17
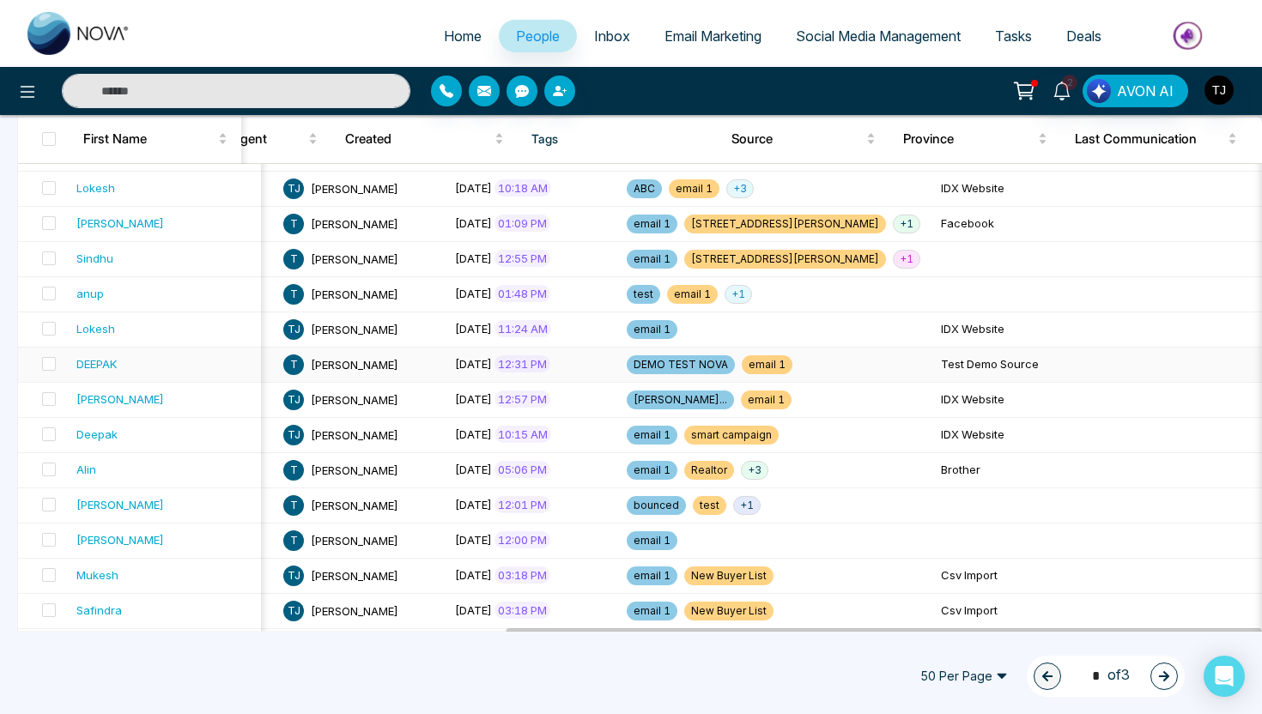
scroll to position [530, 0]
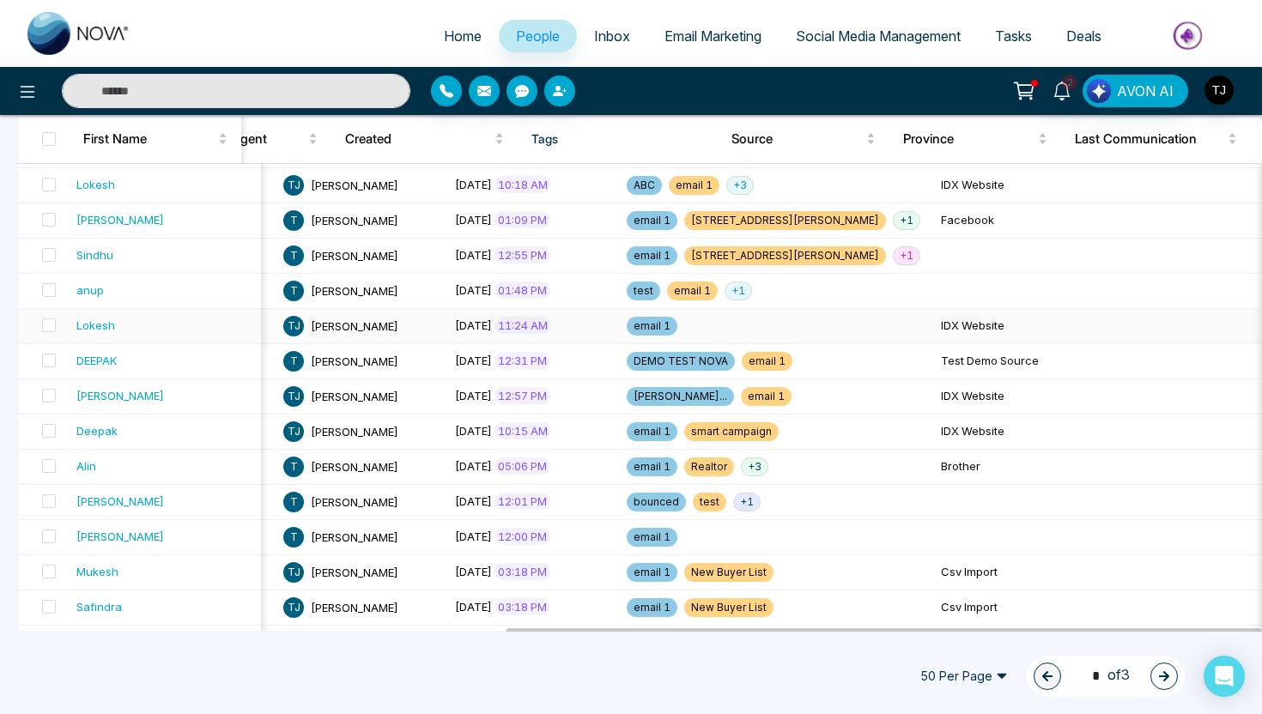
click at [934, 329] on td "IDX Website" at bounding box center [1020, 326] width 172 height 35
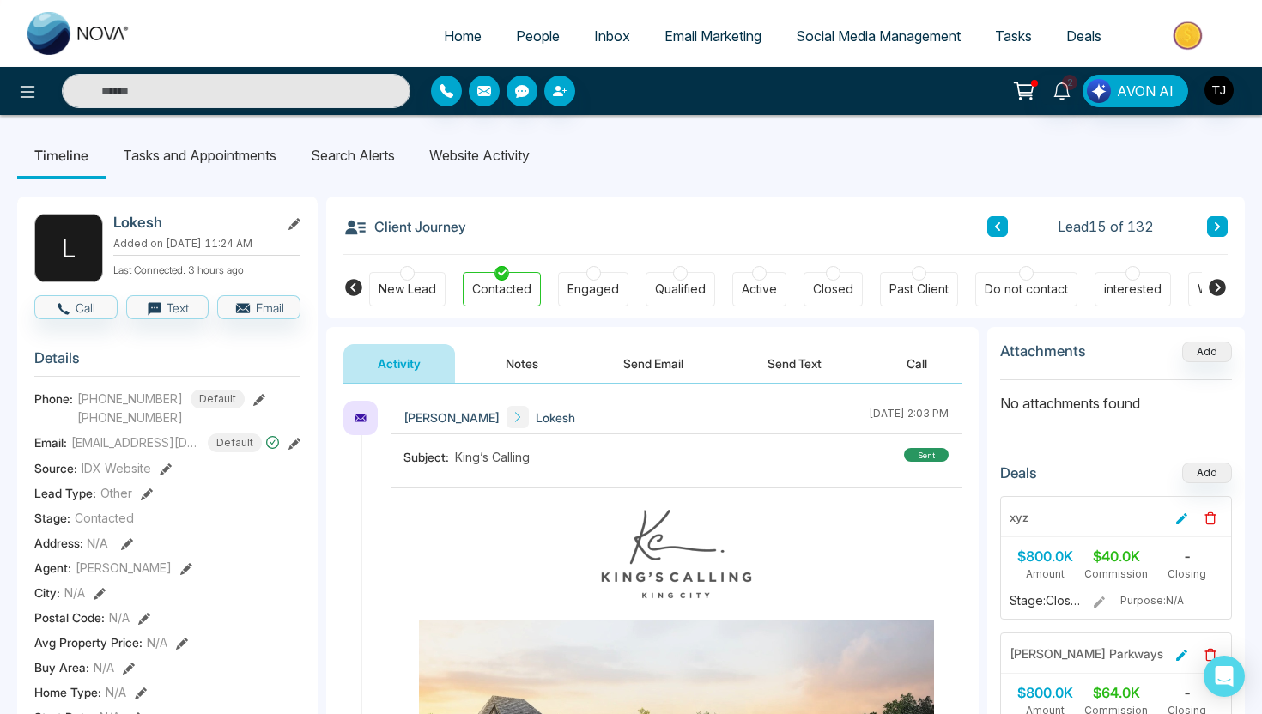
click at [448, 156] on li "Website Activity" at bounding box center [479, 155] width 135 height 46
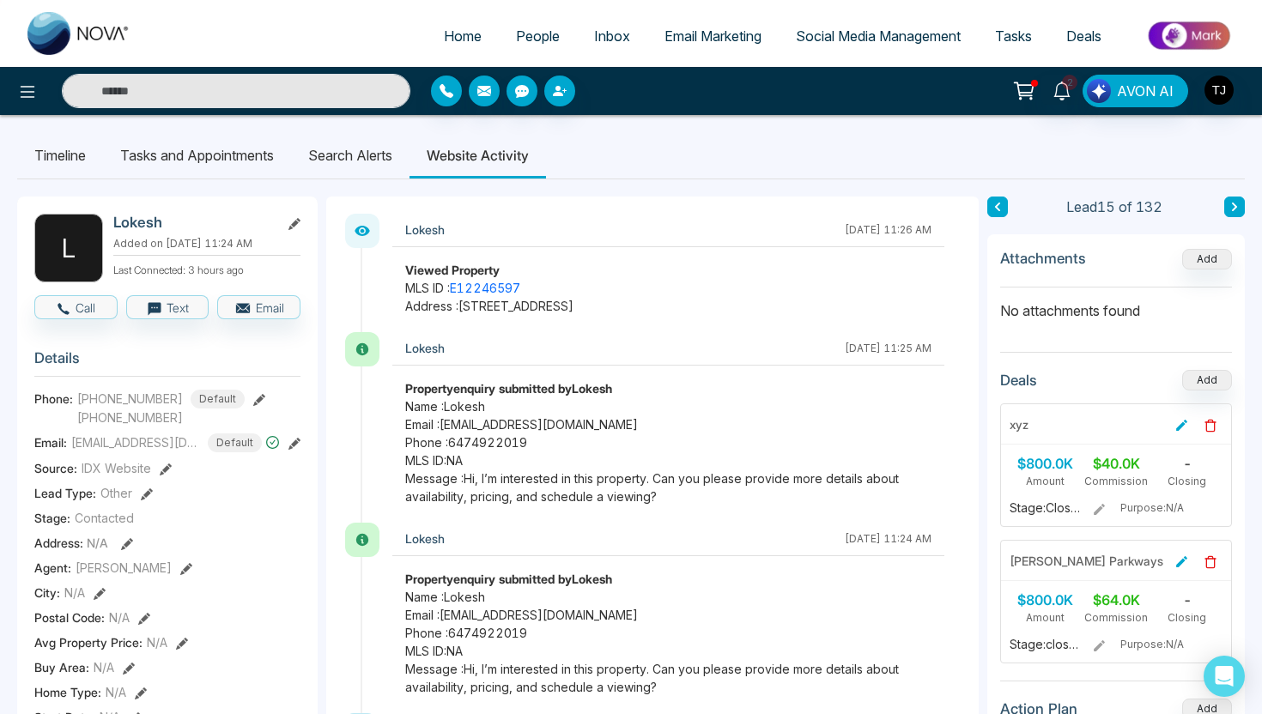
click at [360, 155] on li "Search Alerts" at bounding box center [350, 155] width 118 height 46
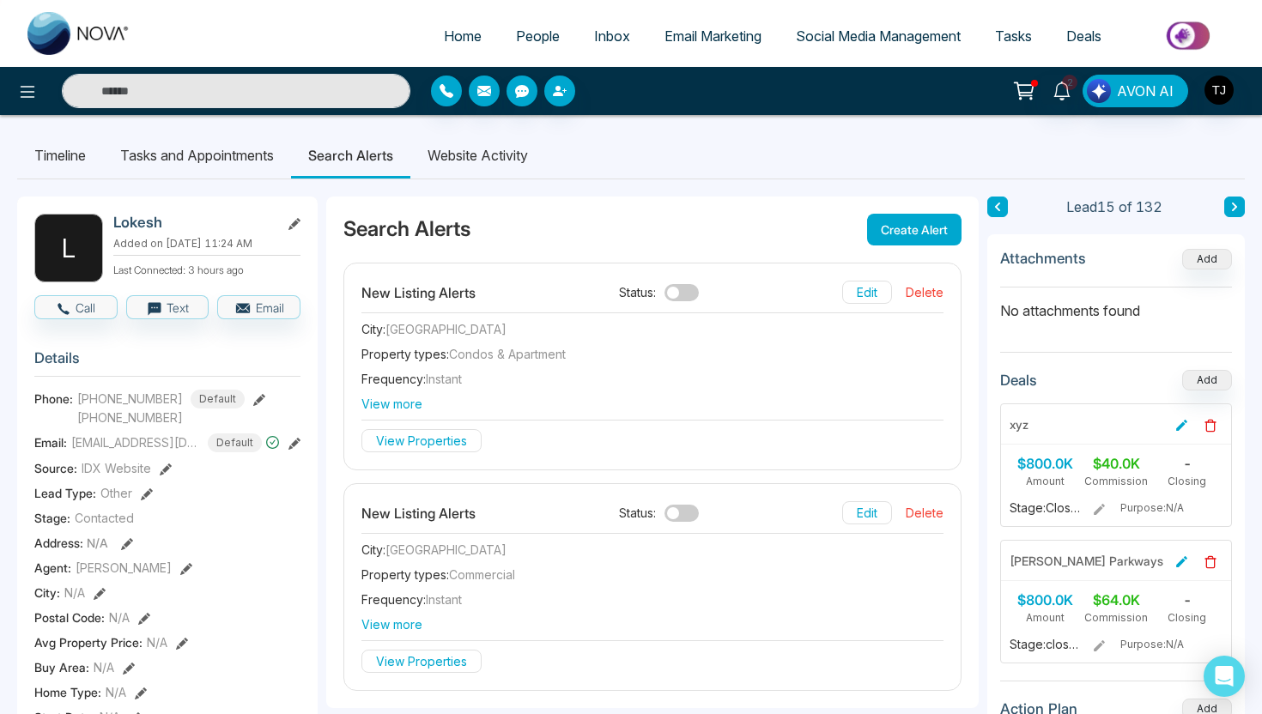
click at [913, 227] on button "Create Alert" at bounding box center [914, 230] width 94 height 32
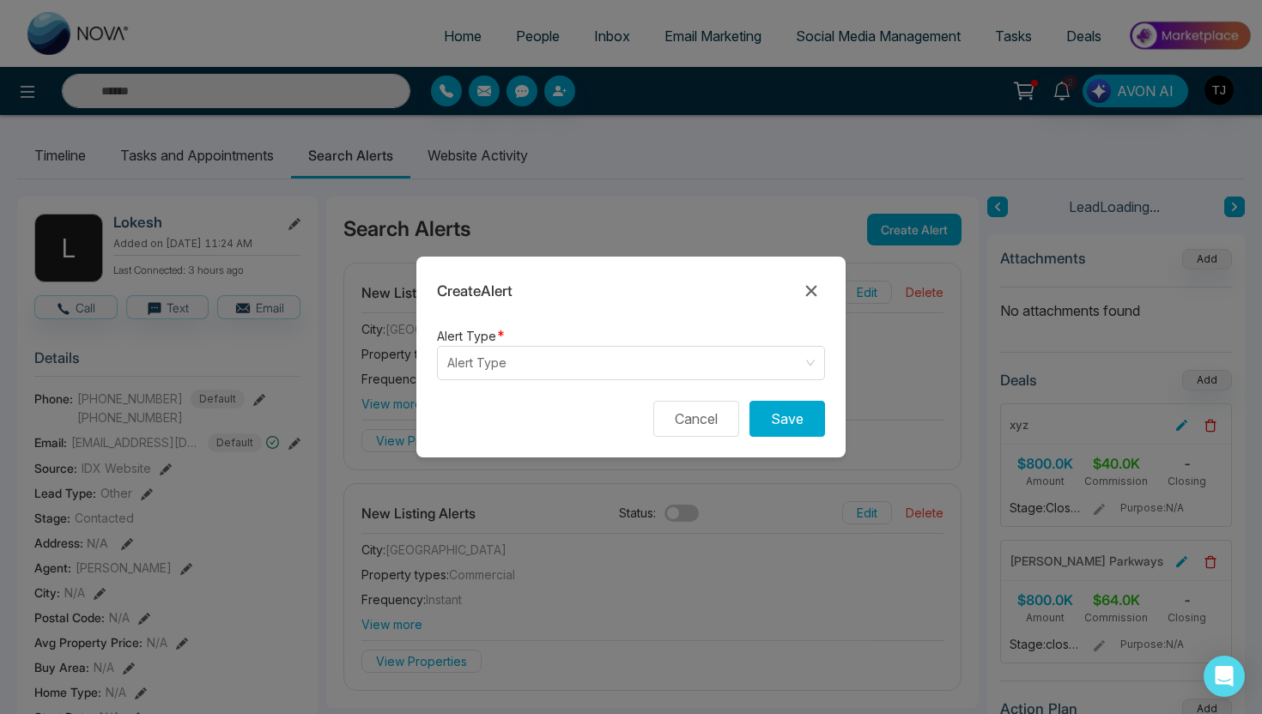
click at [574, 387] on form "Alert Type * Alert Type Cancel Save" at bounding box center [630, 391] width 429 height 132
click at [578, 362] on input "search" at bounding box center [624, 363] width 355 height 33
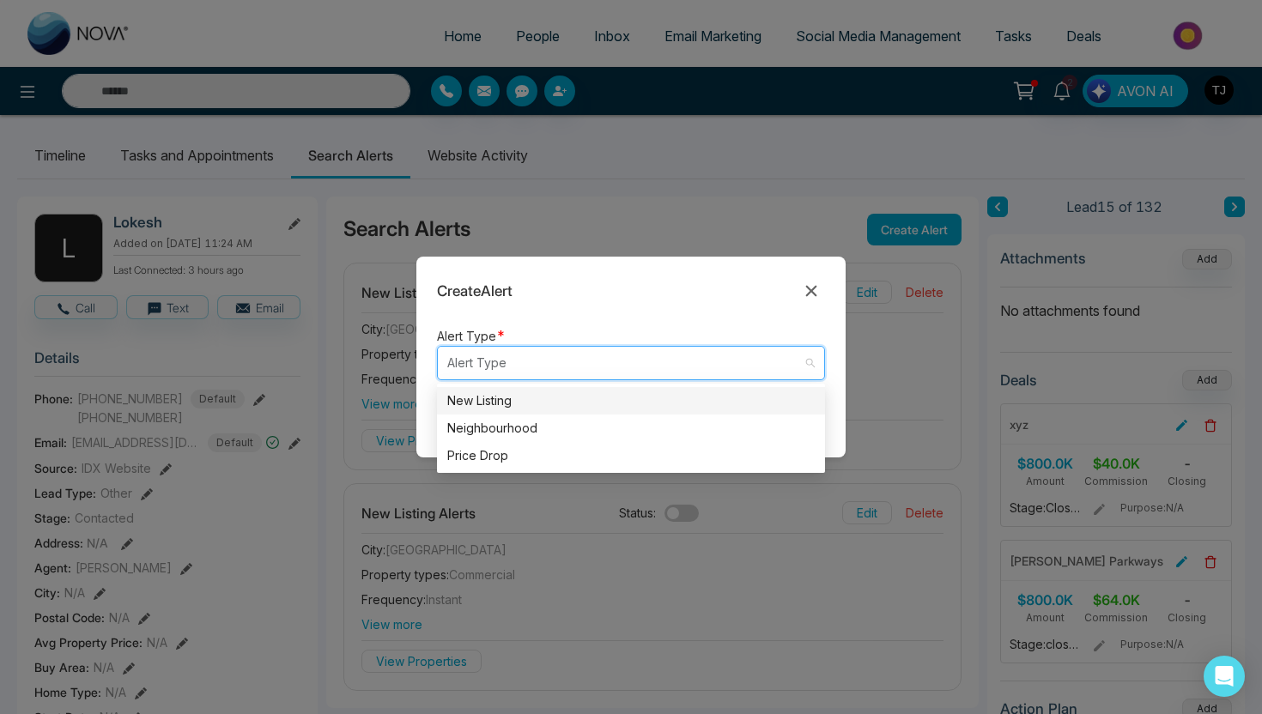
click at [550, 409] on div "New Listing" at bounding box center [630, 400] width 367 height 19
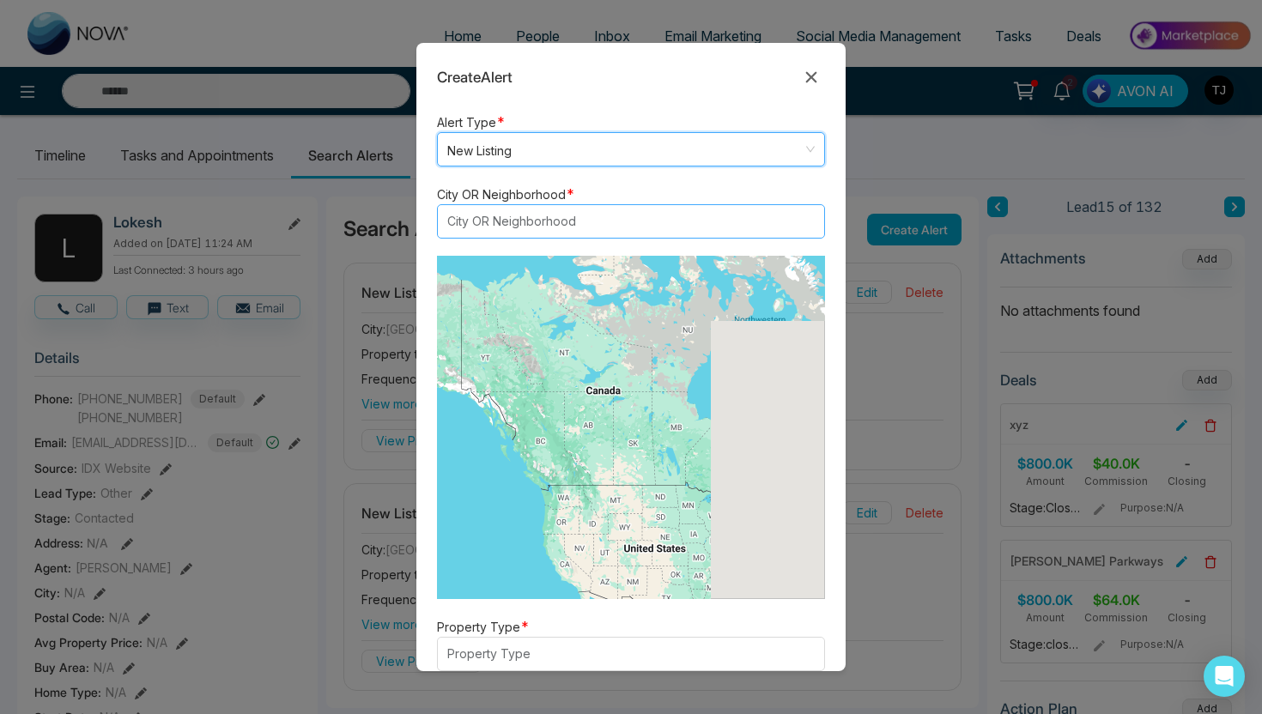
click at [549, 225] on div at bounding box center [622, 221] width 361 height 21
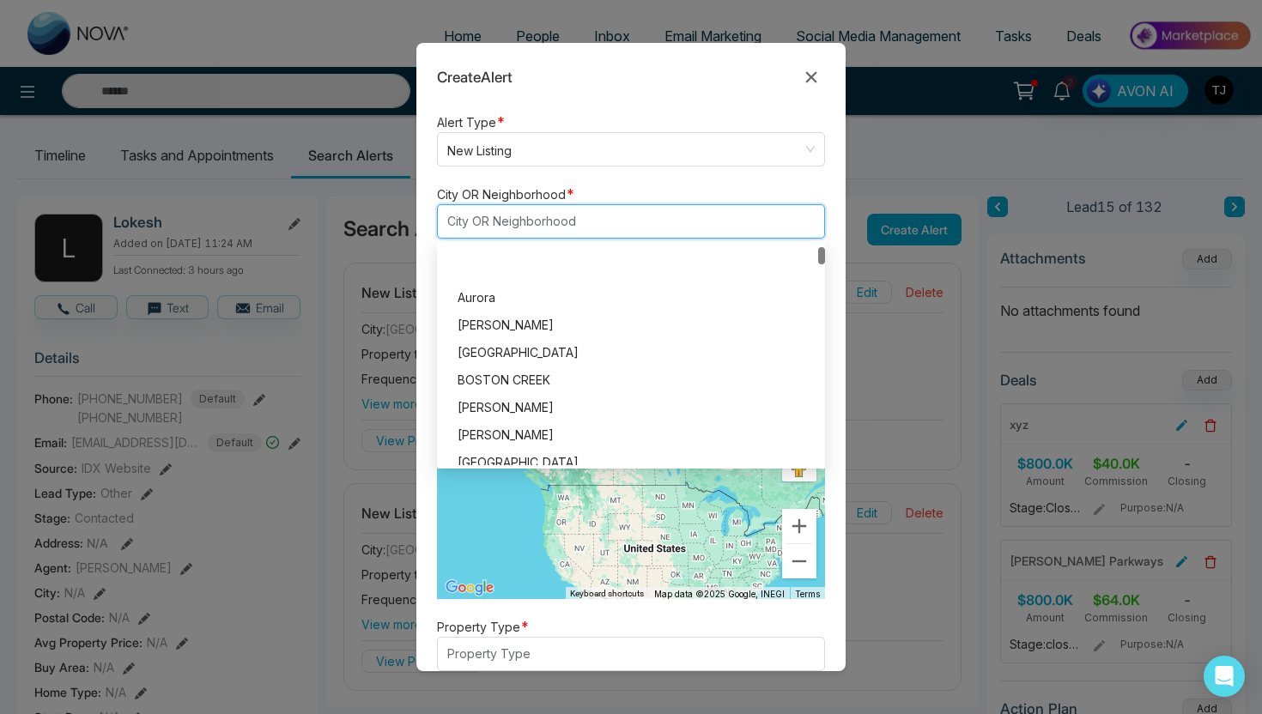
scroll to position [674, 0]
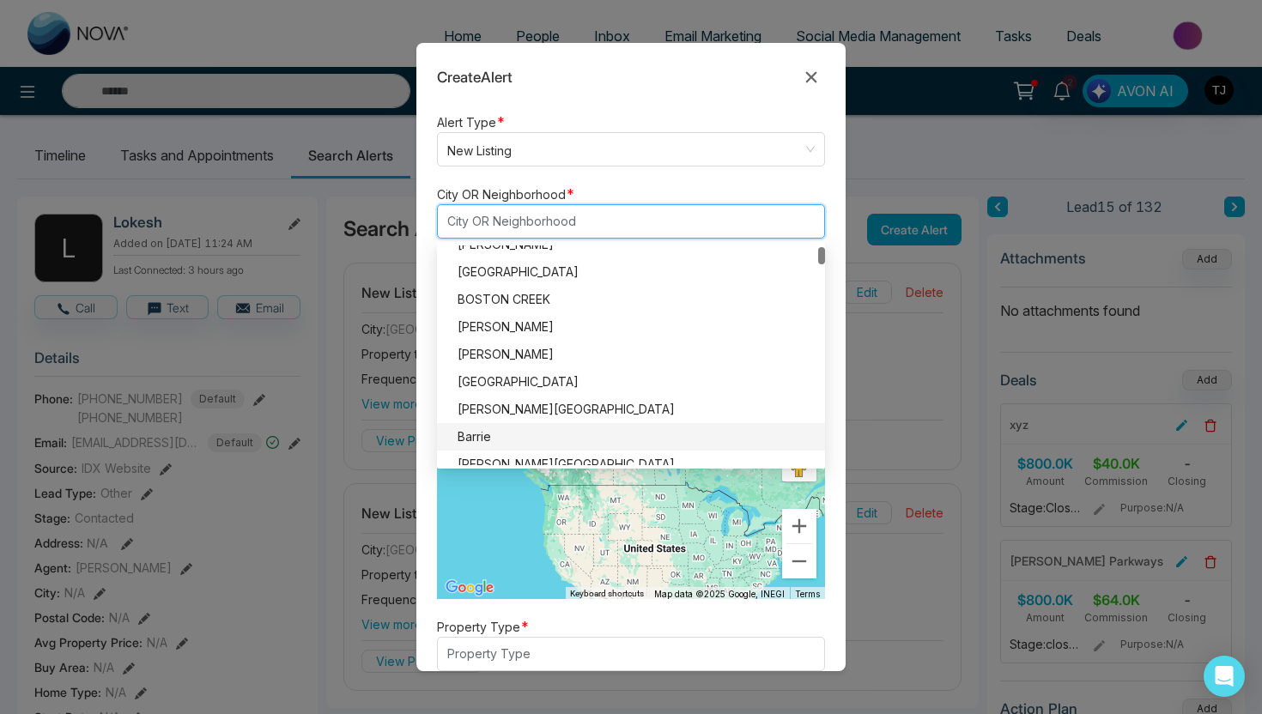
click at [529, 429] on div "Barrie" at bounding box center [635, 436] width 357 height 19
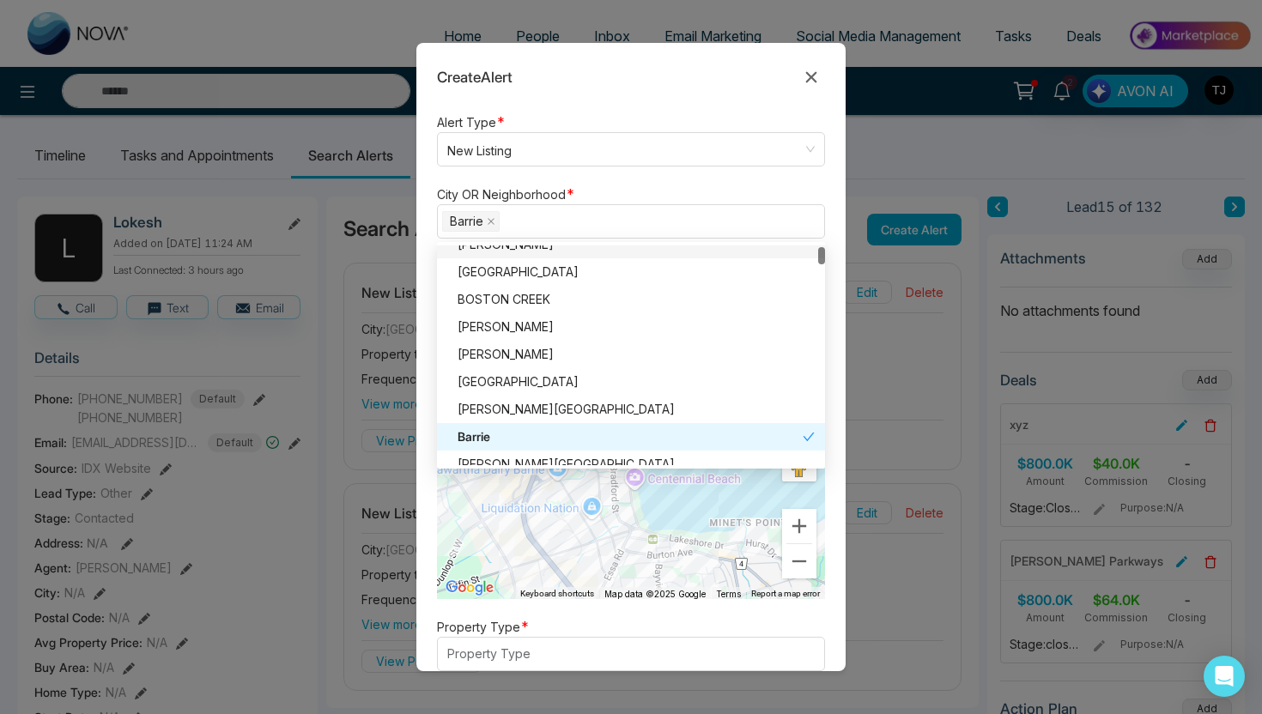
click at [534, 196] on label "City OR Neighborhood" at bounding box center [501, 194] width 129 height 18
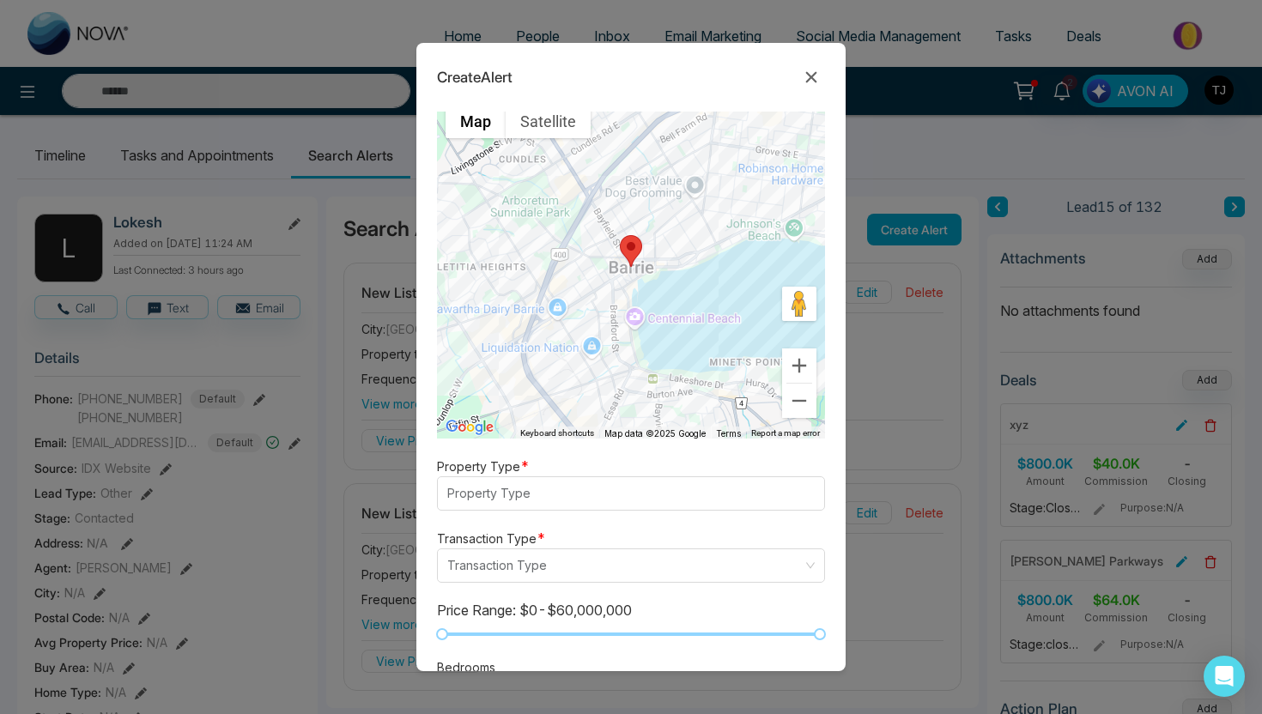
scroll to position [196, 0]
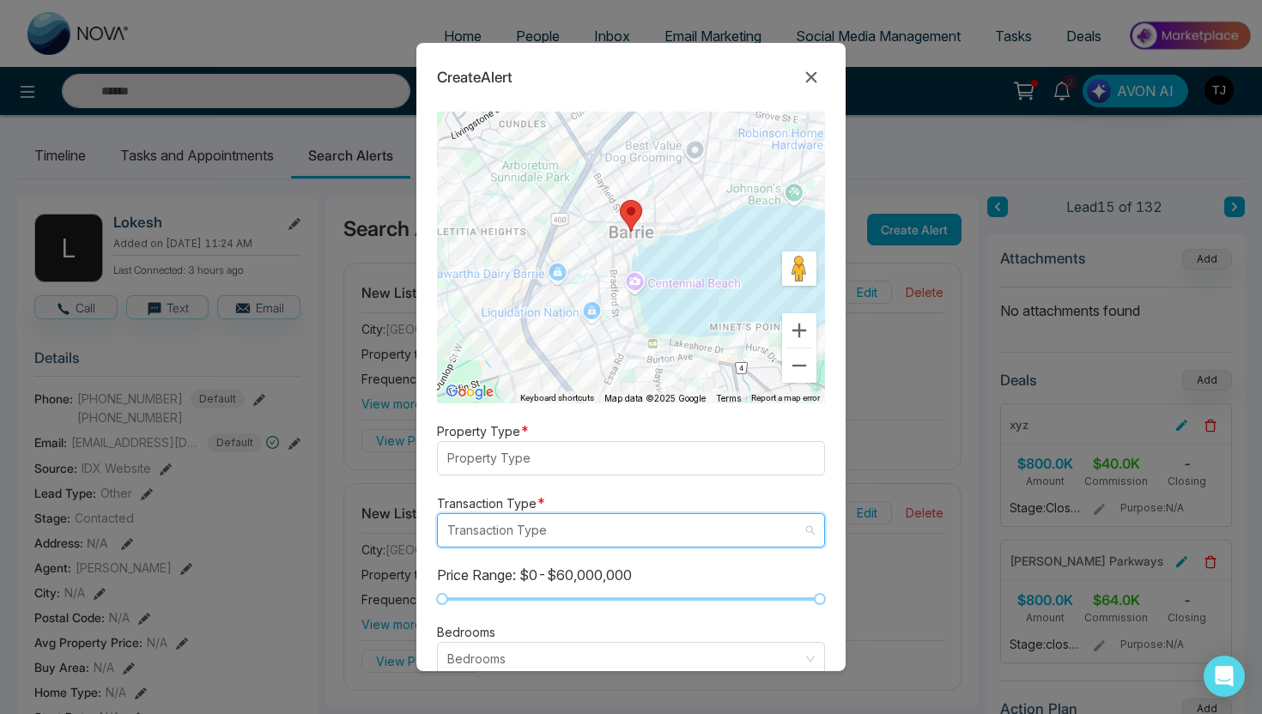
click at [477, 530] on input "search" at bounding box center [624, 530] width 355 height 33
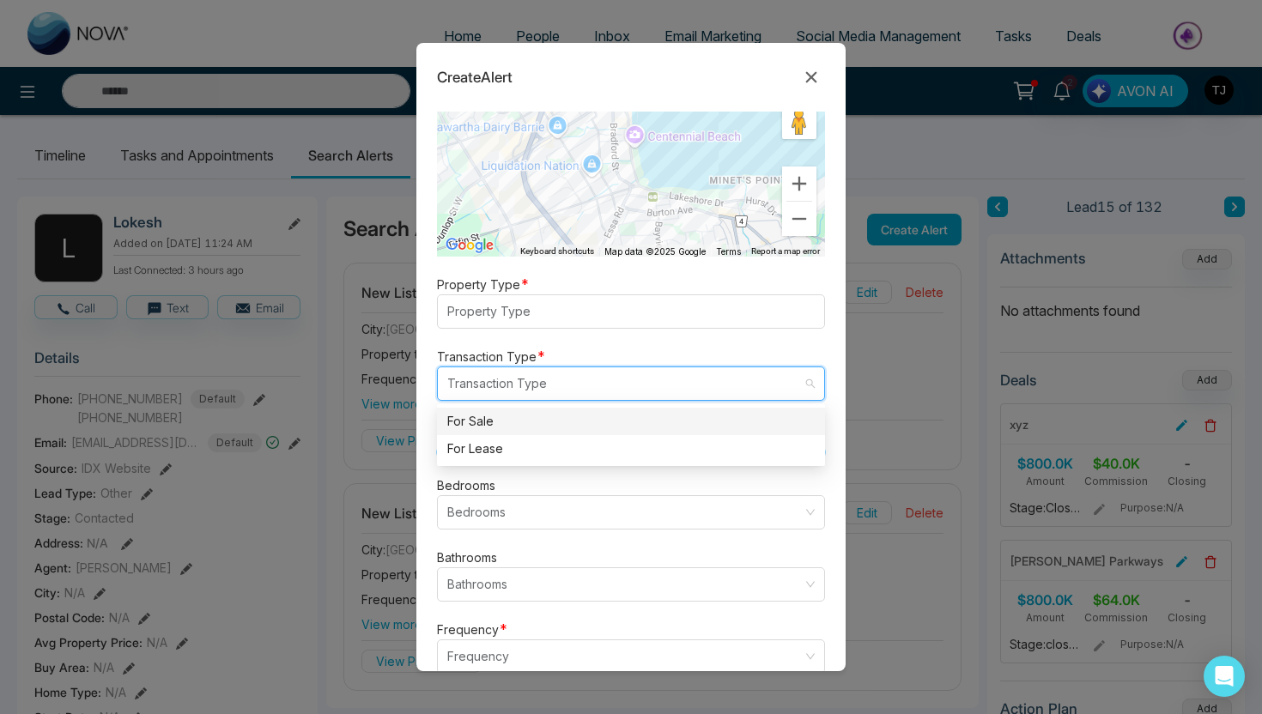
scroll to position [404, 0]
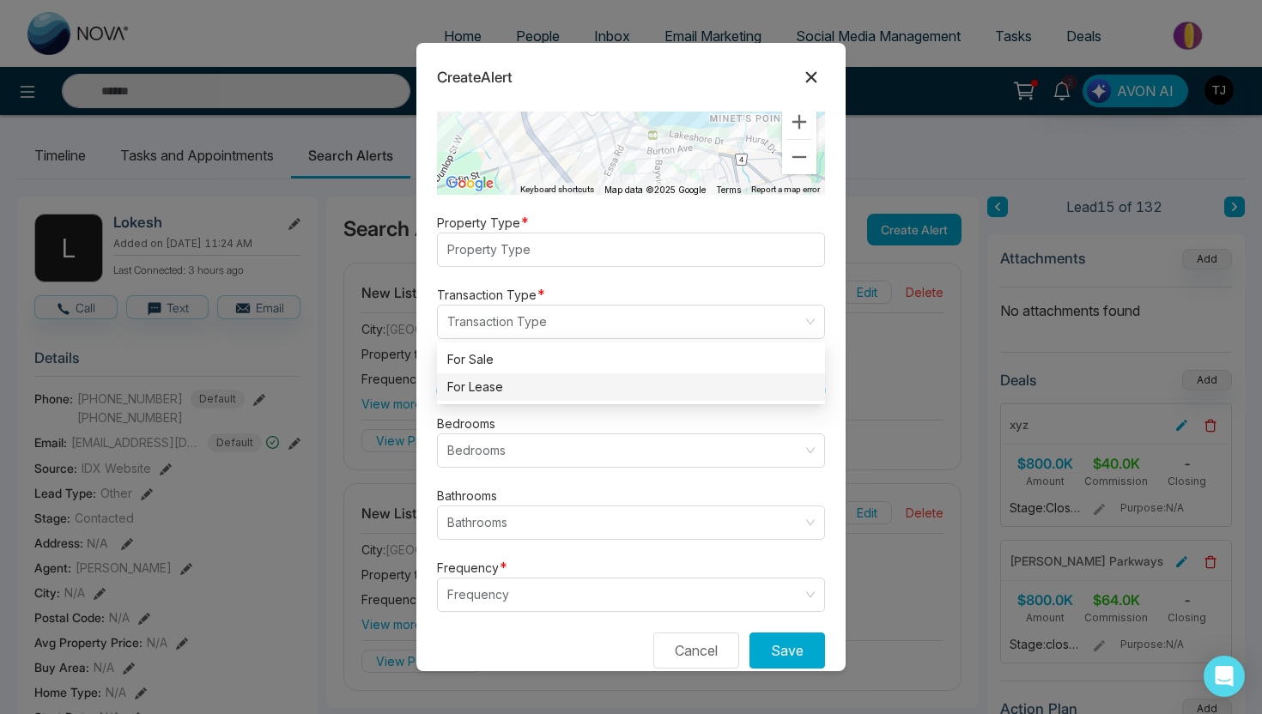
click at [808, 78] on icon at bounding box center [811, 77] width 21 height 21
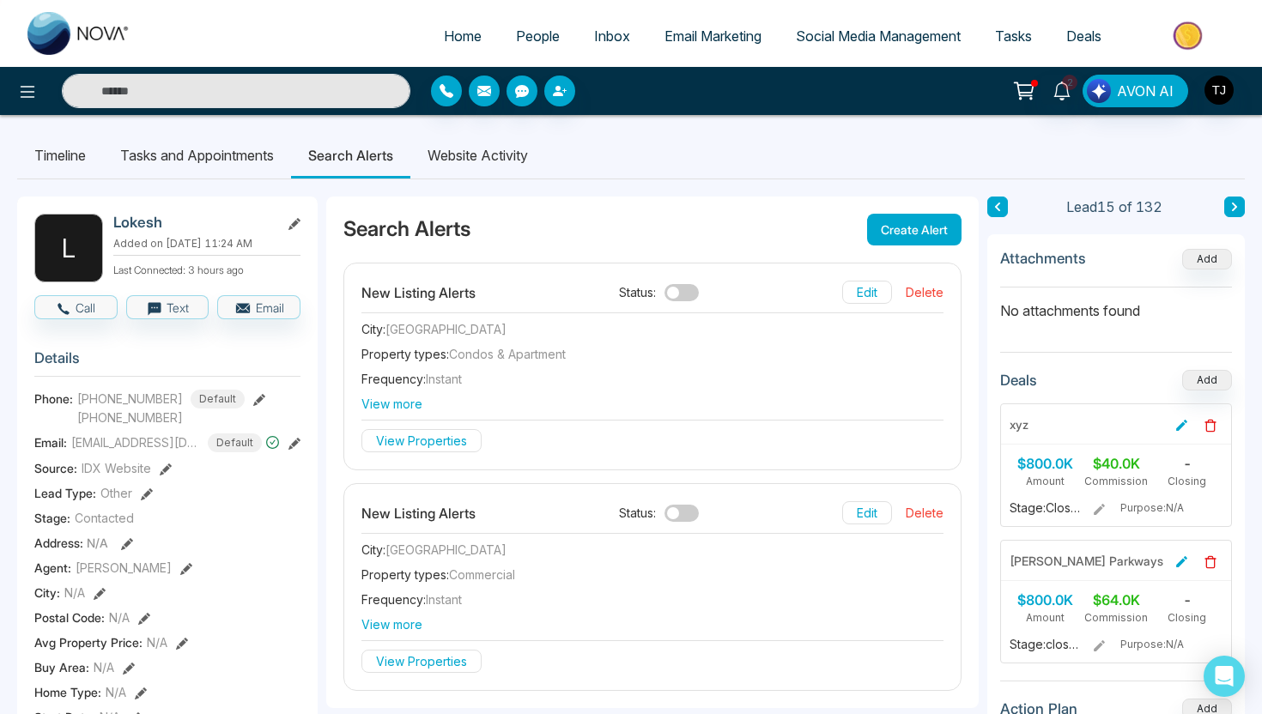
click at [887, 37] on span "Social Media Management" at bounding box center [878, 35] width 165 height 17
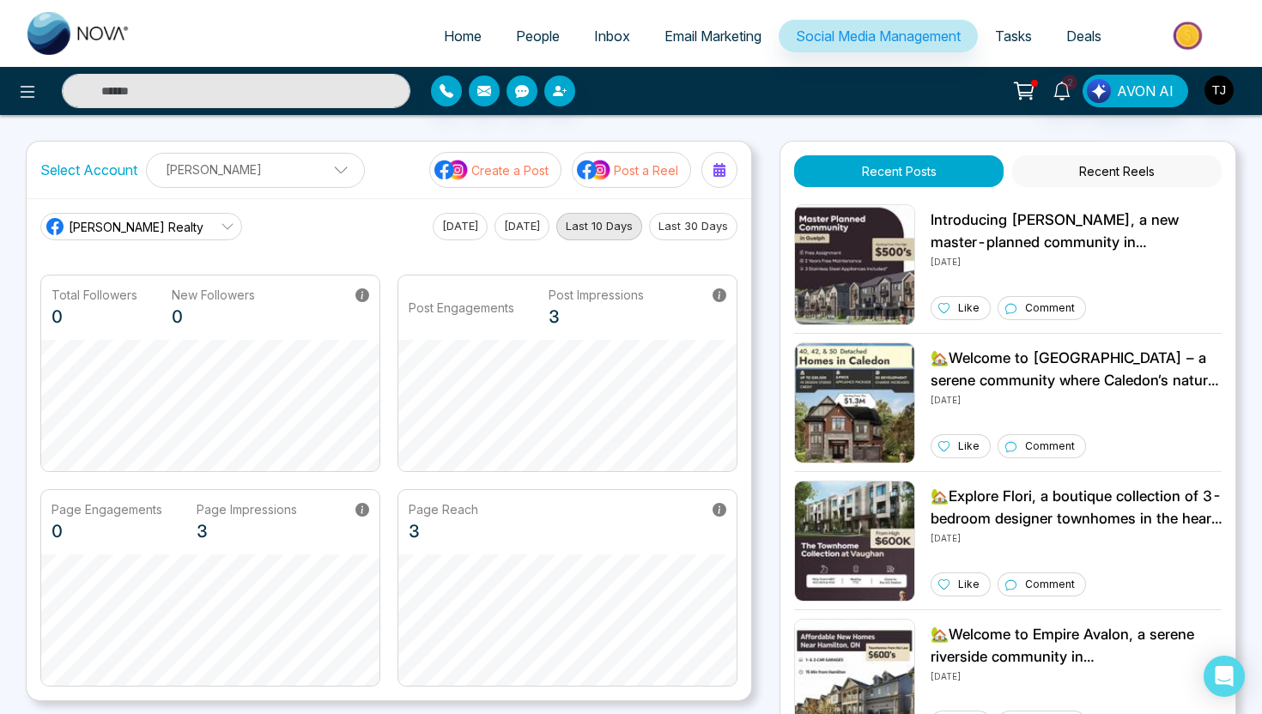
click at [496, 176] on p "Create a Post" at bounding box center [509, 170] width 77 height 18
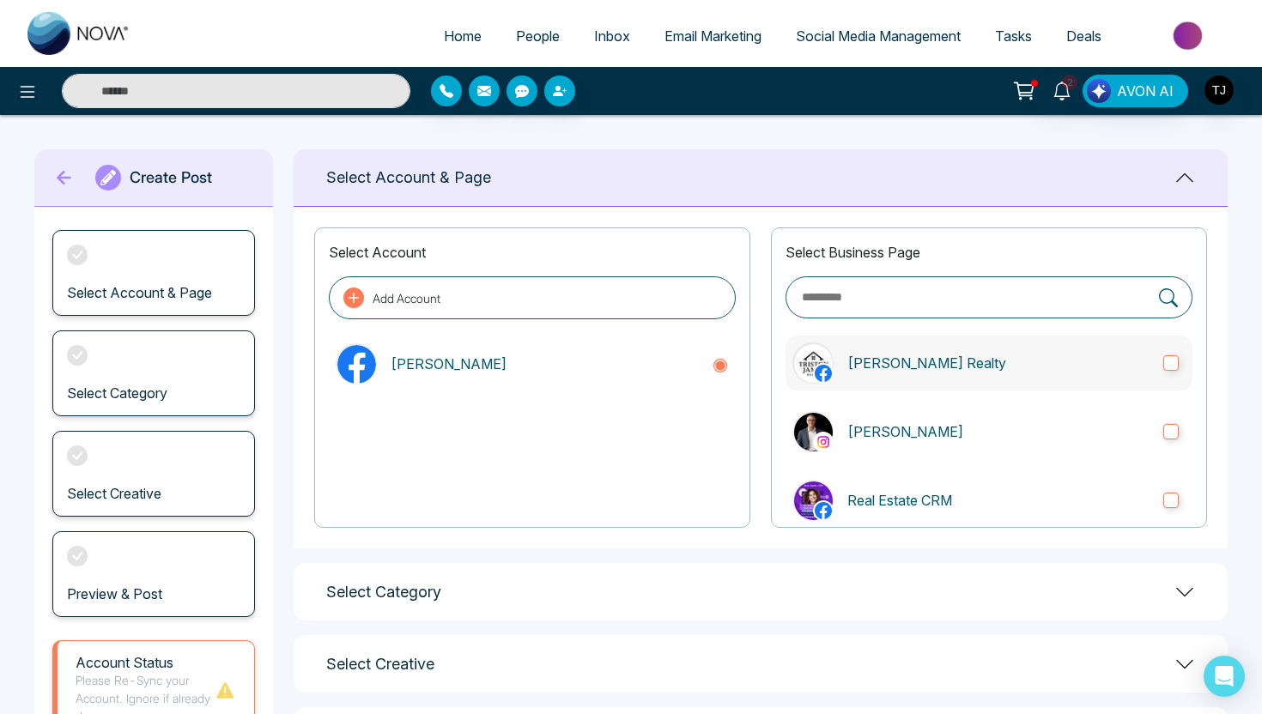
click at [931, 360] on p "Triston James Realty" at bounding box center [998, 363] width 302 height 21
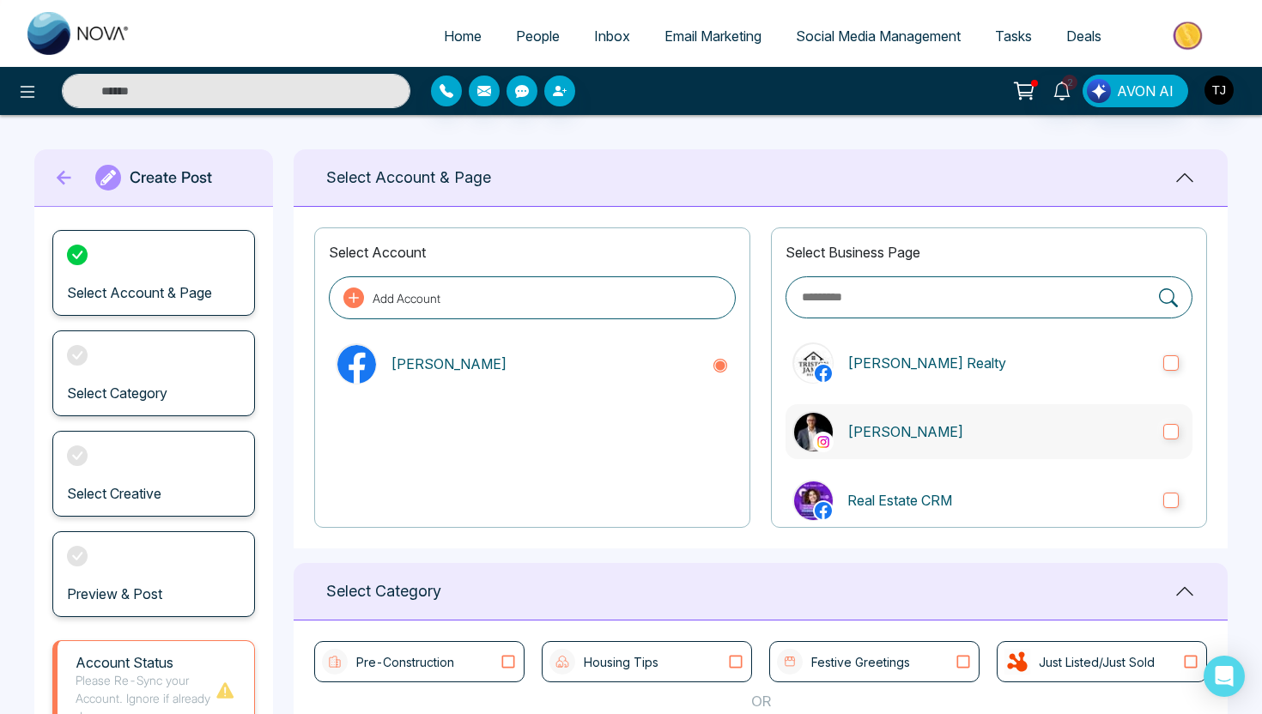
click at [912, 441] on label "Triston James" at bounding box center [988, 431] width 407 height 55
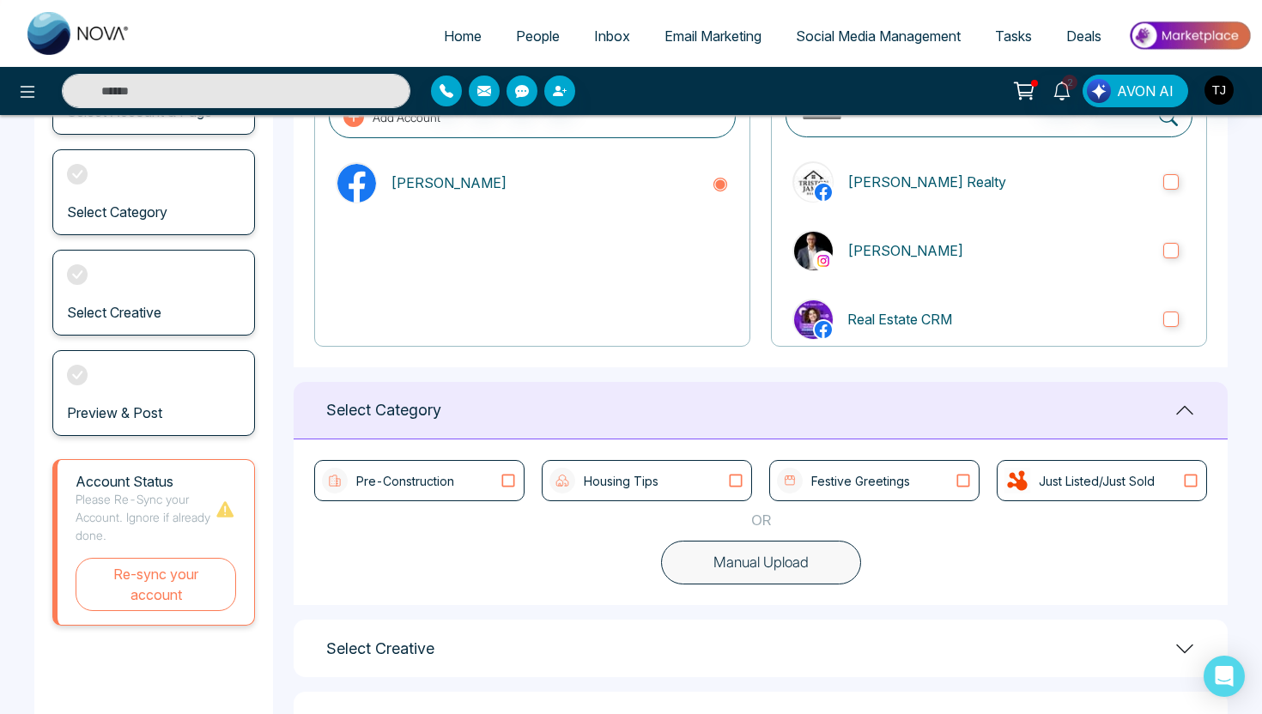
scroll to position [182, 0]
click at [749, 555] on button "Manual Upload" at bounding box center [761, 562] width 200 height 45
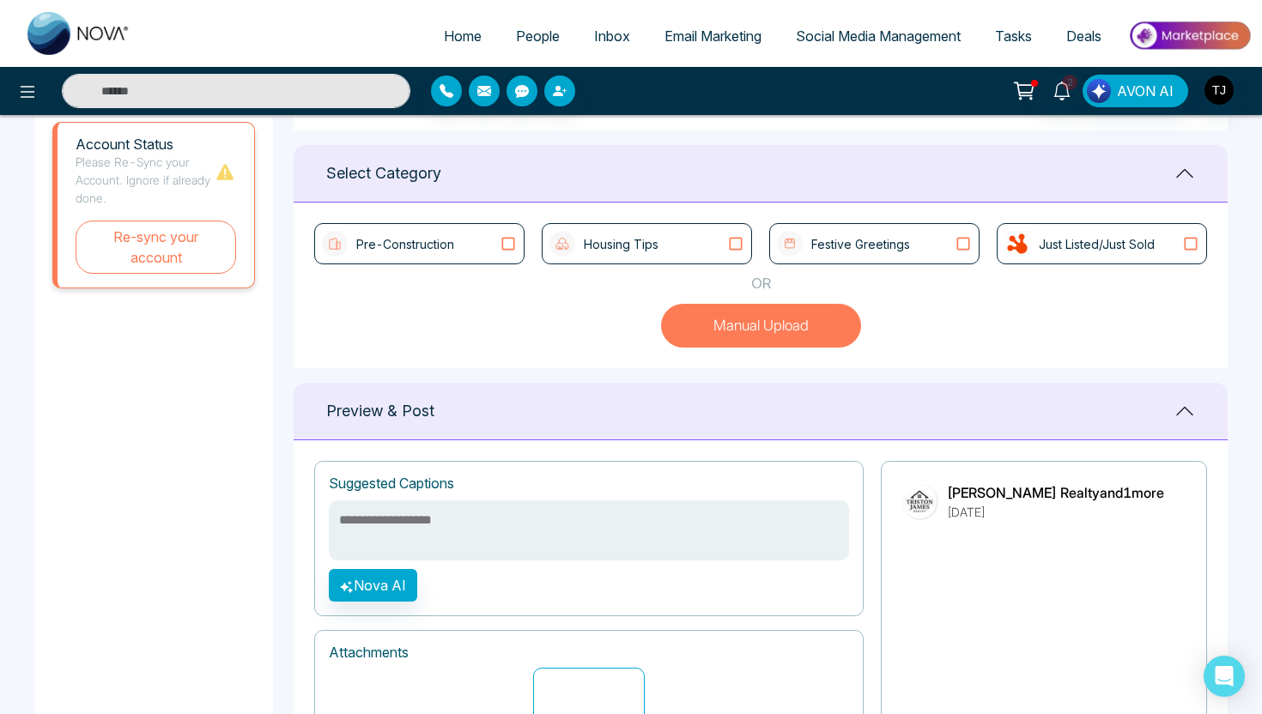
scroll to position [409, 0]
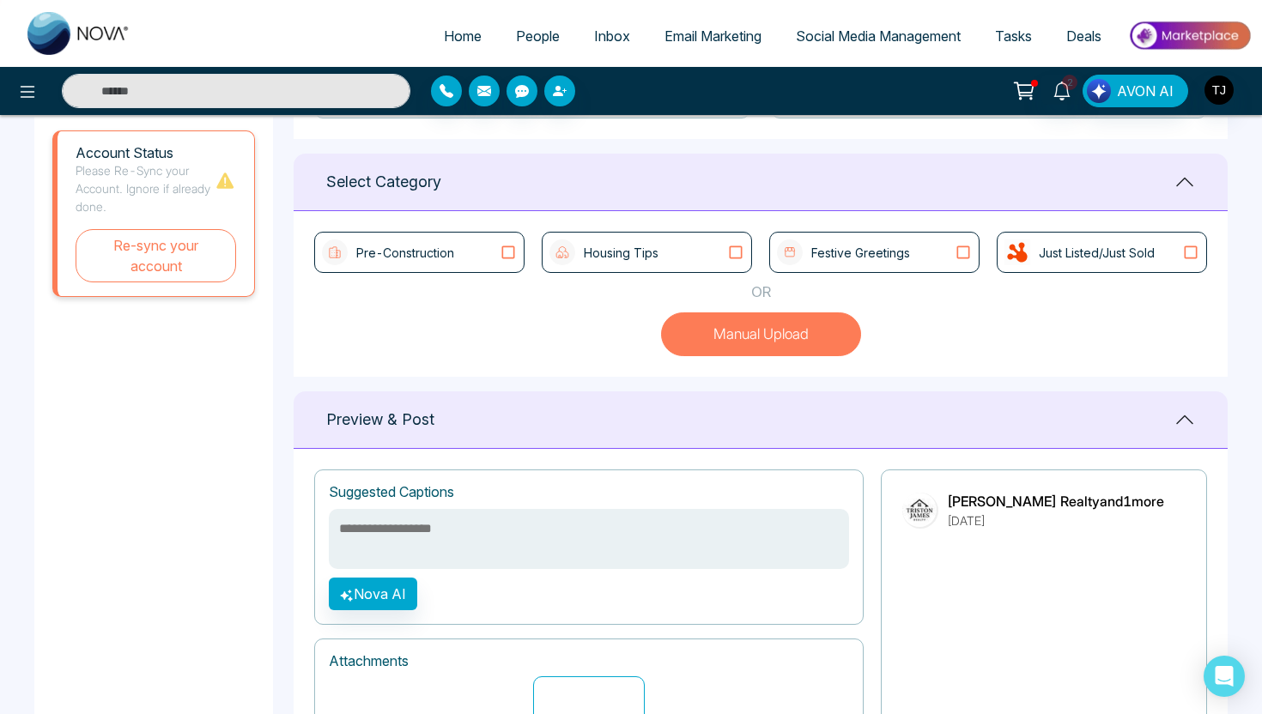
click at [472, 253] on div "Pre-Construction" at bounding box center [419, 252] width 195 height 26
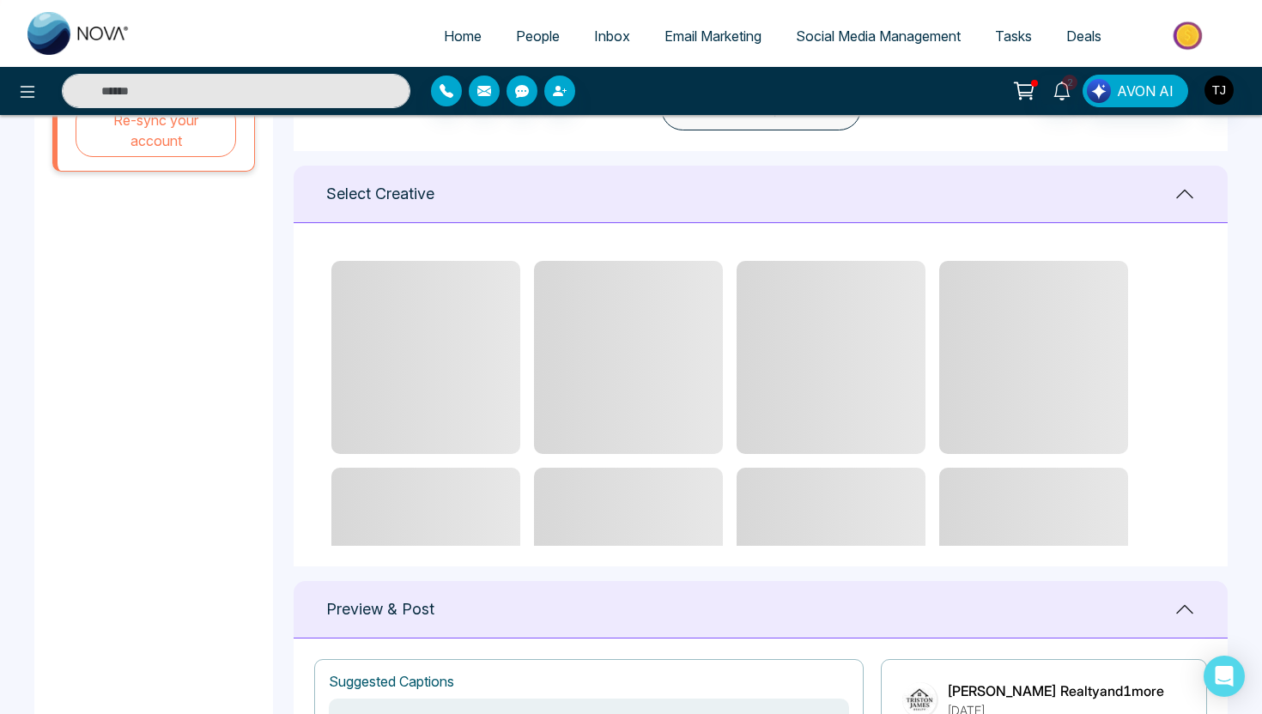
scroll to position [637, 0]
click at [657, 351] on span at bounding box center [628, 355] width 189 height 193
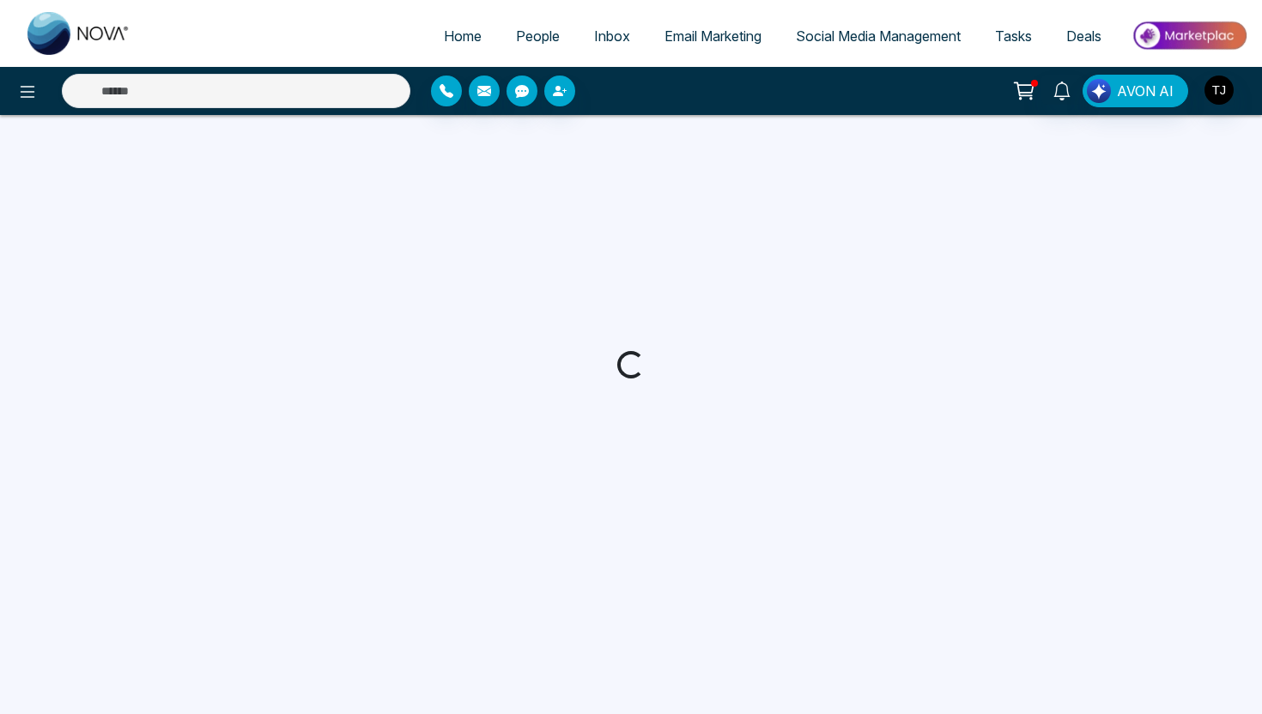
click at [833, 60] on ul "Home People Inbox Email Marketing Social Media Management Tasks Deals" at bounding box center [700, 37] width 1104 height 47
click at [830, 32] on span "Social Media Management" at bounding box center [878, 35] width 165 height 17
click at [840, 33] on span "Social Media Management" at bounding box center [878, 35] width 165 height 17
click at [819, 36] on span "Social Media Management" at bounding box center [878, 35] width 165 height 17
click at [823, 36] on span "Social Media Management" at bounding box center [878, 35] width 165 height 17
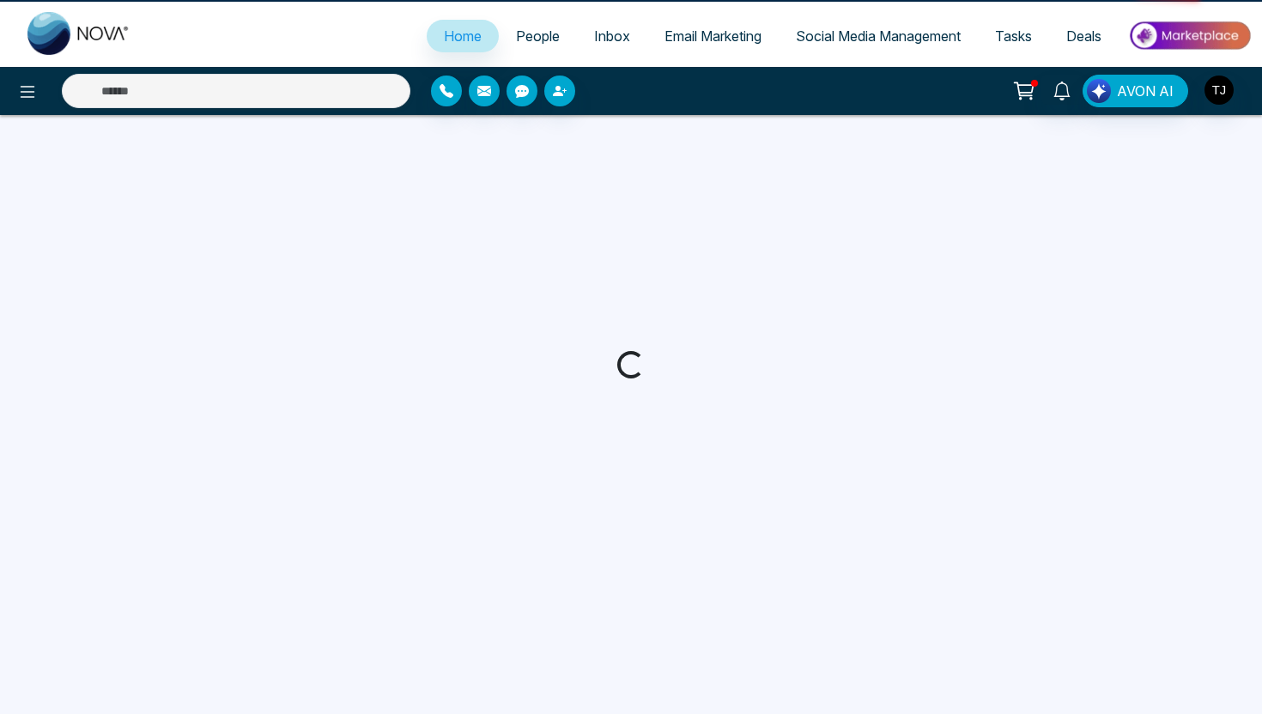
click at [823, 36] on span "Social Media Management" at bounding box center [878, 35] width 165 height 17
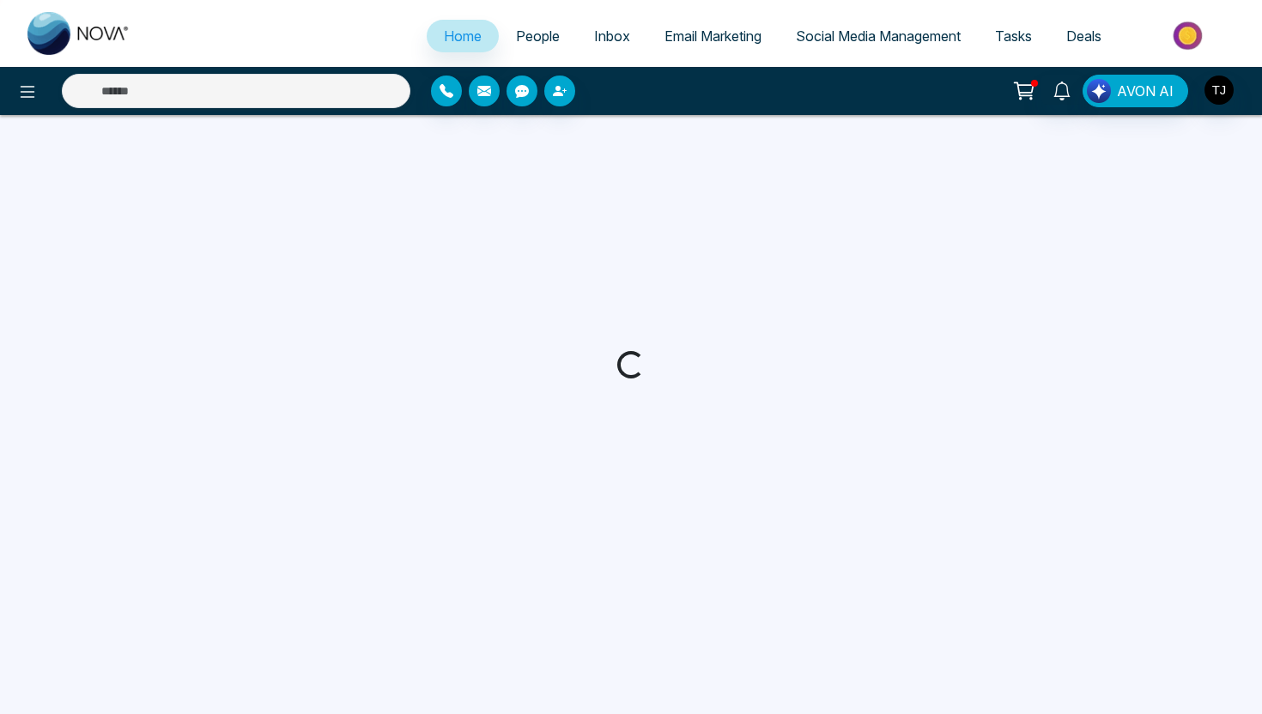
click at [827, 36] on span "Social Media Management" at bounding box center [878, 35] width 165 height 17
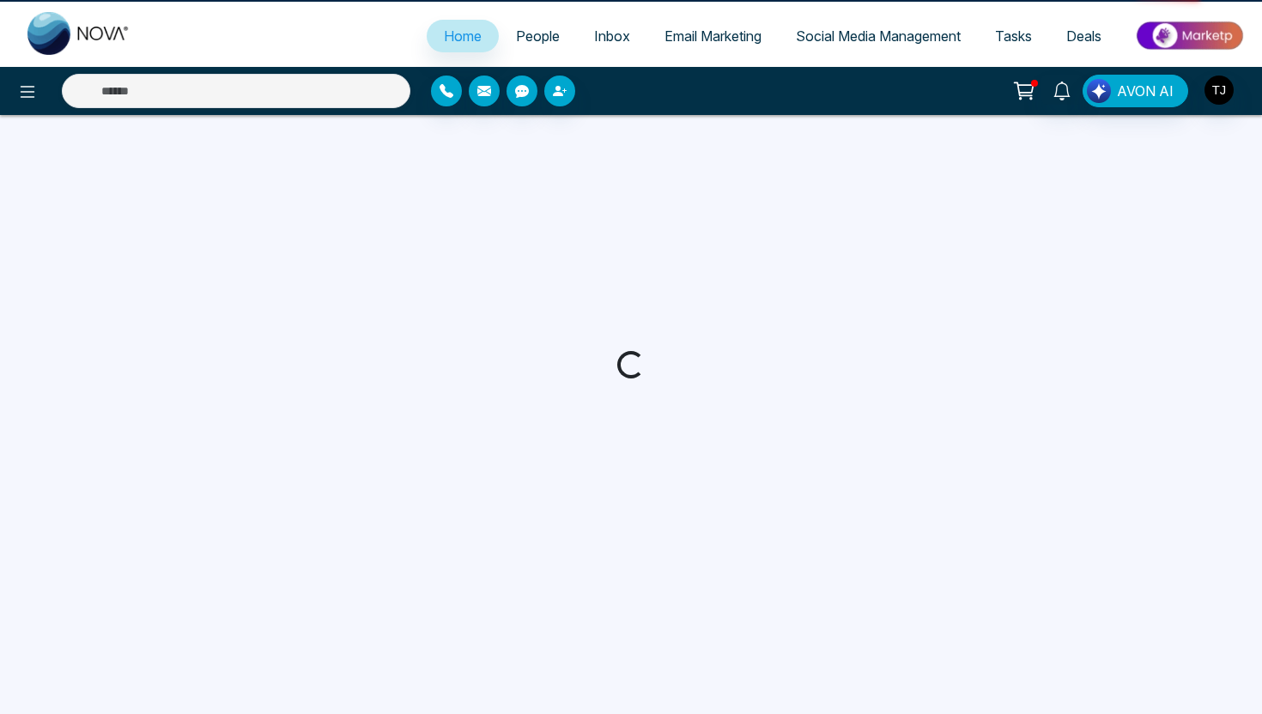
click at [827, 36] on span "Social Media Management" at bounding box center [878, 35] width 165 height 17
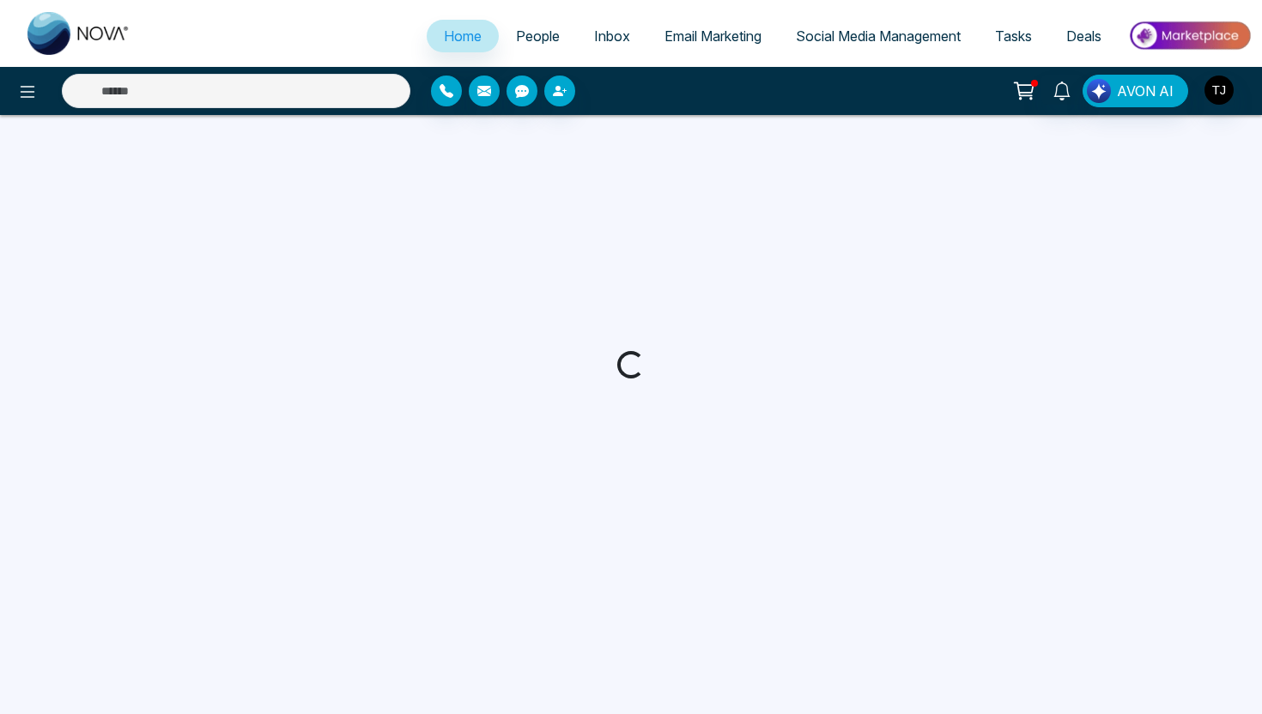
click at [436, 21] on link "Home" at bounding box center [463, 36] width 72 height 33
click at [905, 29] on span "Social Media Management" at bounding box center [878, 35] width 165 height 17
click at [850, 32] on span "Social Media Management" at bounding box center [878, 35] width 165 height 17
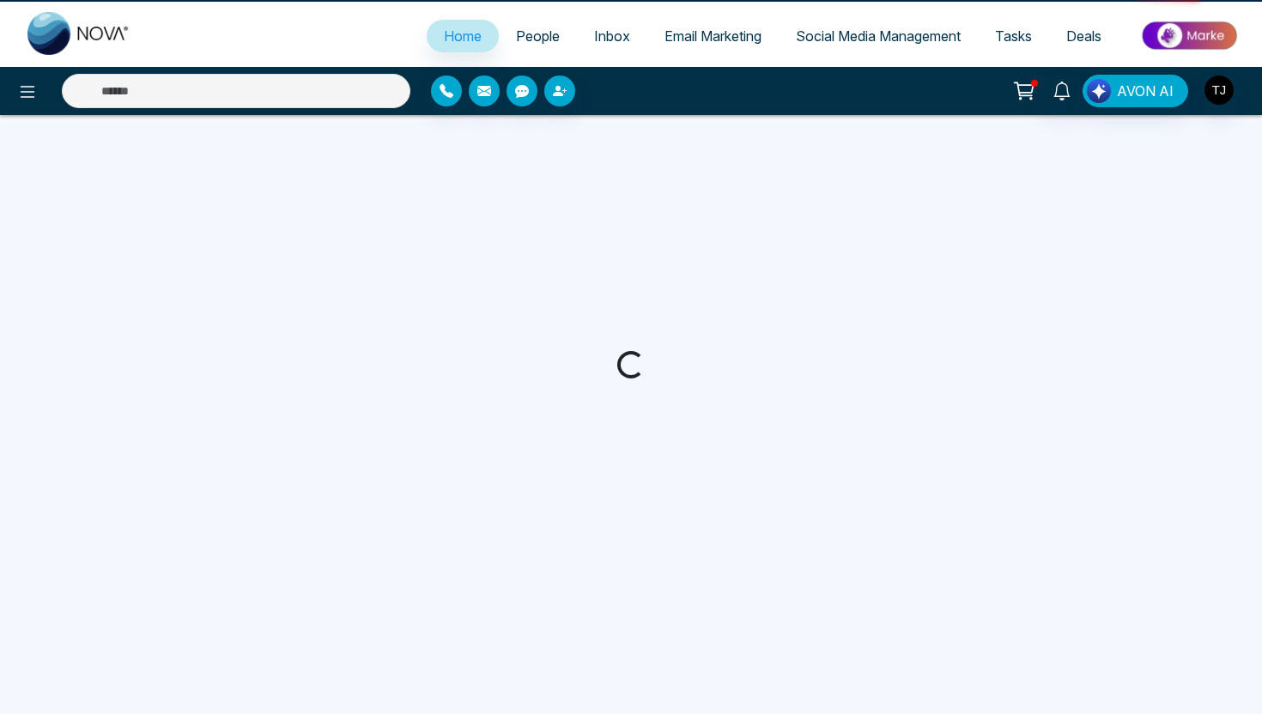
click at [850, 32] on span "Social Media Management" at bounding box center [878, 35] width 165 height 17
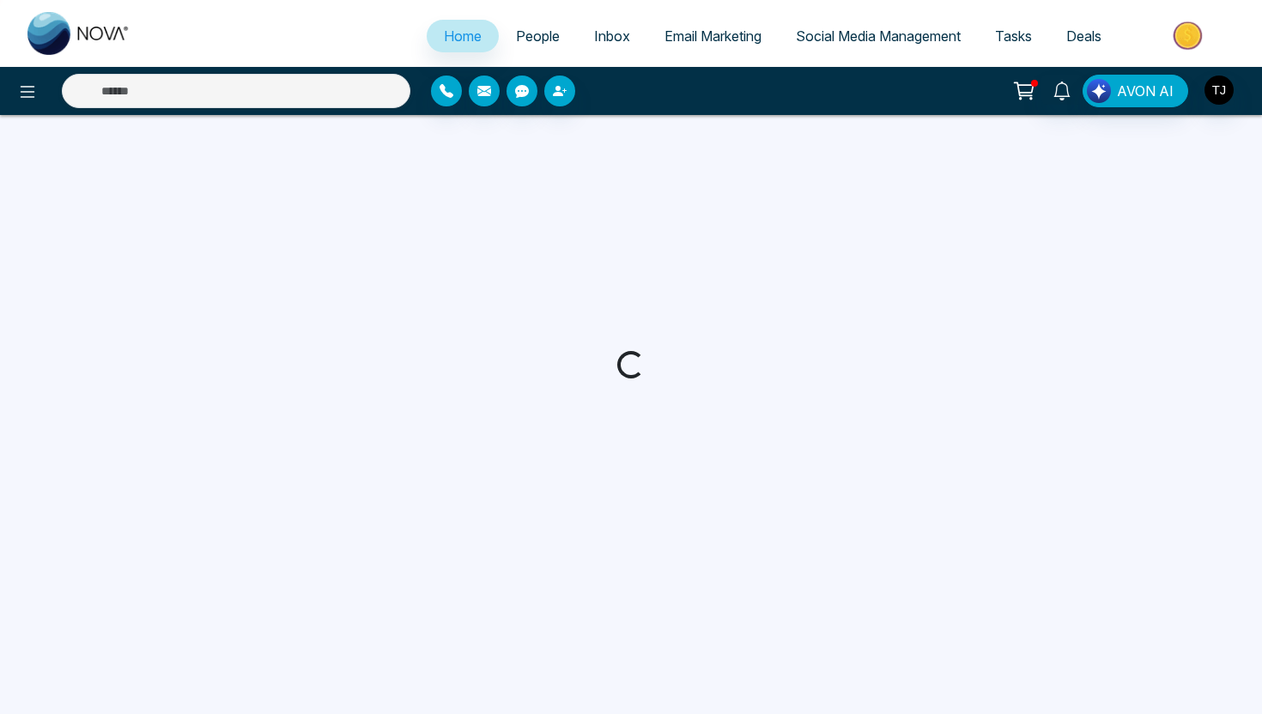
click at [850, 32] on span "Social Media Management" at bounding box center [878, 35] width 165 height 17
click at [841, 34] on span "Social Media Management" at bounding box center [878, 35] width 165 height 17
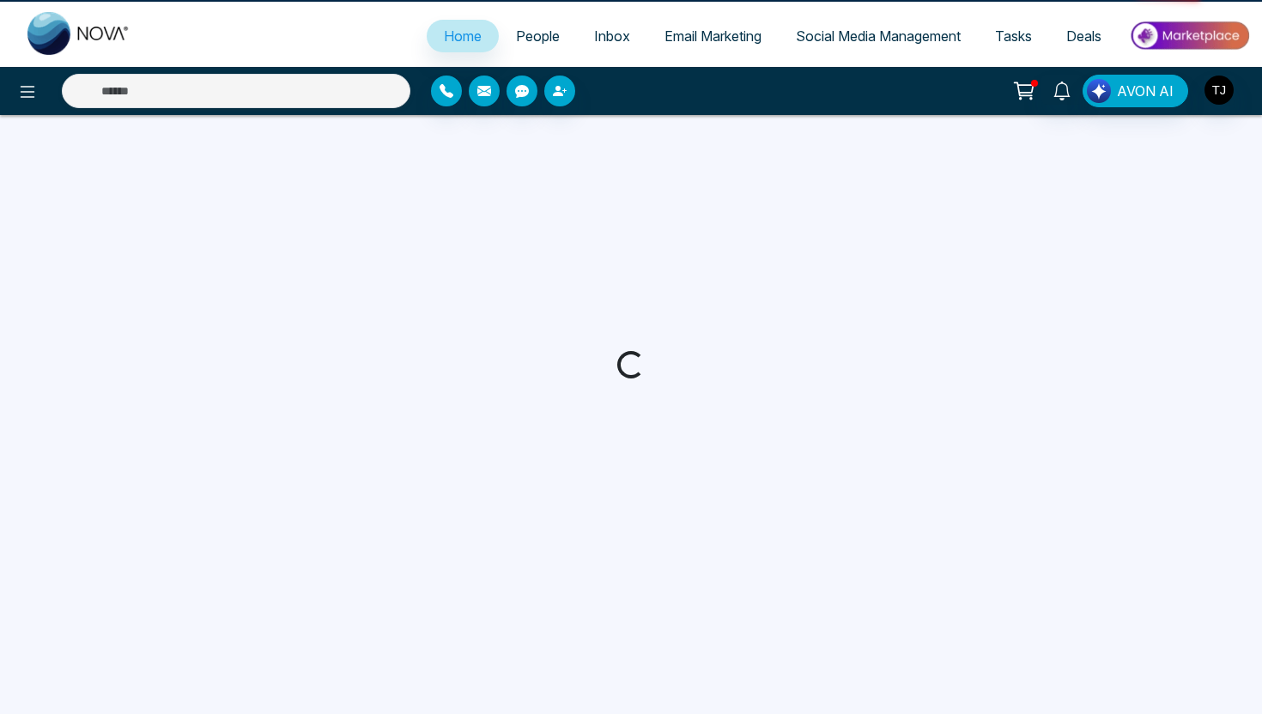
click at [841, 34] on span "Social Media Management" at bounding box center [878, 35] width 165 height 17
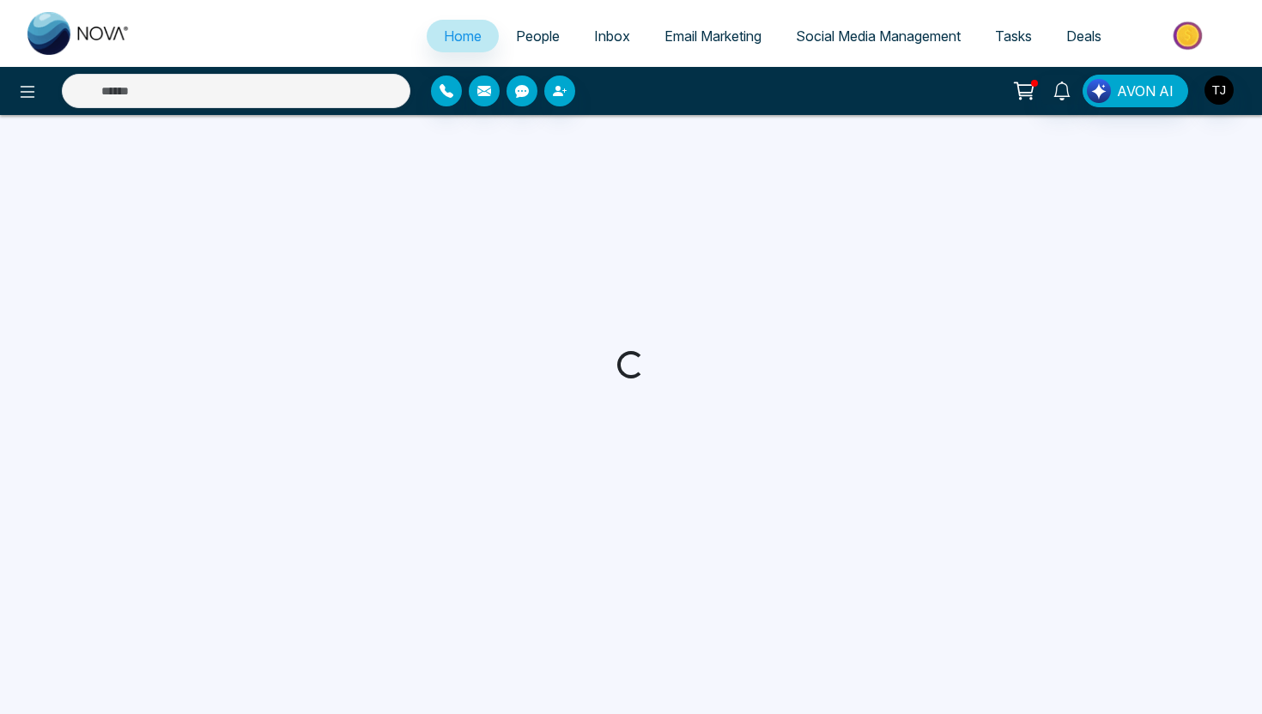
click at [841, 34] on span "Social Media Management" at bounding box center [878, 35] width 165 height 17
